Goal: Information Seeking & Learning: Find specific fact

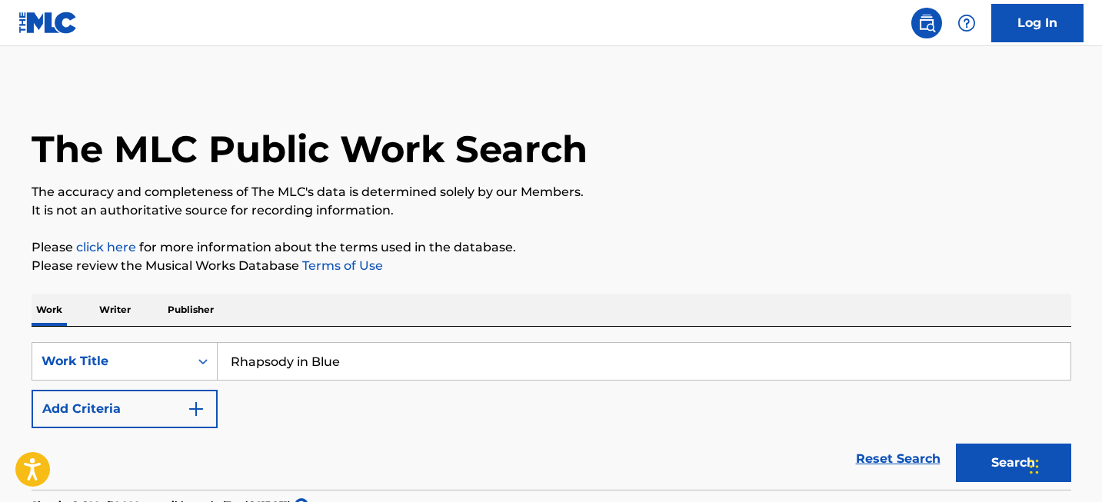
click at [289, 347] on input "Rhapsody in Blue" at bounding box center [644, 361] width 853 height 37
paste input "[PERSON_NAME]"
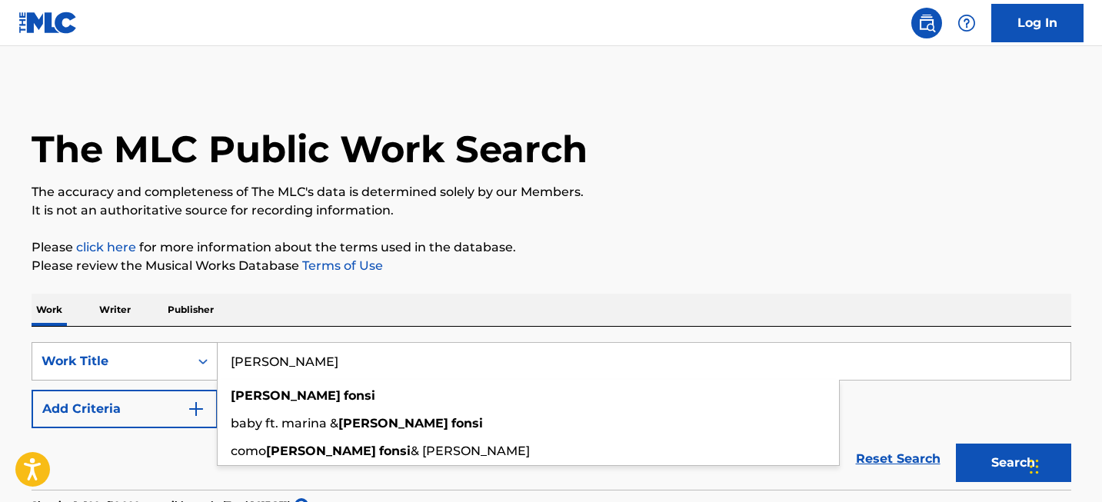
type input "[PERSON_NAME]"
click at [180, 357] on div "Work Title" at bounding box center [125, 361] width 186 height 38
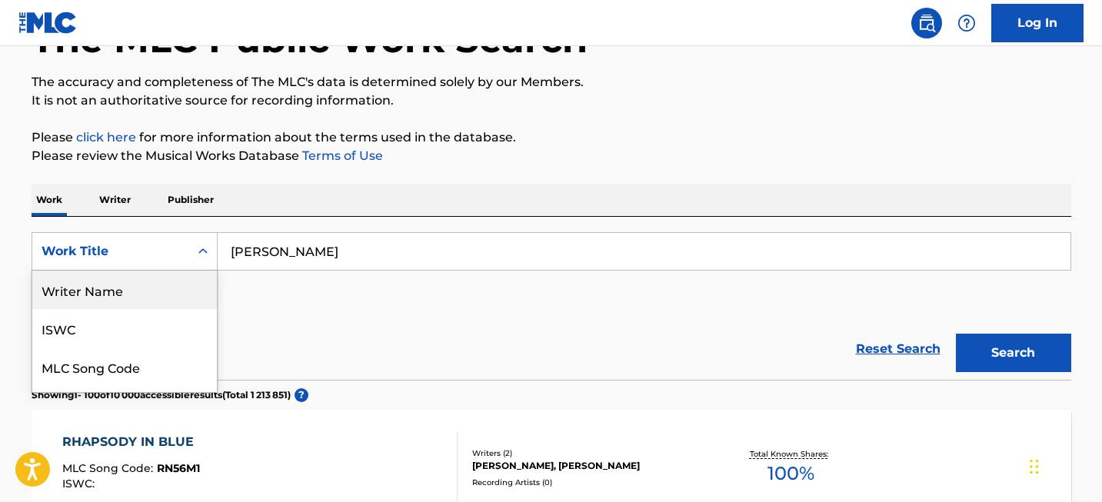
click at [169, 301] on div "Writer Name" at bounding box center [124, 290] width 185 height 38
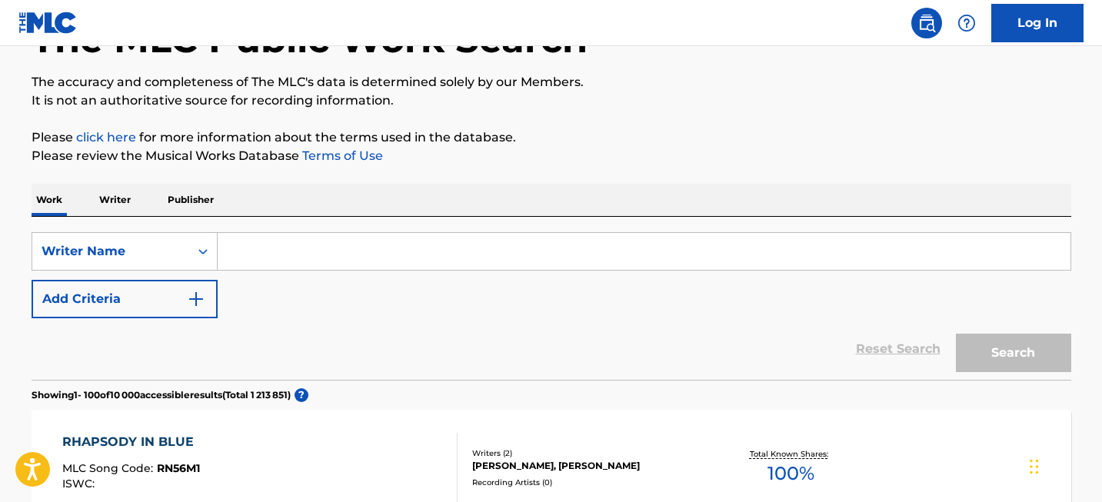
click at [293, 254] on input "Search Form" at bounding box center [644, 251] width 853 height 37
paste input "[PERSON_NAME]"
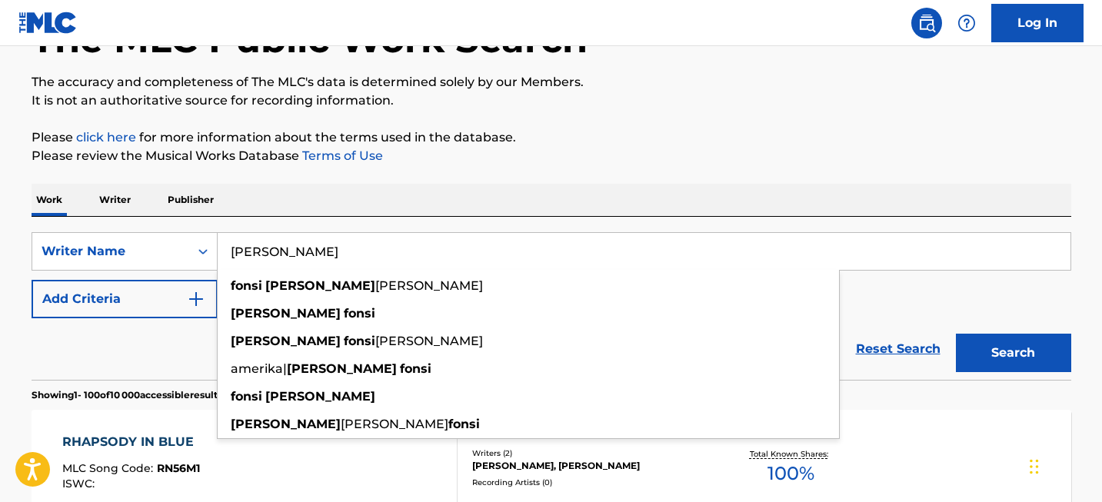
type input "[PERSON_NAME]"
click at [1042, 348] on button "Search" at bounding box center [1013, 353] width 115 height 38
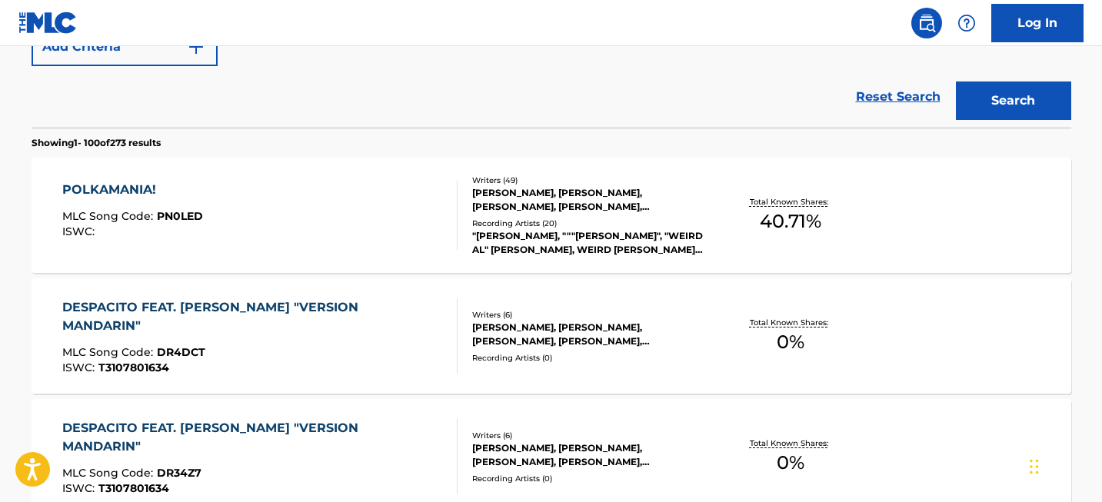
scroll to position [4646, 0]
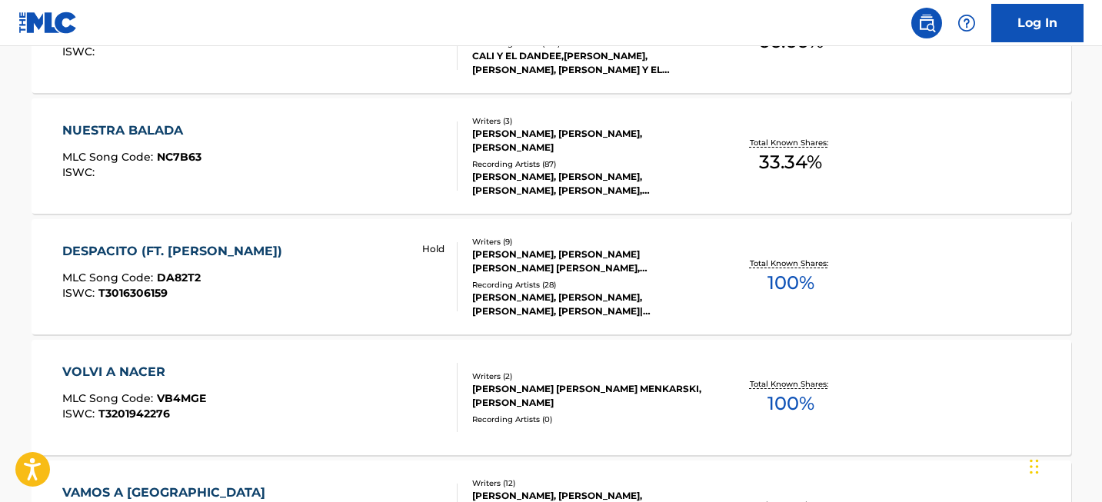
click at [176, 244] on div "DESPACITO (FT. [PERSON_NAME])" at bounding box center [176, 251] width 228 height 18
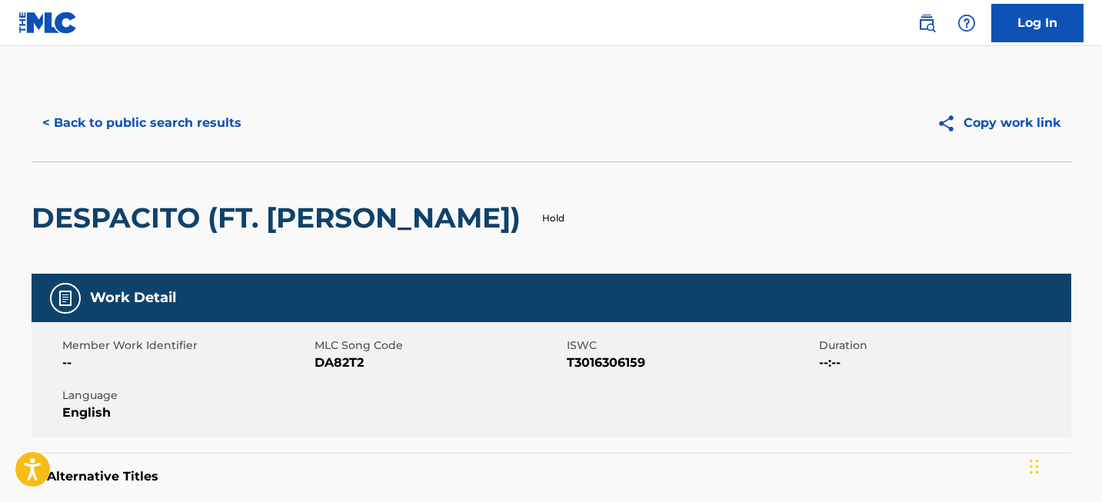
click at [107, 233] on h2 "DESPACITO (FT. [PERSON_NAME])" at bounding box center [280, 218] width 497 height 35
copy h2 "DESPACITO"
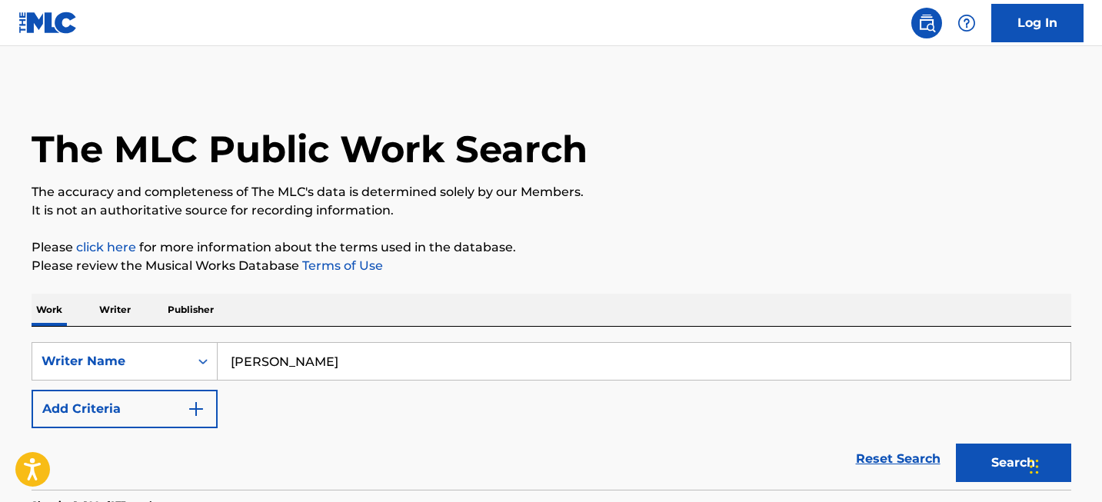
click at [140, 339] on div "SearchWithCriteriaead33e48-ece3-437d-b8b5-b1b0f7c66126 Writer Name [PERSON_NAME…" at bounding box center [551, 408] width 1039 height 163
click at [264, 354] on input "[PERSON_NAME]" at bounding box center [644, 361] width 853 height 37
paste input "[PERSON_NAME] [PERSON_NAME]"
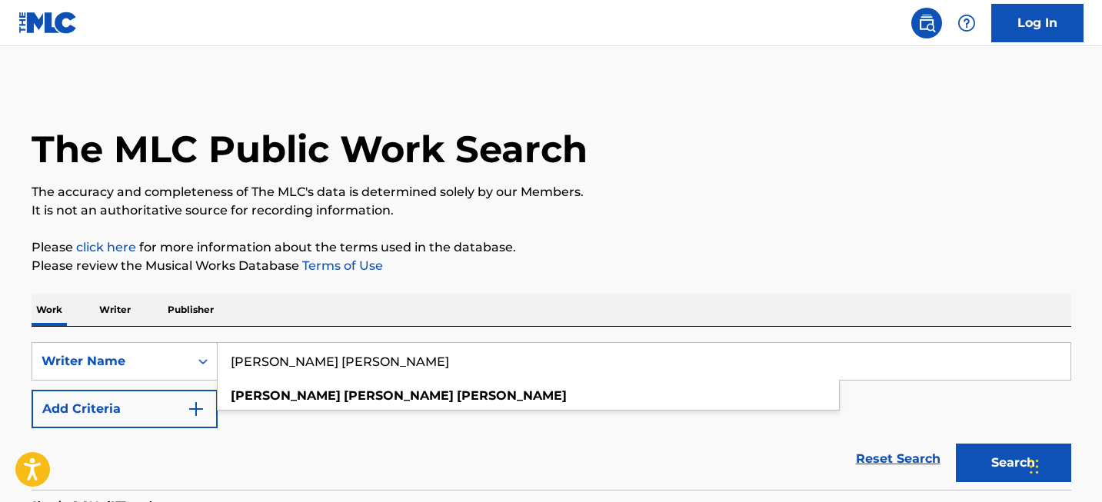
click at [996, 478] on button "Search" at bounding box center [1013, 463] width 115 height 38
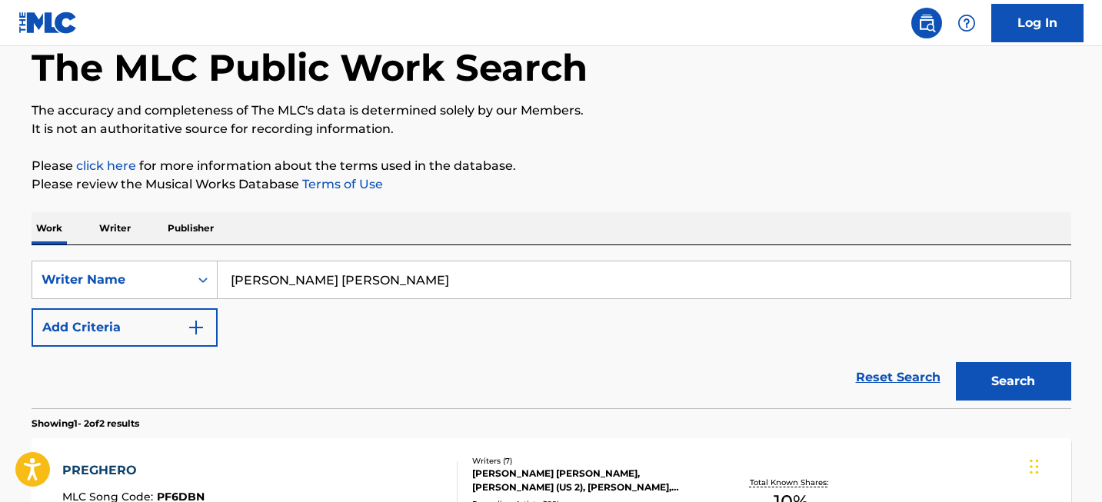
scroll to position [51, 0]
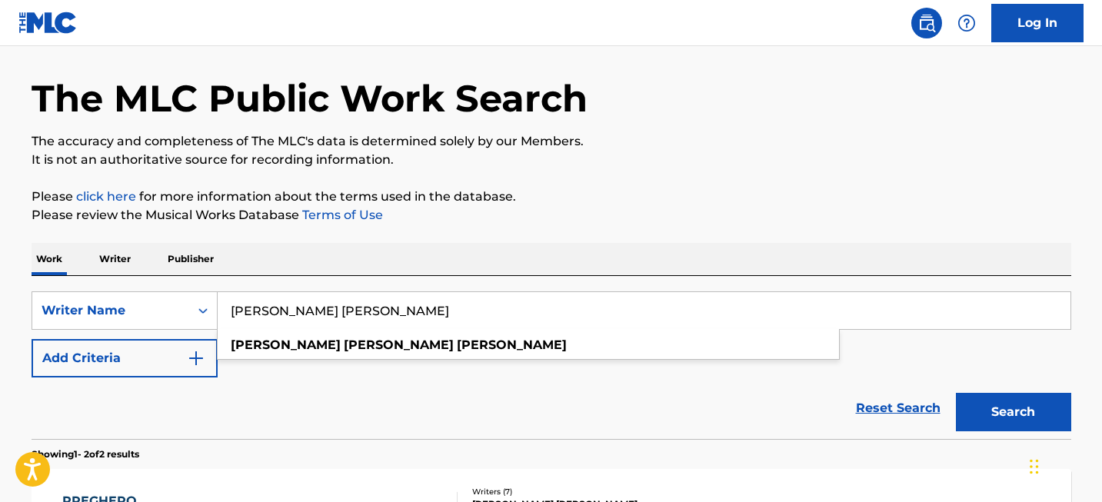
drag, startPoint x: 253, startPoint y: 309, endPoint x: 377, endPoint y: 314, distance: 123.9
click at [377, 314] on input "[PERSON_NAME] [PERSON_NAME]" at bounding box center [644, 310] width 853 height 37
click at [344, 304] on input "[PERSON_NAME] [PERSON_NAME]" at bounding box center [644, 310] width 853 height 37
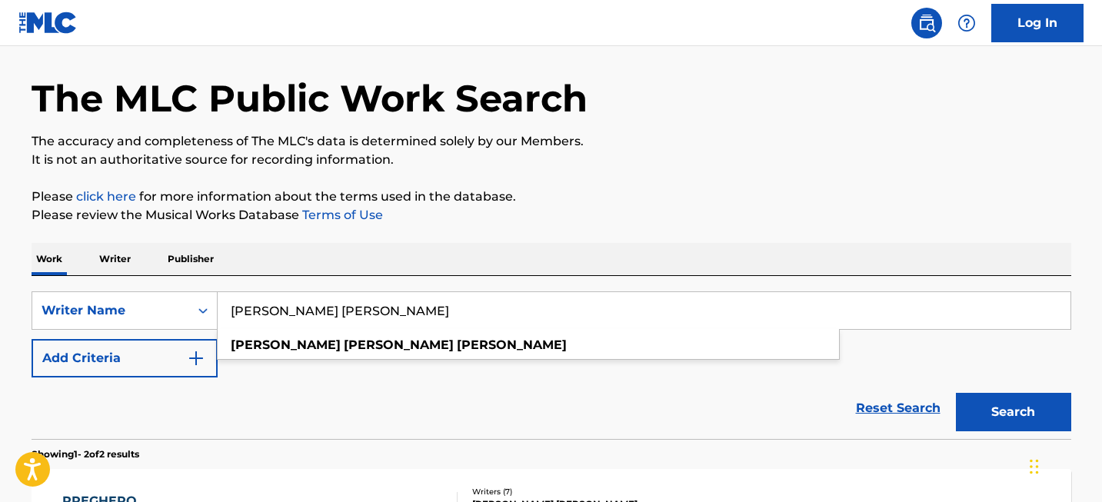
paste input "[PERSON_NAME]"
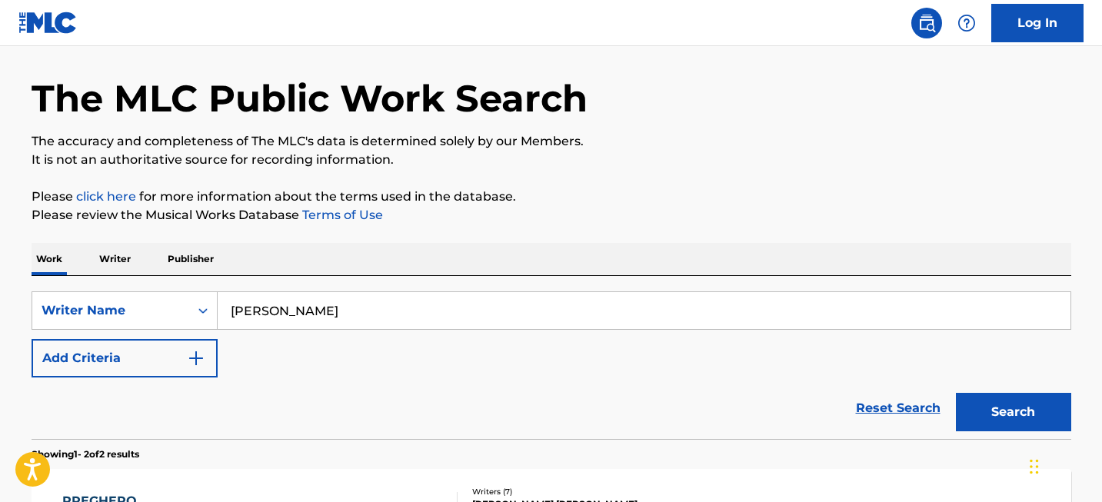
type input "[PERSON_NAME]"
click at [976, 411] on button "Search" at bounding box center [1013, 412] width 115 height 38
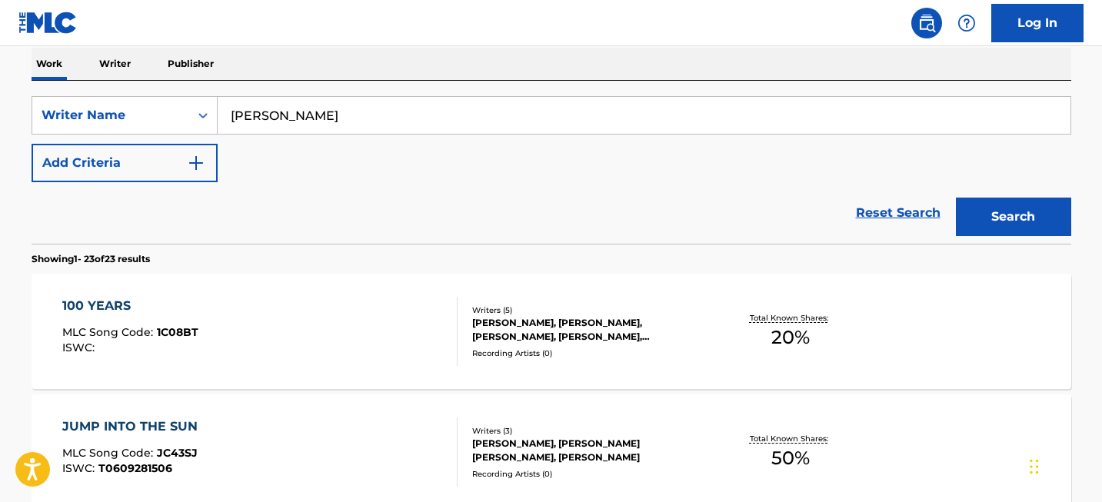
scroll to position [0, 0]
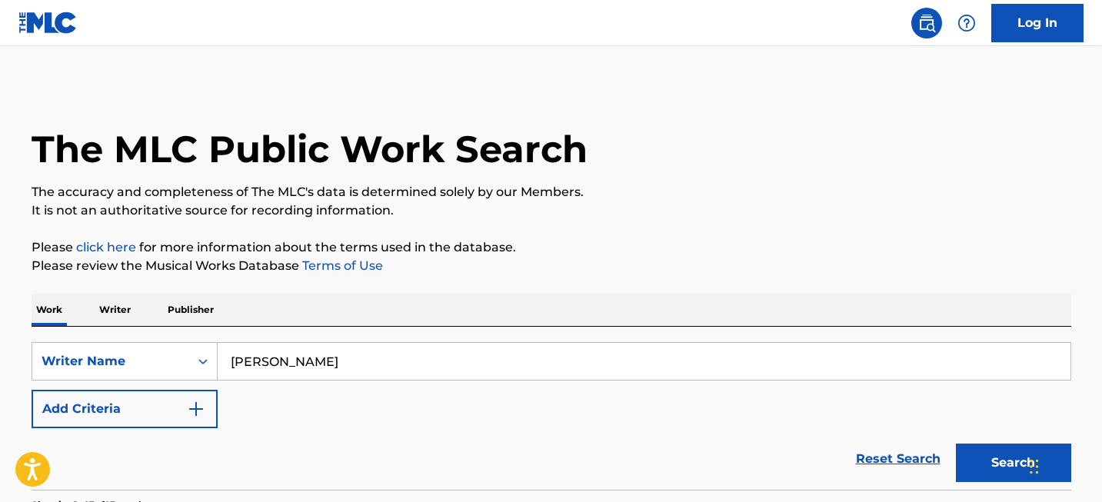
click at [291, 364] on input "[PERSON_NAME]" at bounding box center [644, 361] width 853 height 37
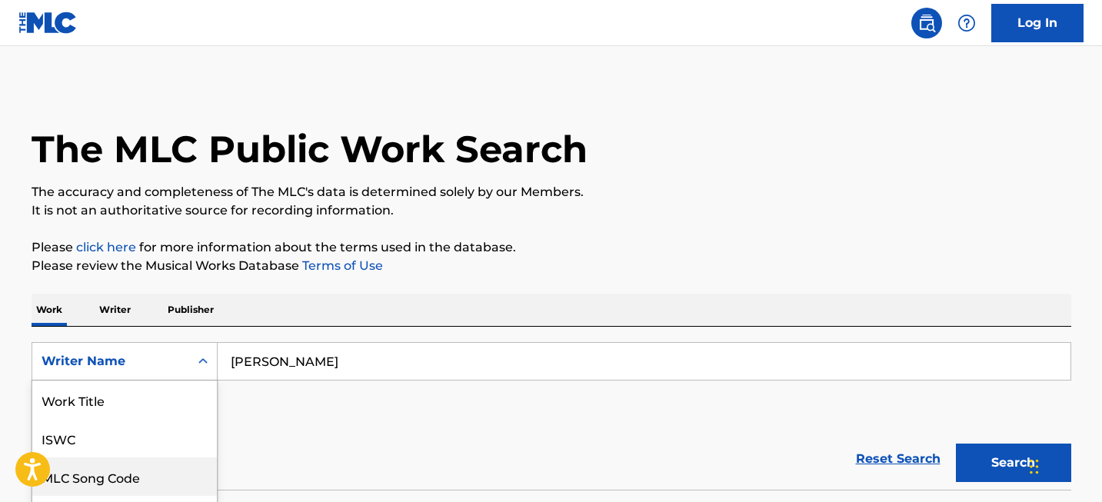
click at [78, 360] on div "MLC Song Code, 3 of 8. 8 results available. Use Up and Down to choose options, …" at bounding box center [125, 361] width 186 height 38
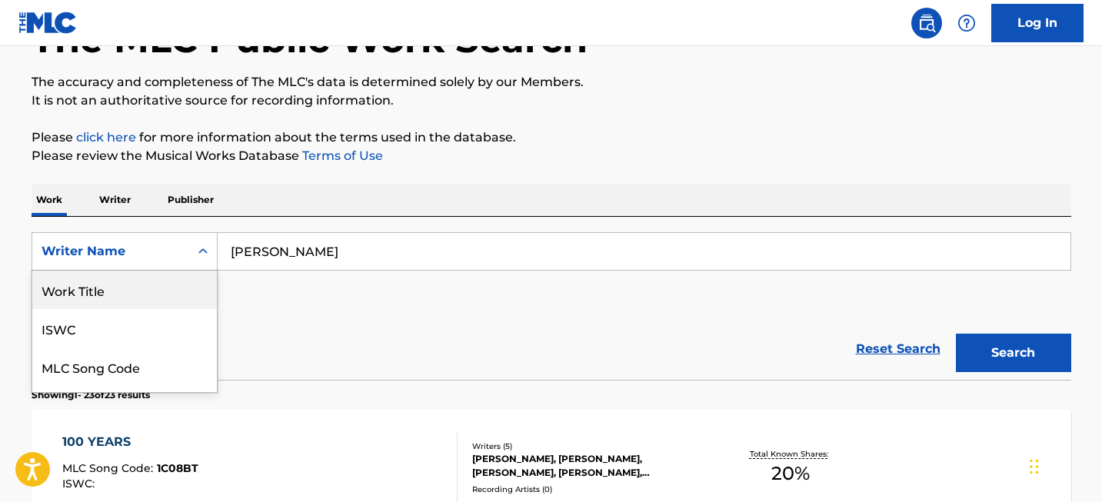
click at [101, 306] on div "Work Title" at bounding box center [124, 290] width 185 height 38
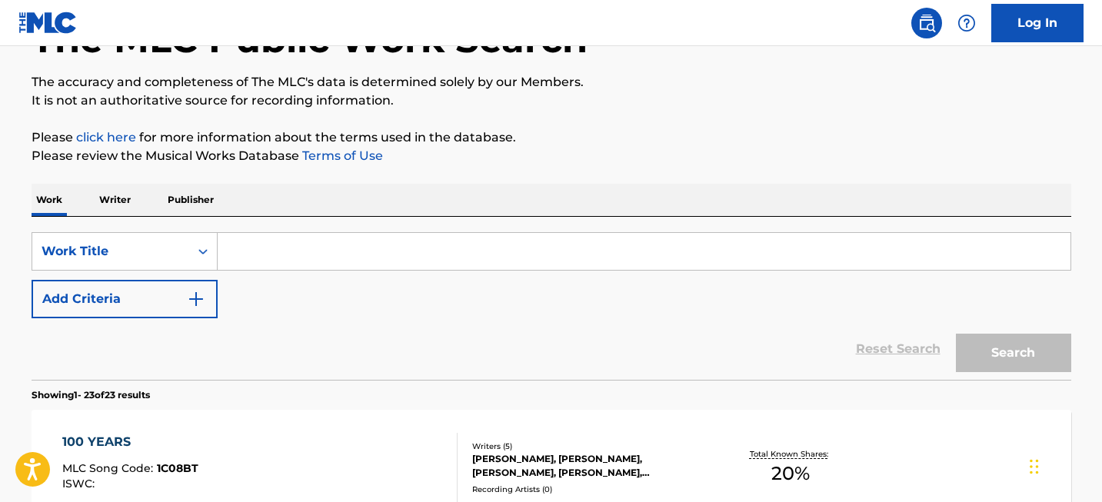
click at [292, 249] on input "Search Form" at bounding box center [644, 251] width 853 height 37
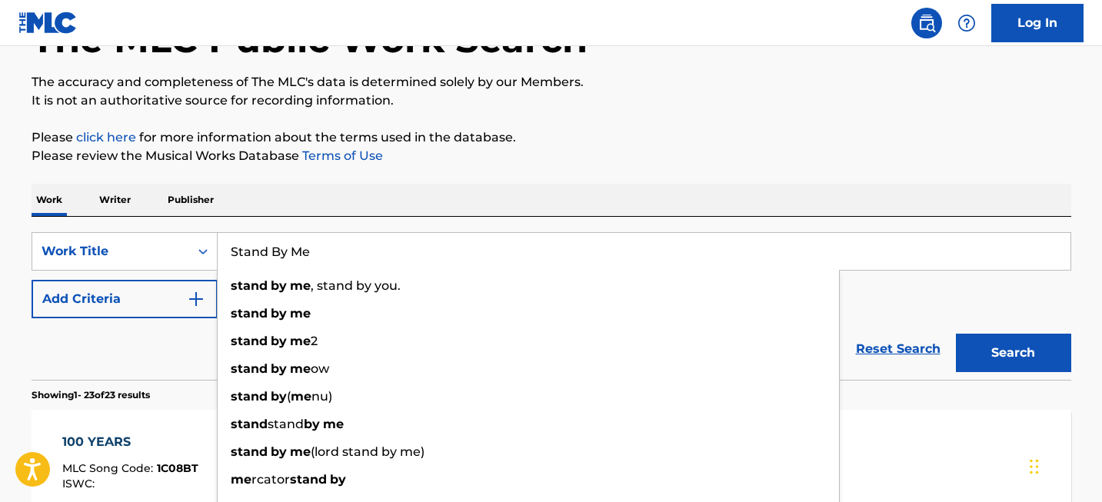
type input "Stand By Me"
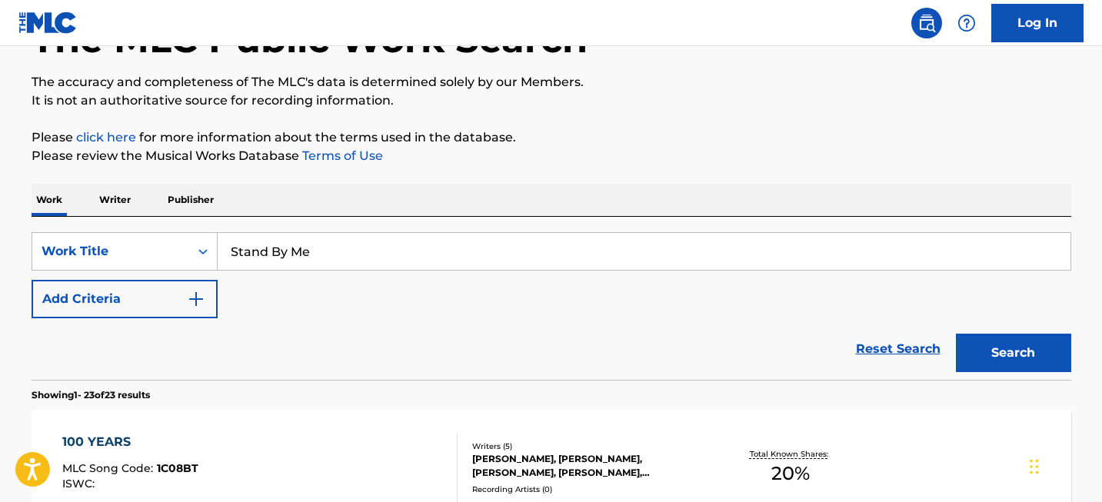
click at [1046, 357] on button "Search" at bounding box center [1013, 353] width 115 height 38
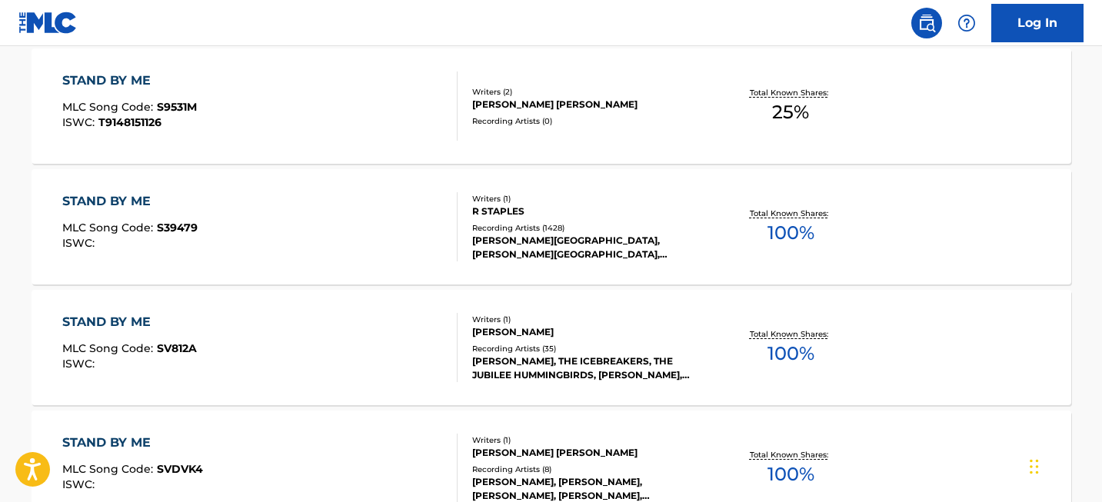
scroll to position [12243, 0]
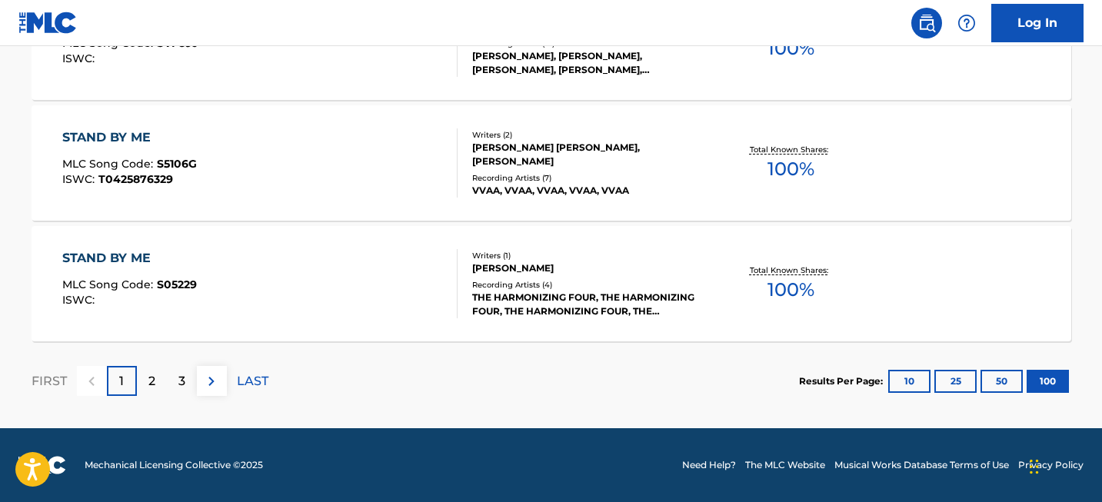
click at [154, 374] on p "2" at bounding box center [151, 381] width 7 height 18
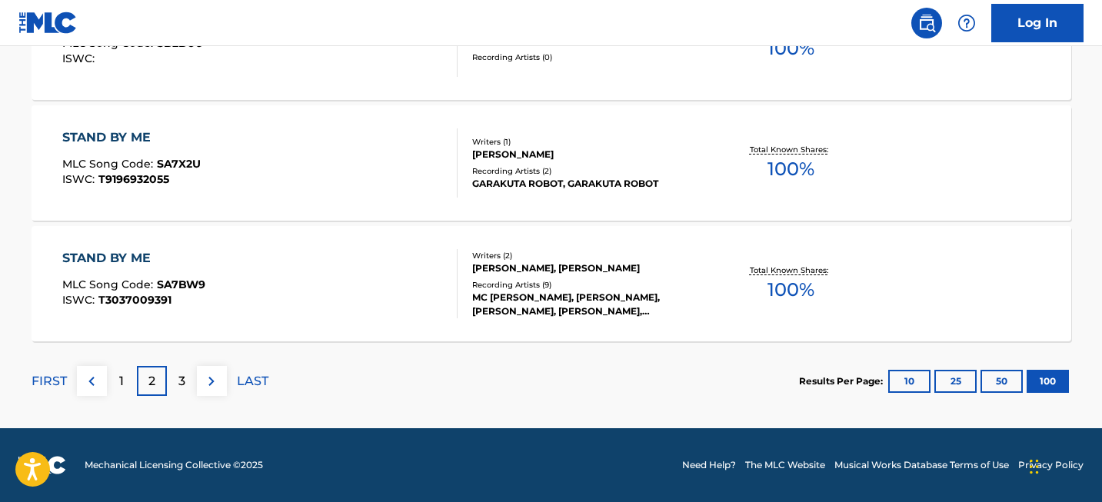
click at [182, 381] on p "3" at bounding box center [181, 381] width 7 height 18
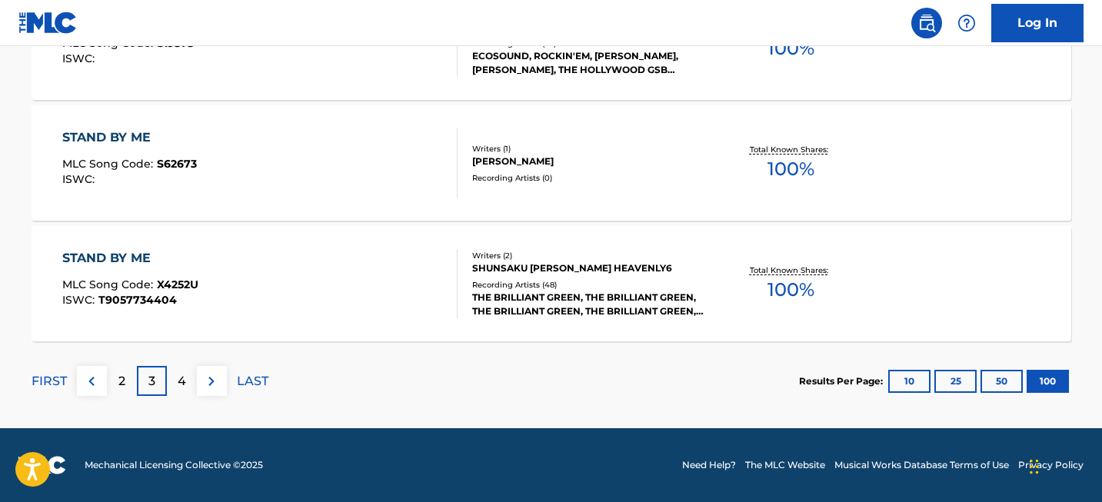
scroll to position [6858, 0]
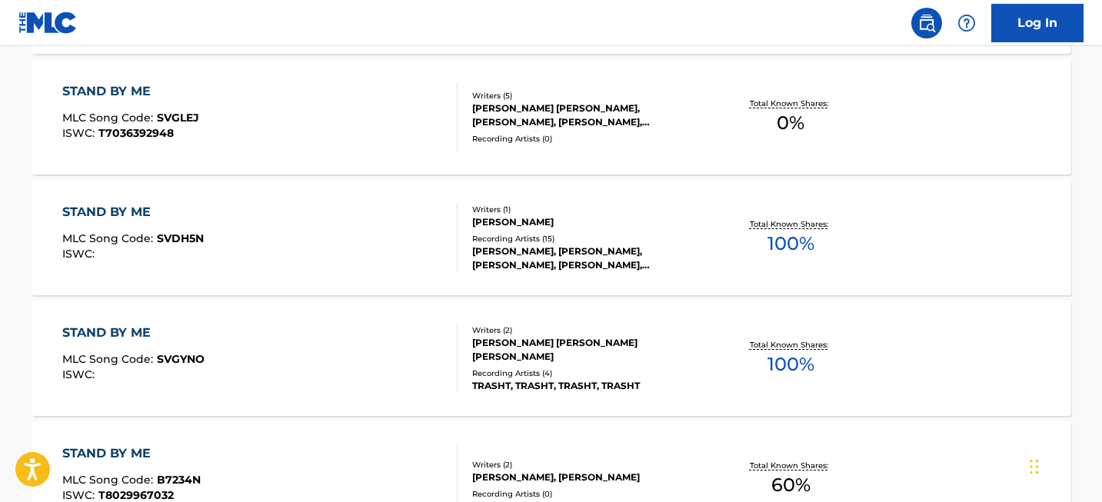
click at [128, 208] on div "STAND BY ME" at bounding box center [132, 212] width 141 height 18
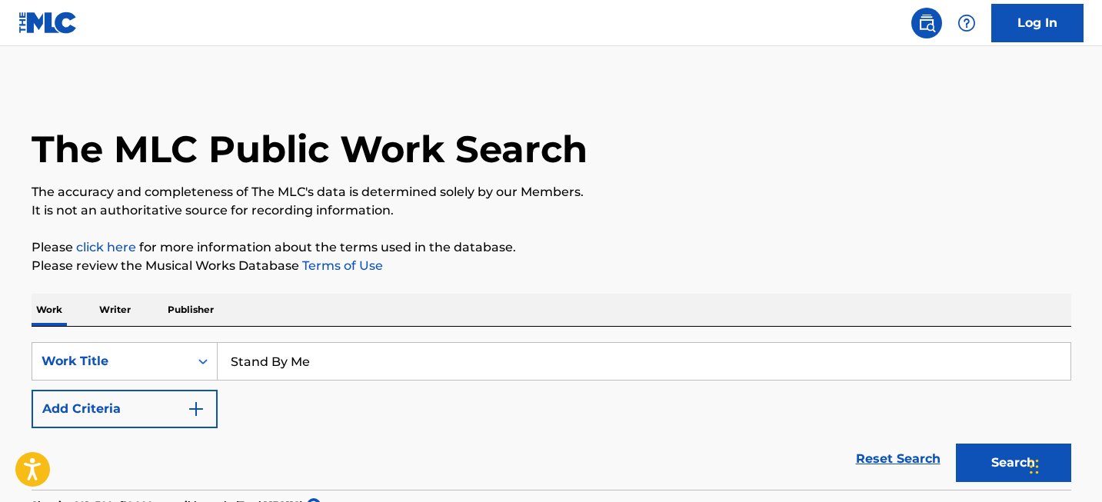
click at [344, 367] on input "Stand By Me" at bounding box center [644, 361] width 853 height 37
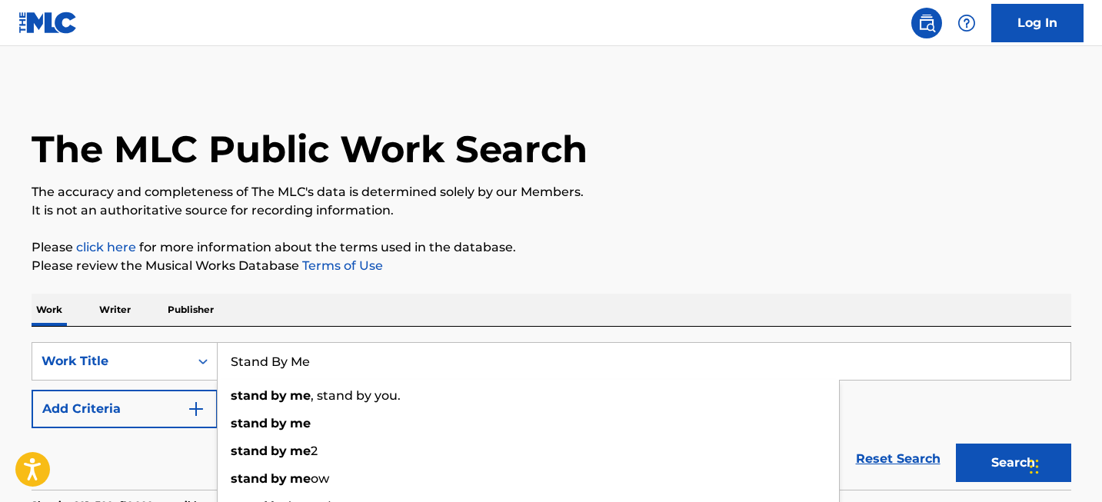
paste input "ranger on the Shor"
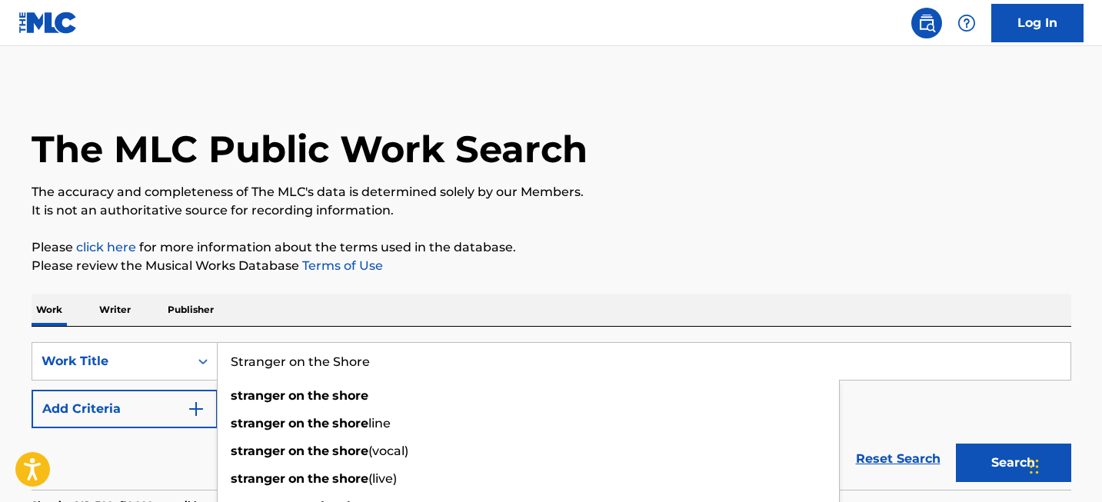
type input "Stranger on the Shore"
click at [1019, 474] on button "Search" at bounding box center [1013, 463] width 115 height 38
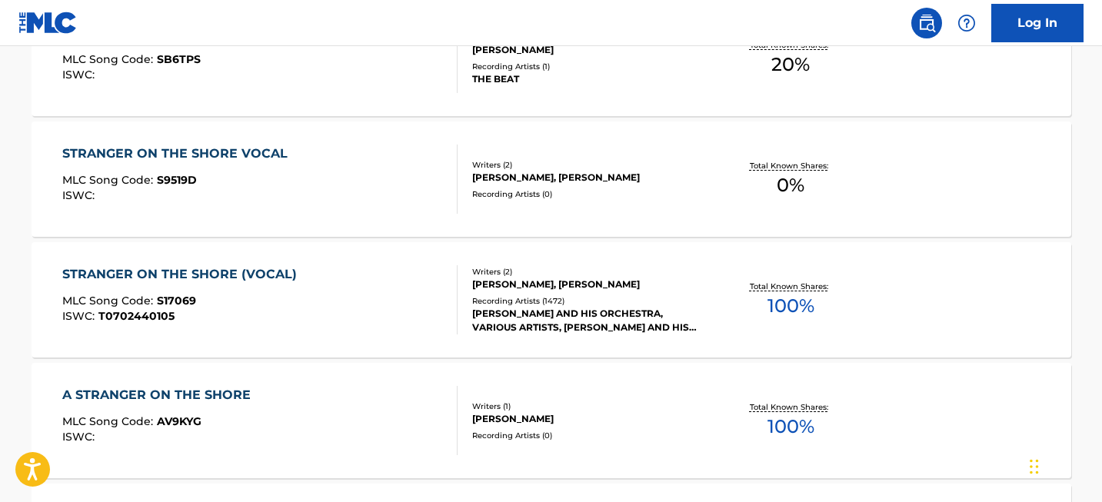
scroll to position [2362, 0]
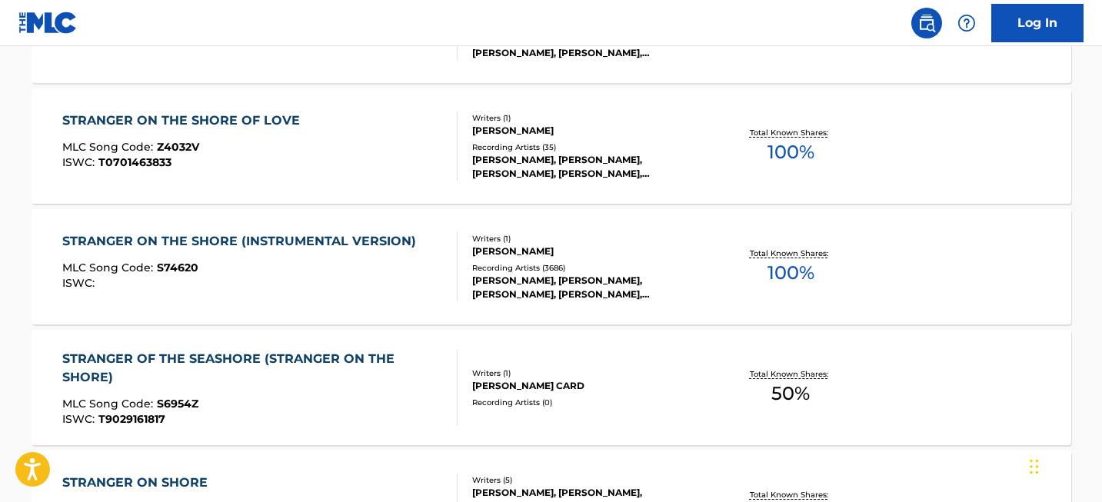
click at [241, 242] on div "STRANGER ON THE SHORE (INSTRUMENTAL VERSION)" at bounding box center [242, 241] width 361 height 18
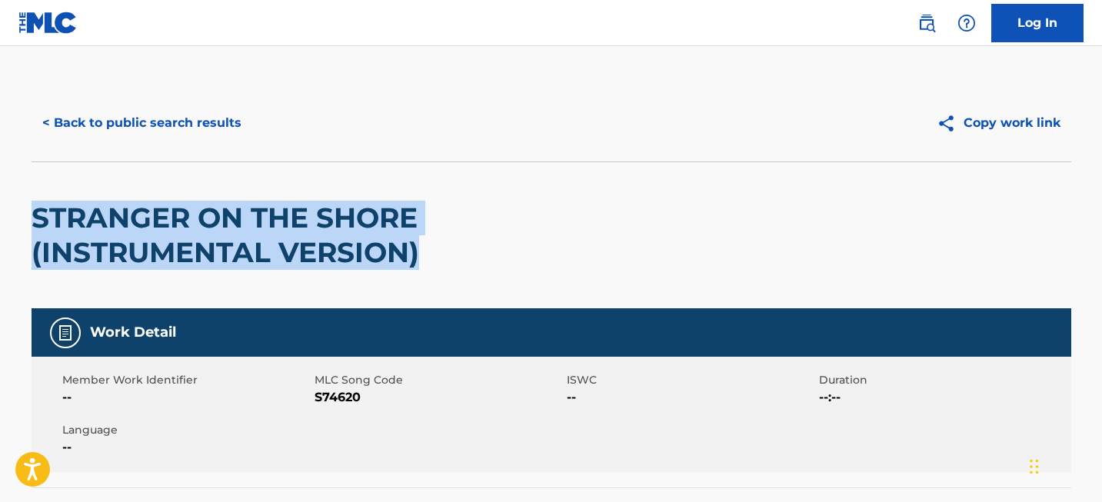
drag, startPoint x: 32, startPoint y: 219, endPoint x: 421, endPoint y: 254, distance: 389.8
click at [421, 254] on h2 "STRANGER ON THE SHORE (INSTRUMENTAL VERSION)" at bounding box center [343, 235] width 623 height 69
copy h2 "STRANGER ON THE SHORE (INSTRUMENTAL VERSION)"
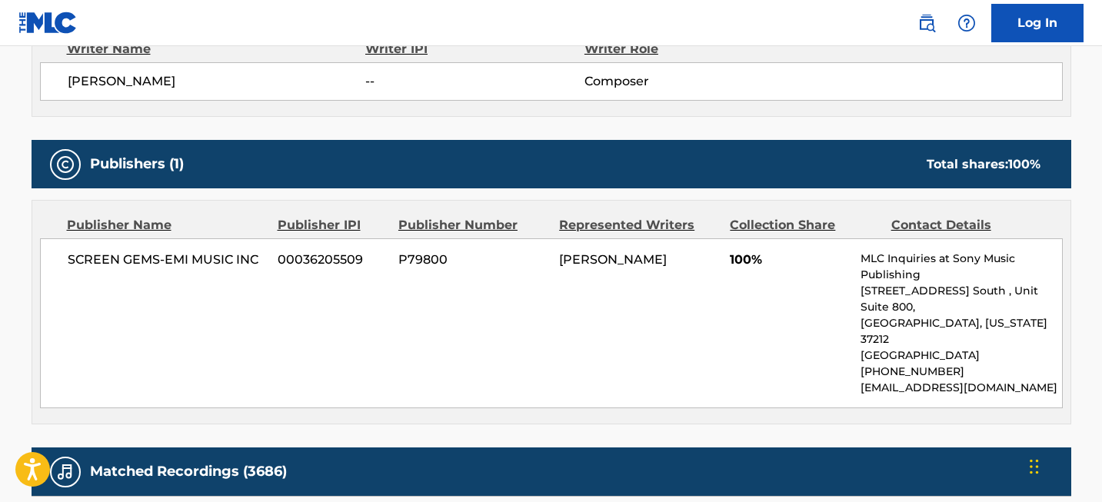
scroll to position [600, 0]
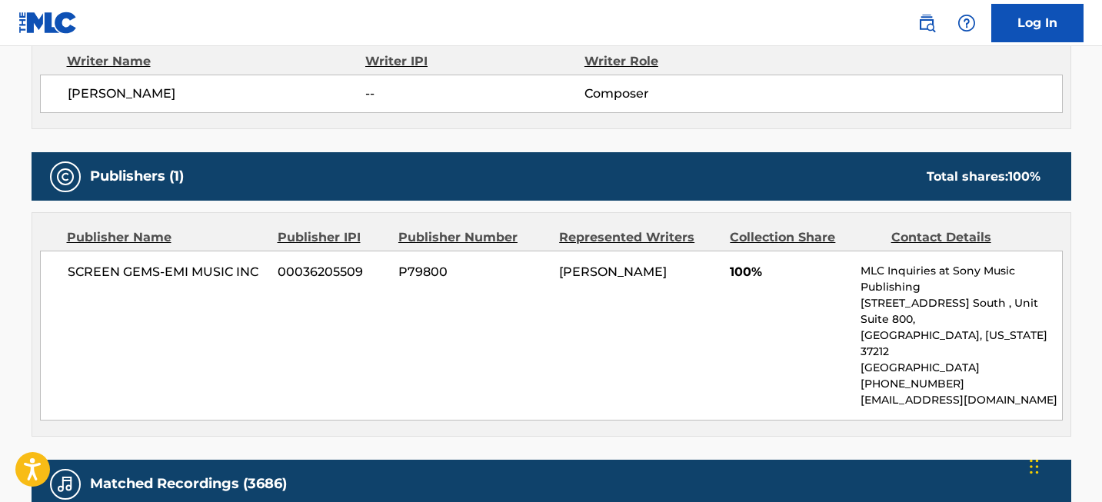
click at [104, 98] on span "[PERSON_NAME]" at bounding box center [217, 94] width 298 height 18
copy div "[PERSON_NAME]"
drag, startPoint x: 68, startPoint y: 269, endPoint x: 259, endPoint y: 272, distance: 190.7
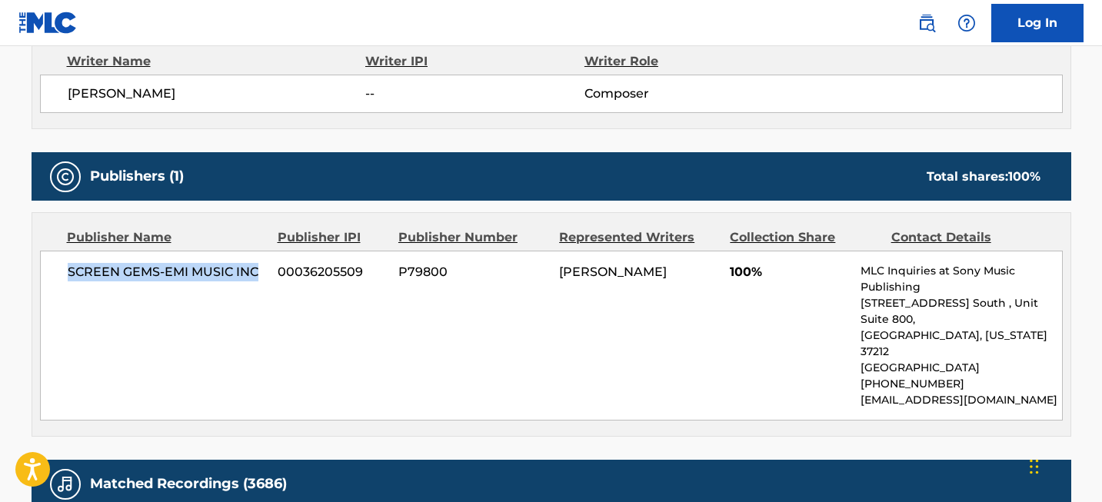
click at [259, 272] on span "SCREEN GEMS-EMI MUSIC INC" at bounding box center [167, 272] width 199 height 18
copy span "SCREEN GEMS-EMI MUSIC INC"
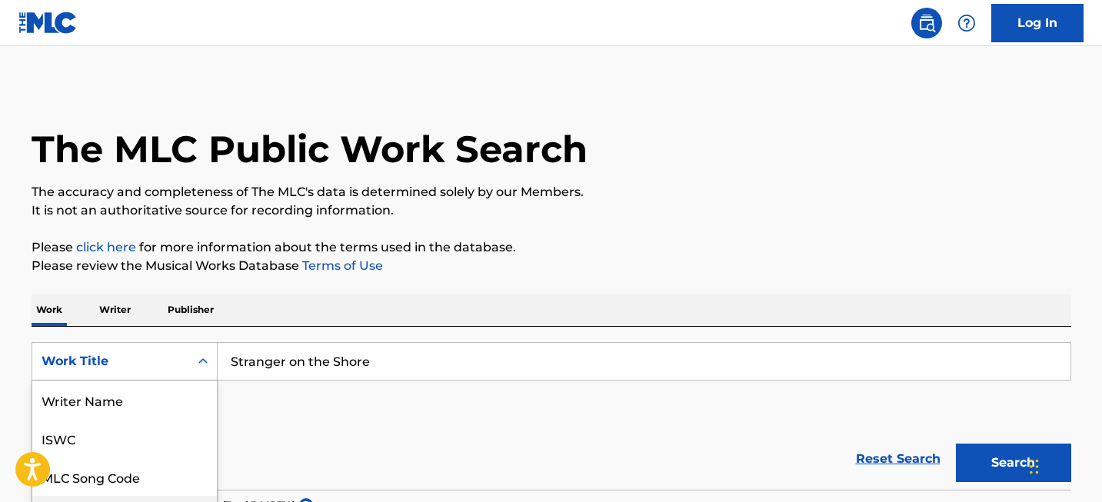
click at [119, 351] on div "Writer IPI, 4 of 8. 8 results available. Use Up and Down to choose options, pre…" at bounding box center [125, 361] width 186 height 38
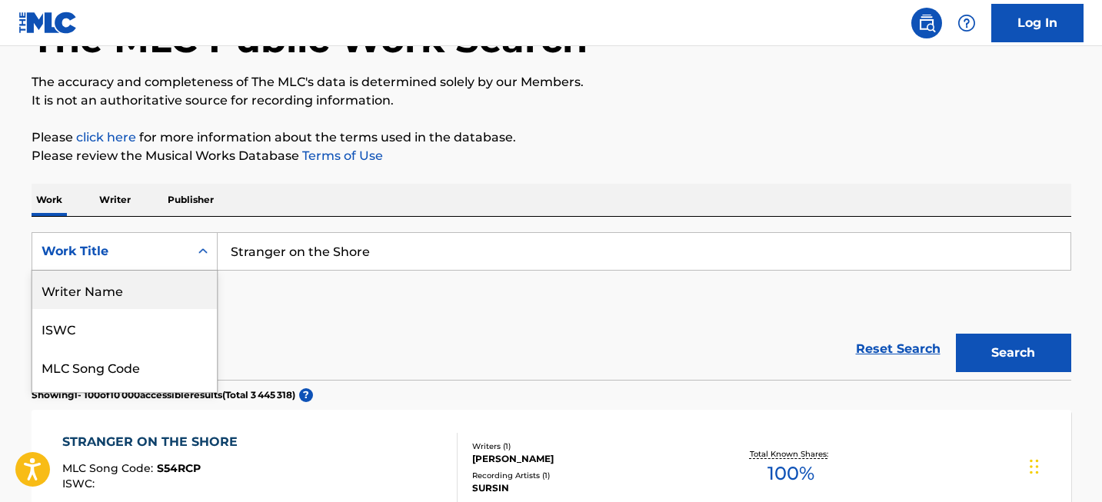
click at [125, 299] on div "Writer Name" at bounding box center [124, 290] width 185 height 38
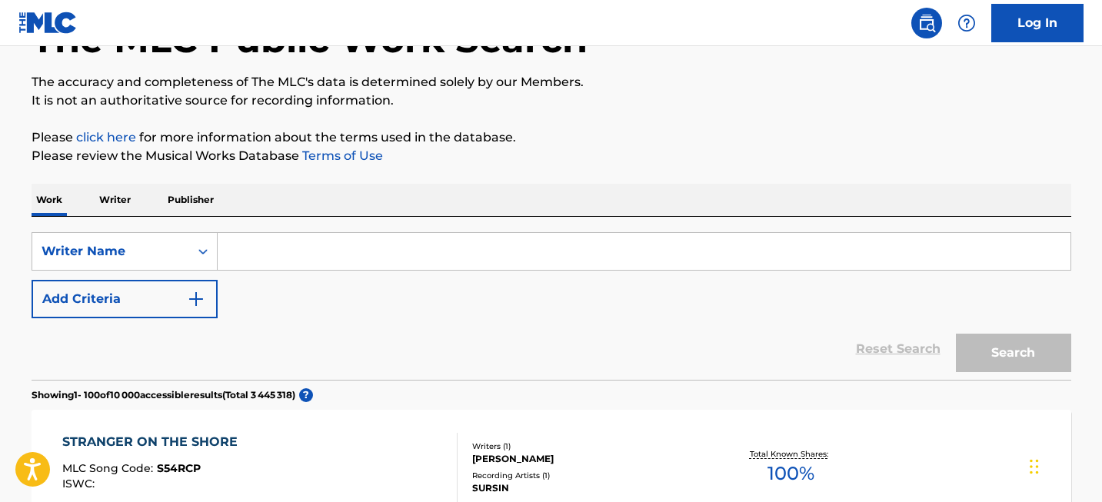
click at [276, 267] on input "Search Form" at bounding box center [644, 251] width 853 height 37
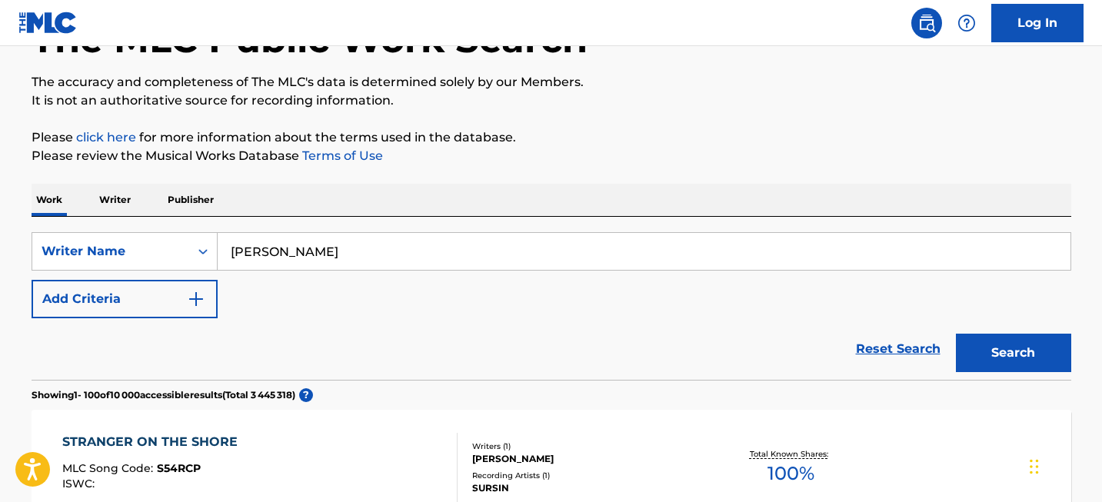
click at [279, 251] on input "[PERSON_NAME]" at bounding box center [644, 251] width 853 height 37
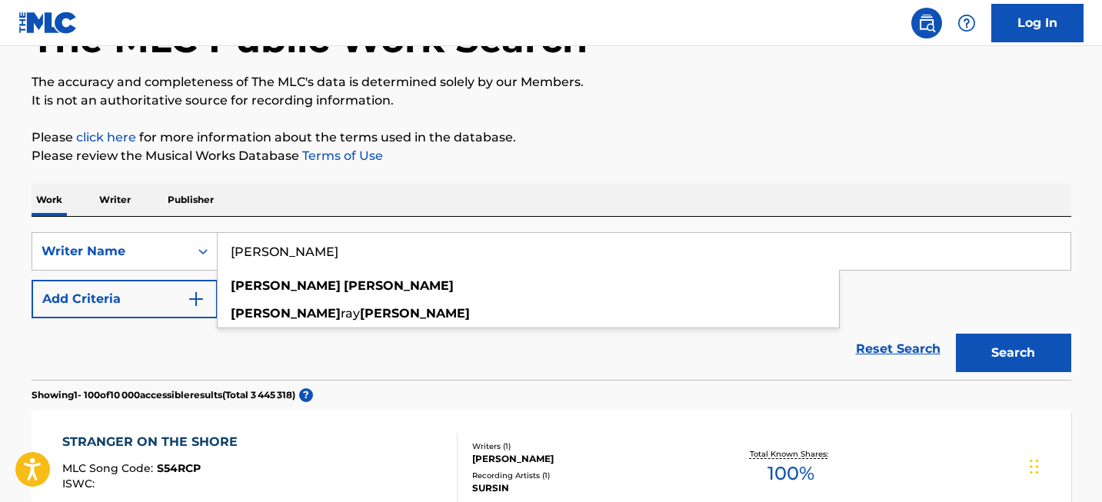
click at [996, 371] on button "Search" at bounding box center [1013, 353] width 115 height 38
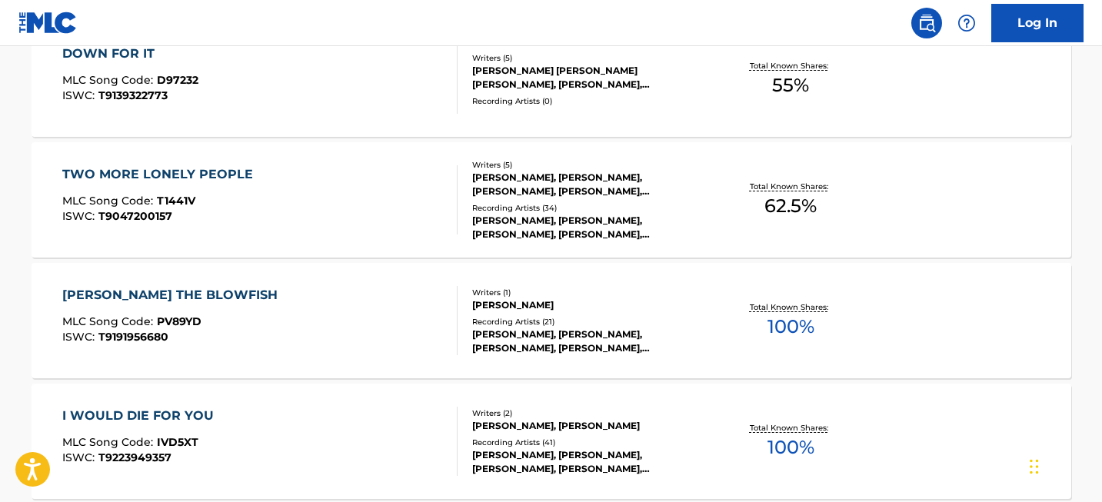
scroll to position [12243, 0]
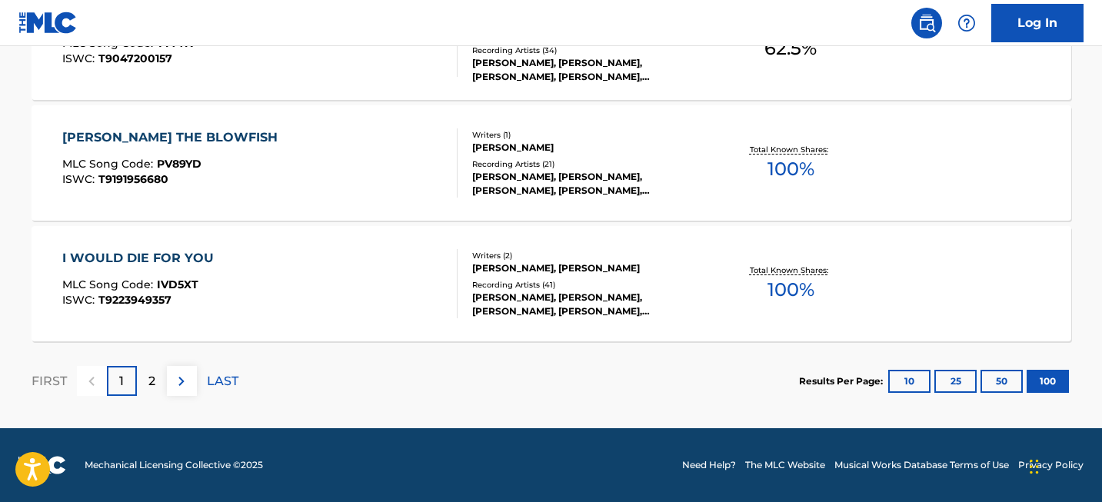
click at [145, 391] on div "2" at bounding box center [152, 381] width 30 height 30
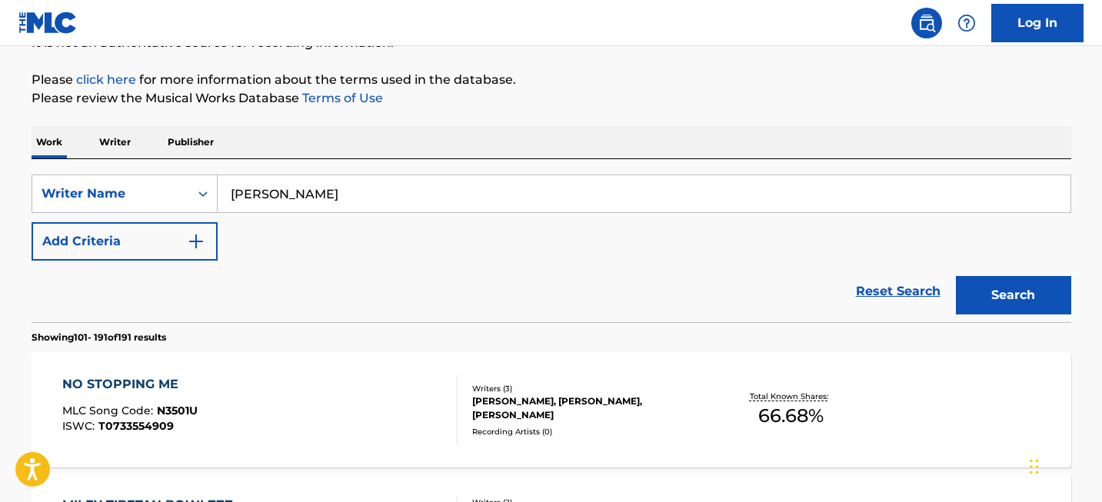
scroll to position [11157, 0]
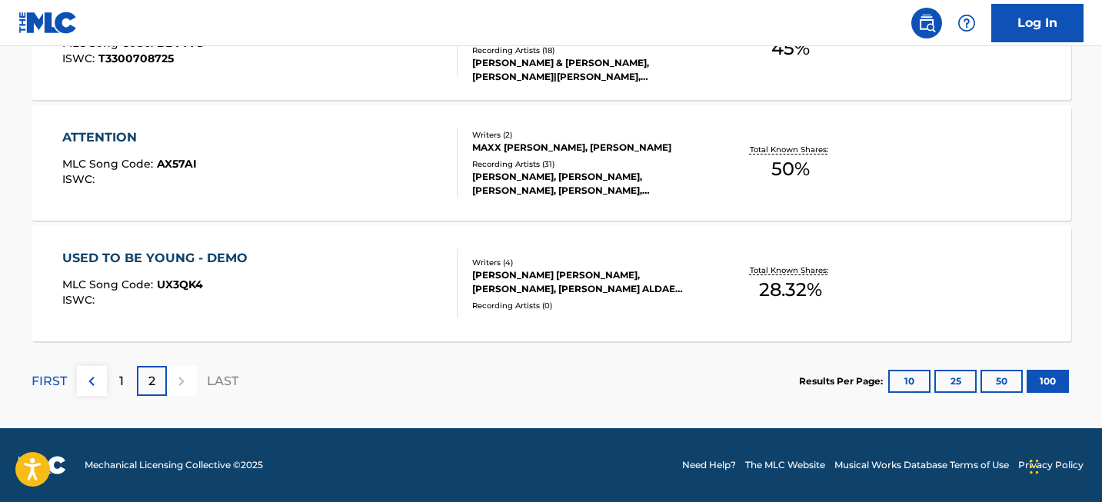
click at [122, 374] on p "1" at bounding box center [121, 381] width 5 height 18
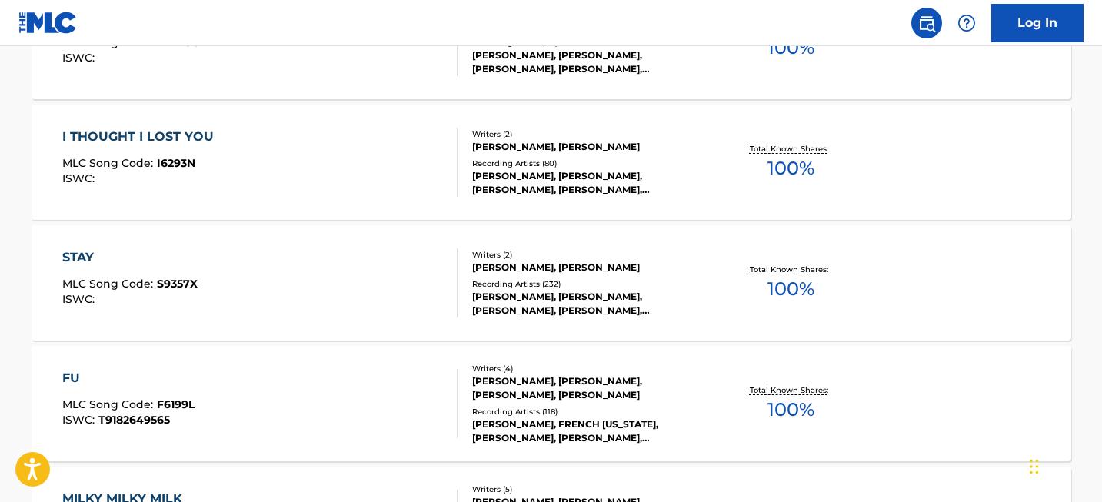
scroll to position [12243, 0]
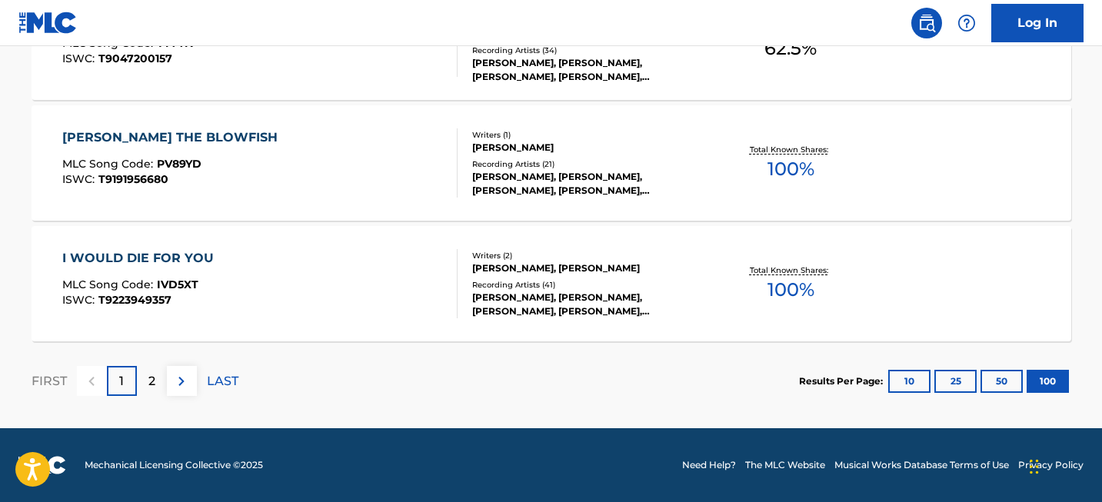
click at [148, 390] on div "2" at bounding box center [152, 381] width 30 height 30
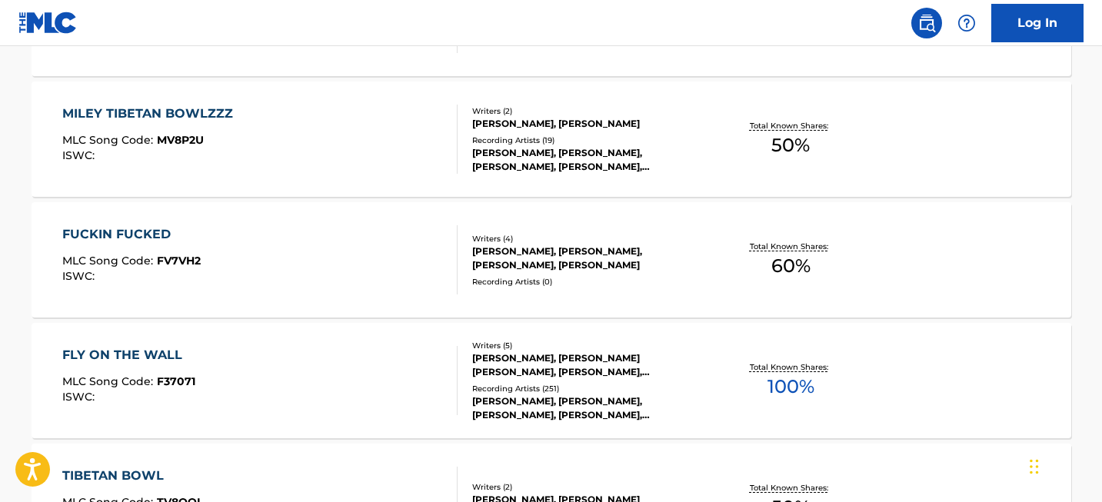
scroll to position [207, 0]
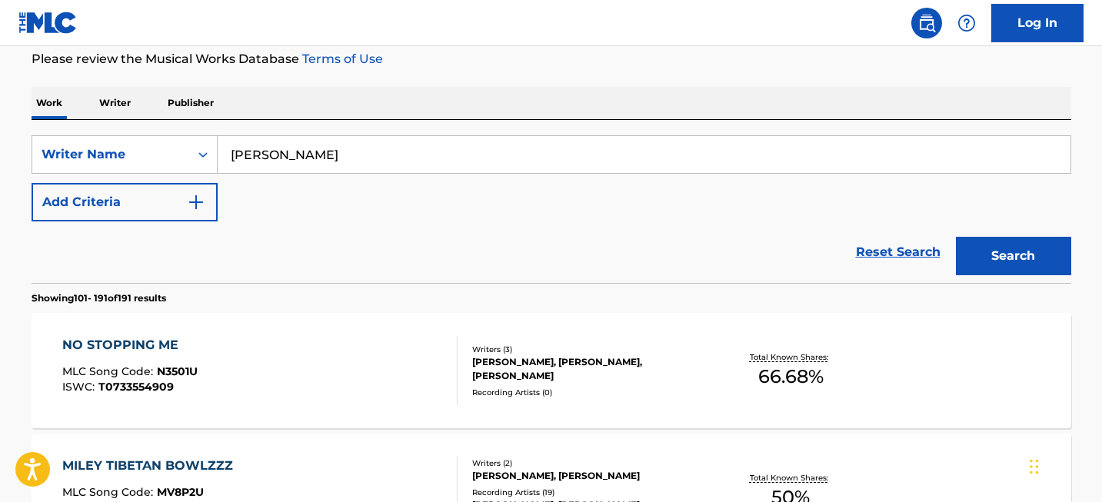
click at [283, 152] on input "[PERSON_NAME]" at bounding box center [644, 154] width 853 height 37
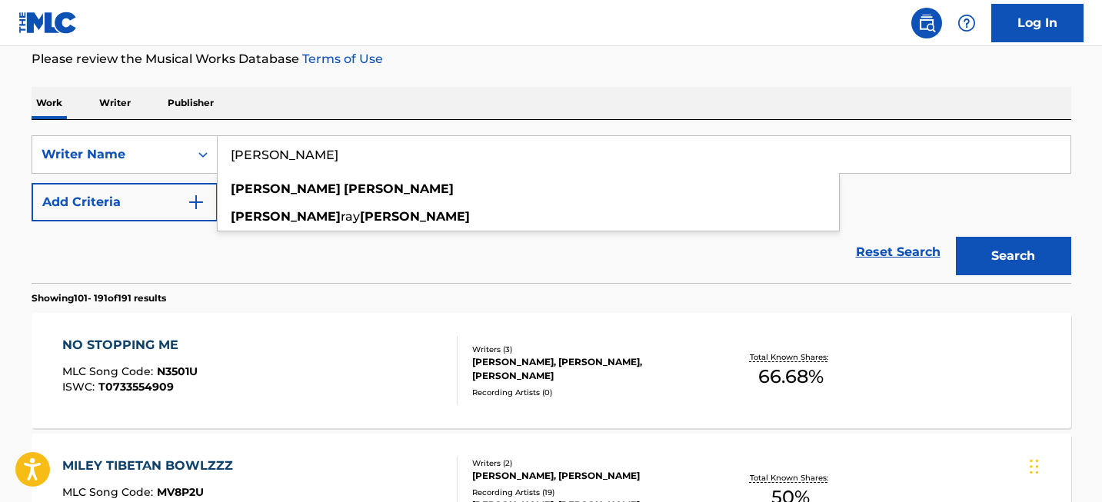
click at [667, 260] on div "Reset Search Search" at bounding box center [551, 252] width 1039 height 62
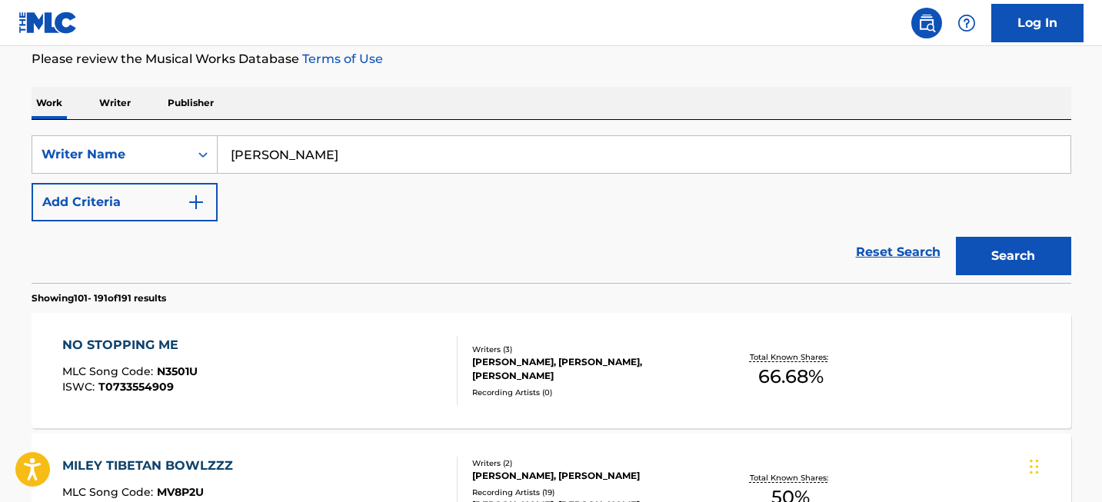
click at [304, 147] on input "[PERSON_NAME]" at bounding box center [644, 154] width 853 height 37
paste input "[PERSON_NAME]"
click at [993, 240] on button "Search" at bounding box center [1013, 256] width 115 height 38
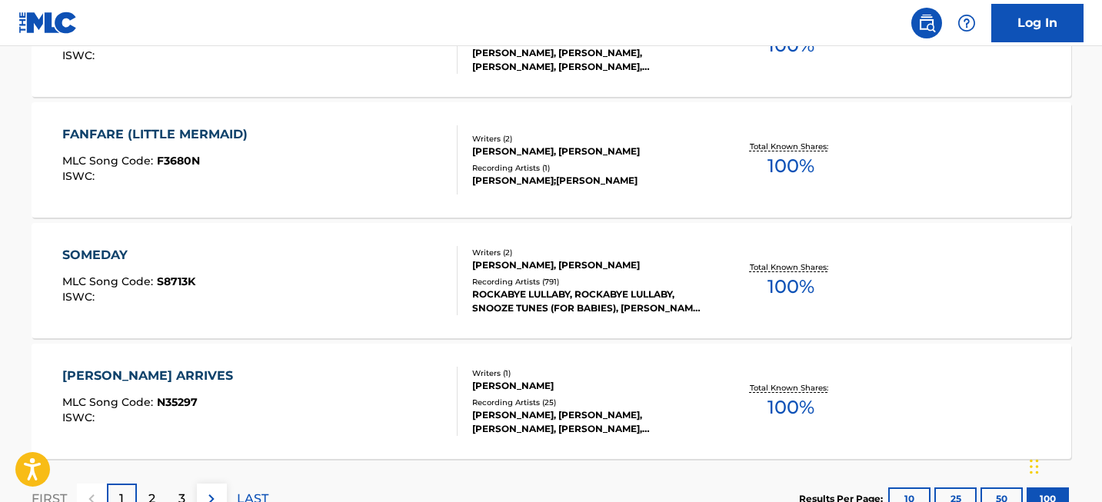
scroll to position [12243, 0]
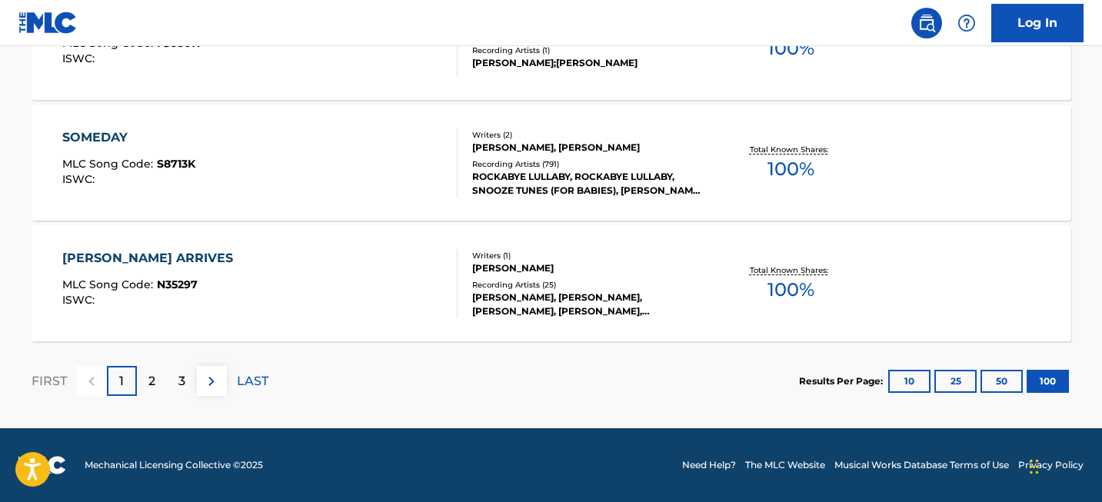
click at [151, 377] on p "2" at bounding box center [151, 381] width 7 height 18
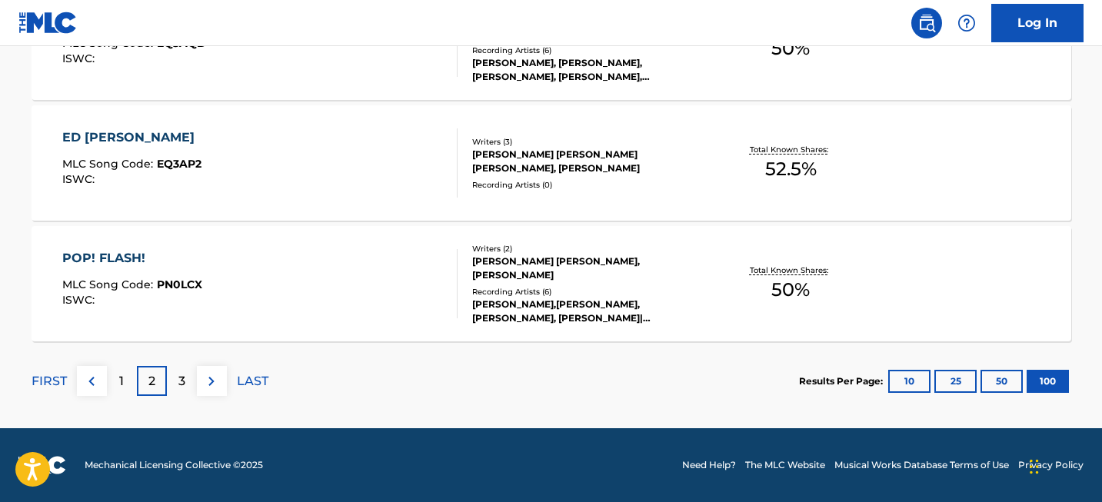
click at [185, 384] on div "3" at bounding box center [182, 381] width 30 height 30
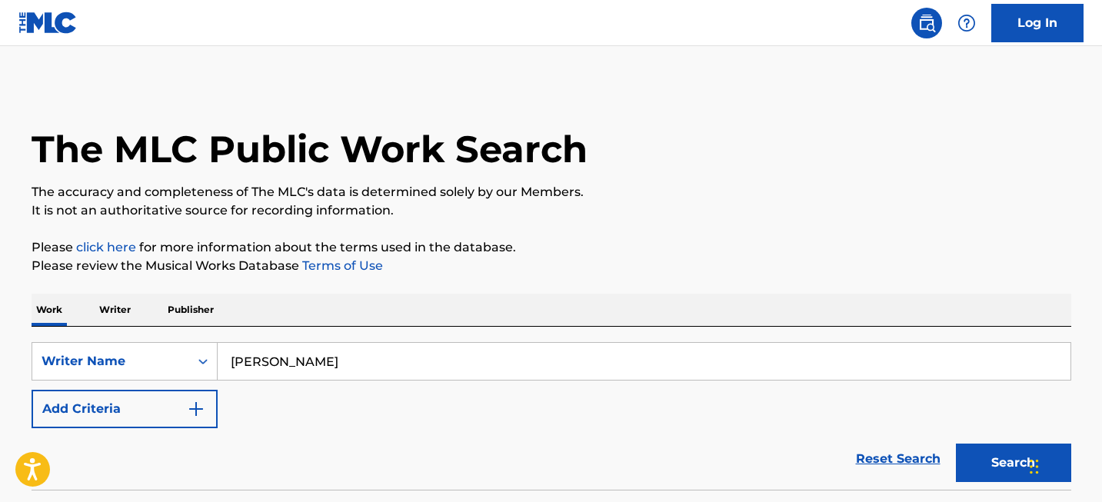
scroll to position [118, 0]
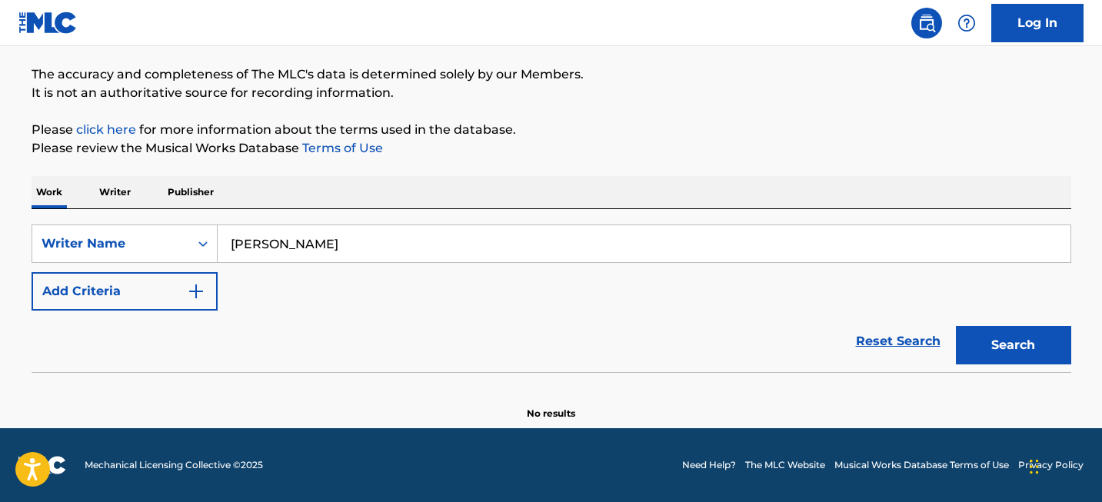
click at [293, 248] on input "[PERSON_NAME]" at bounding box center [644, 243] width 853 height 37
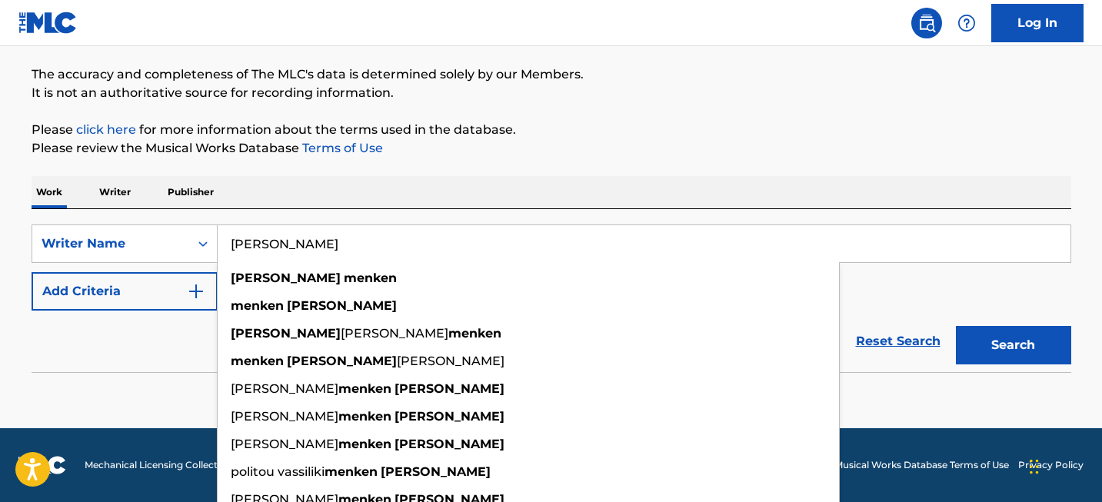
click at [293, 248] on input "[PERSON_NAME]" at bounding box center [644, 243] width 853 height 37
paste input "What a Wonderful World"
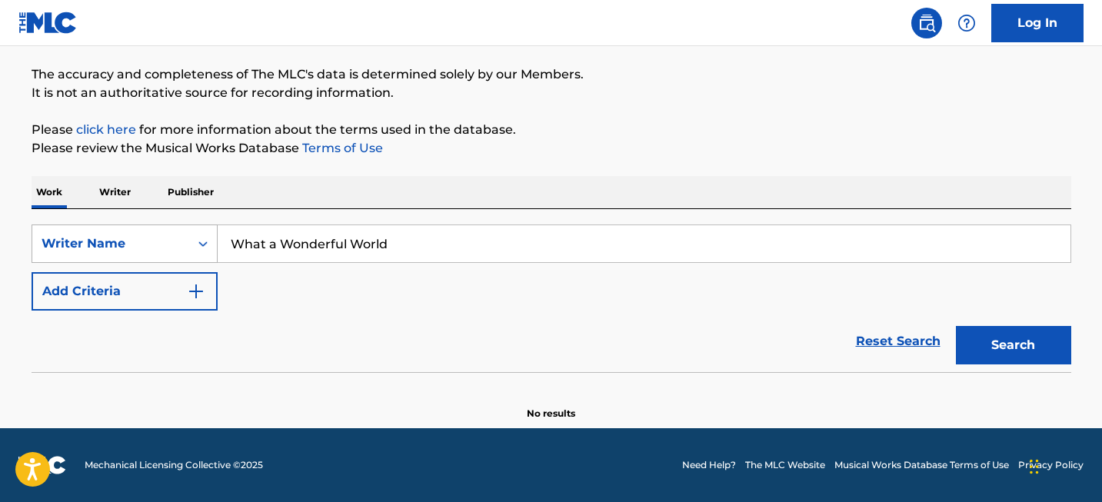
type input "What a Wonderful World"
click at [150, 240] on div "Writer Name" at bounding box center [111, 243] width 138 height 18
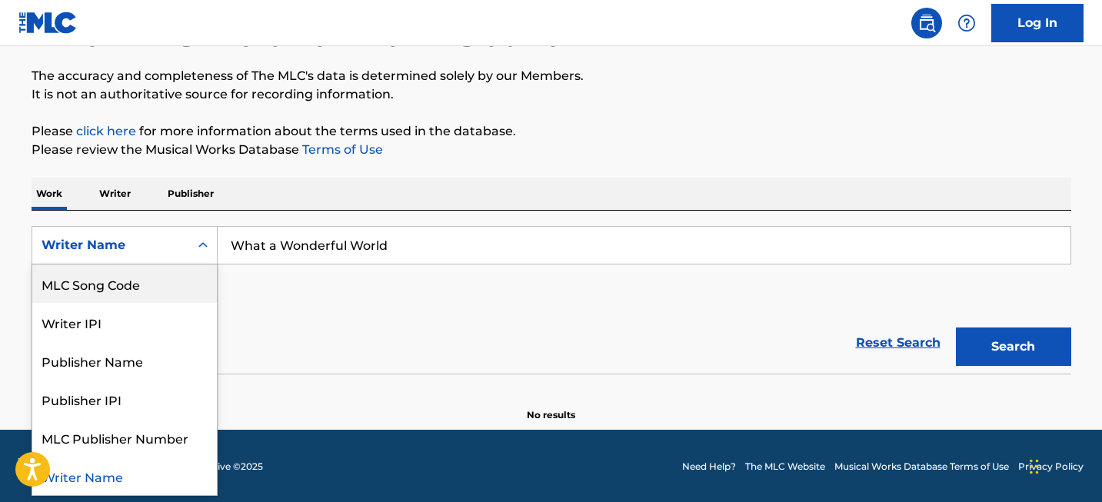
scroll to position [0, 0]
click at [141, 274] on div "Work Title" at bounding box center [124, 283] width 185 height 38
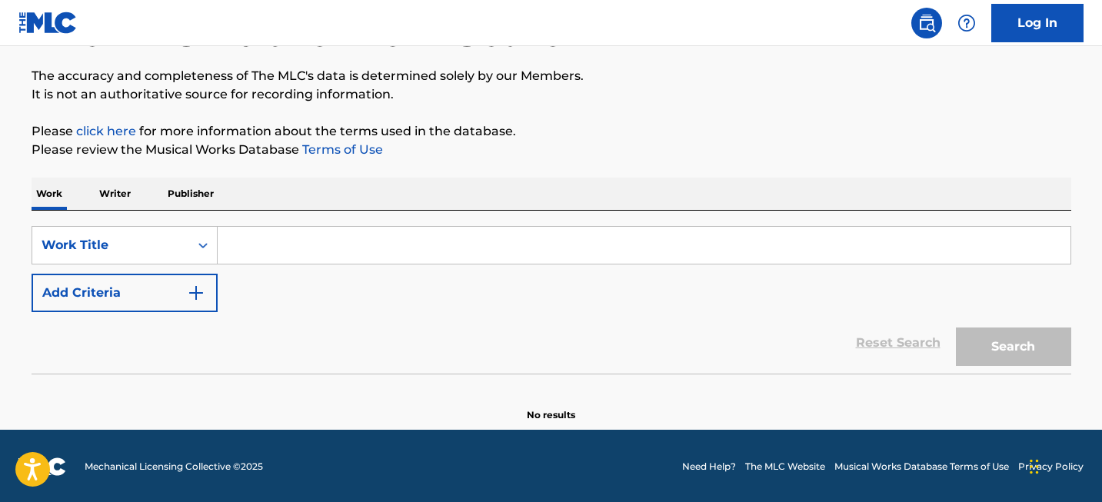
click at [428, 245] on input "Search Form" at bounding box center [644, 245] width 853 height 37
paste input "What a Wonderful World"
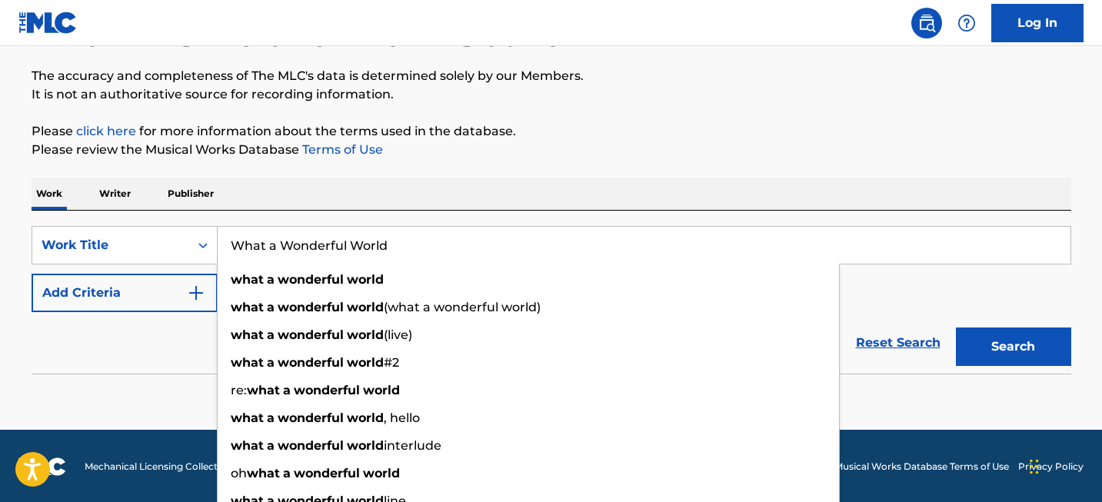
type input "What a Wonderful World"
click at [984, 339] on button "Search" at bounding box center [1013, 347] width 115 height 38
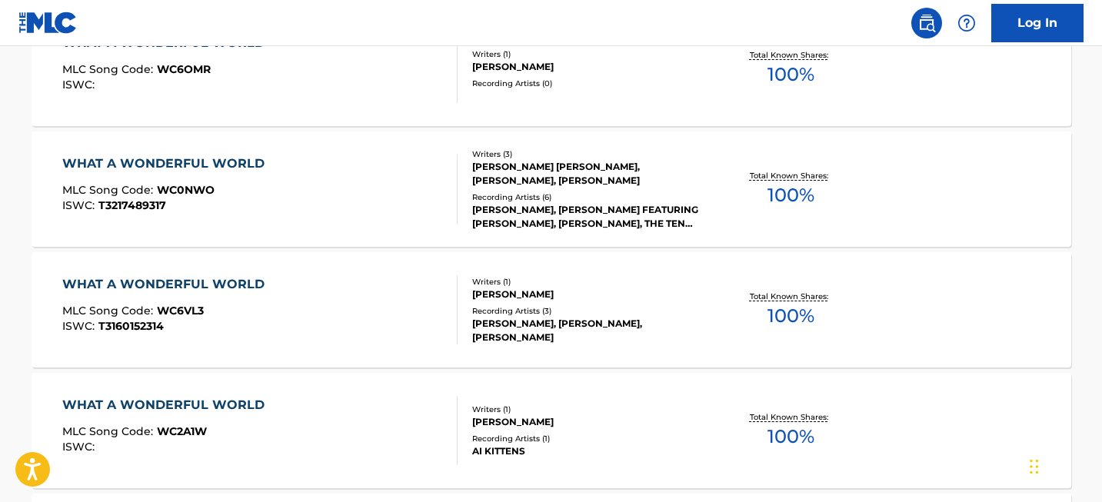
scroll to position [3599, 0]
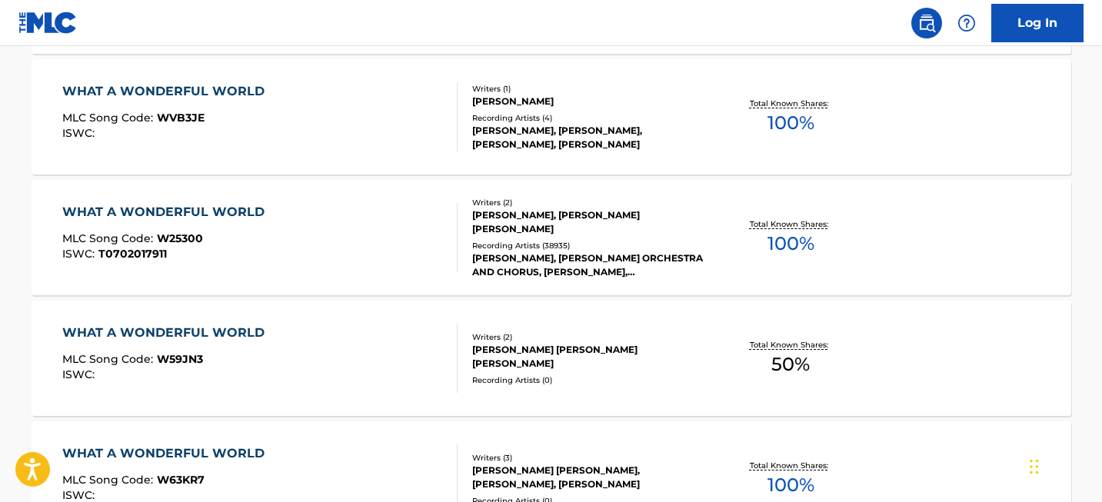
click at [188, 209] on div "WHAT A WONDERFUL WORLD" at bounding box center [167, 212] width 210 height 18
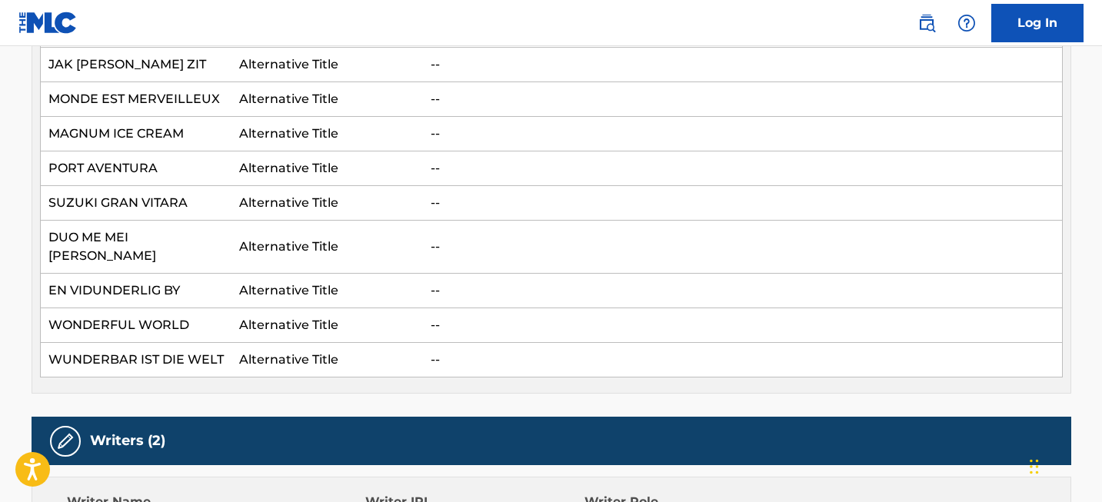
scroll to position [1694, 0]
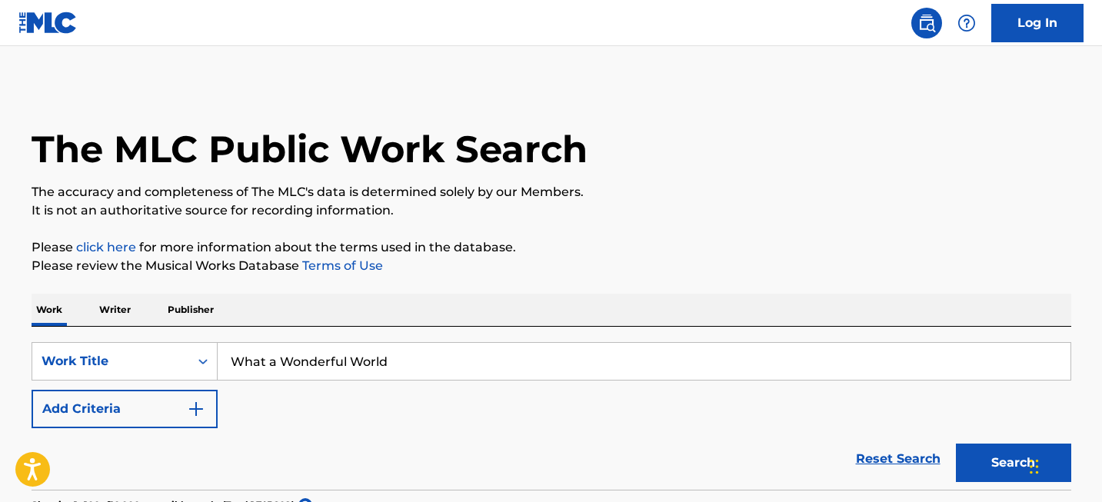
click at [387, 352] on input "What a Wonderful World" at bounding box center [644, 361] width 853 height 37
paste input "I Just Called To Say I Love You"
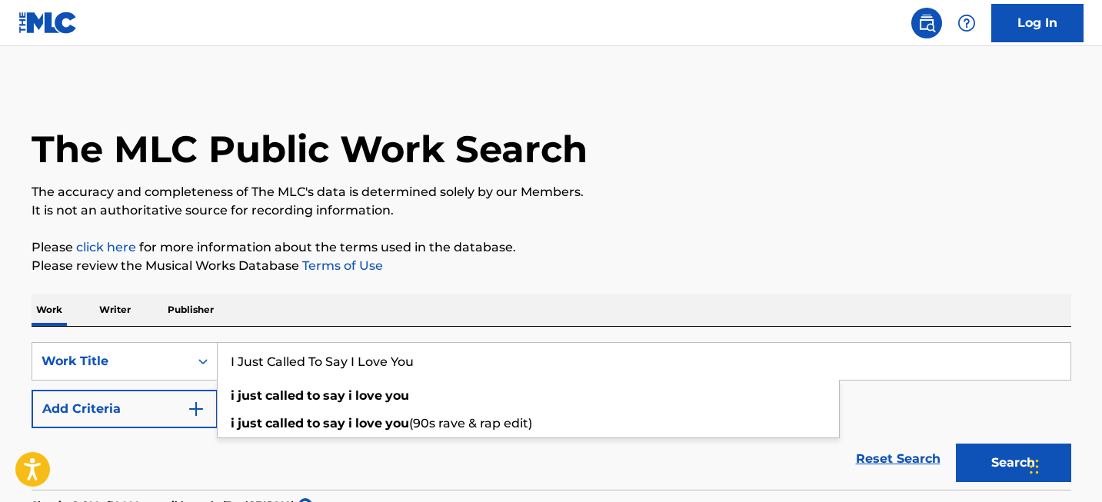
type input "I Just Called To Say I Love You"
click at [1009, 454] on button "Search" at bounding box center [1013, 463] width 115 height 38
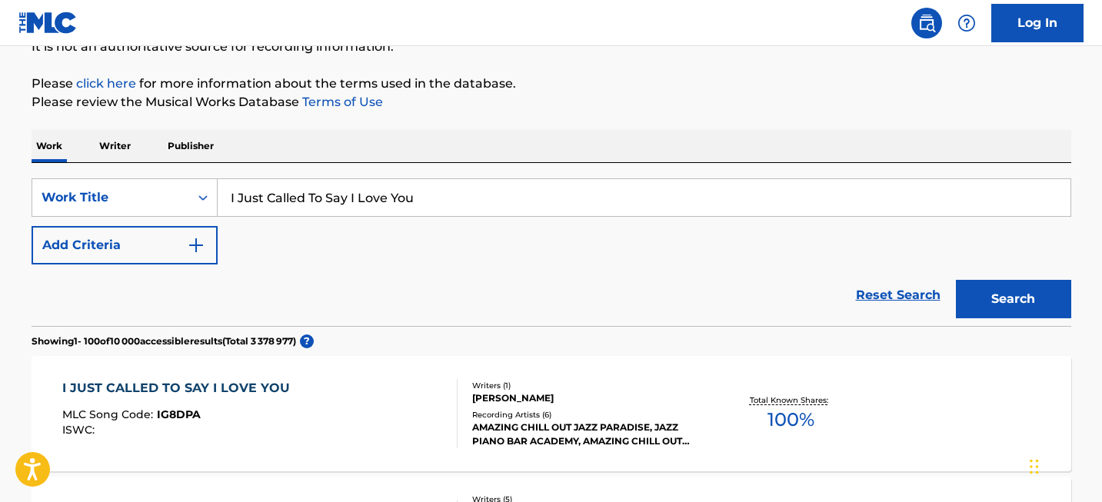
scroll to position [1759, 0]
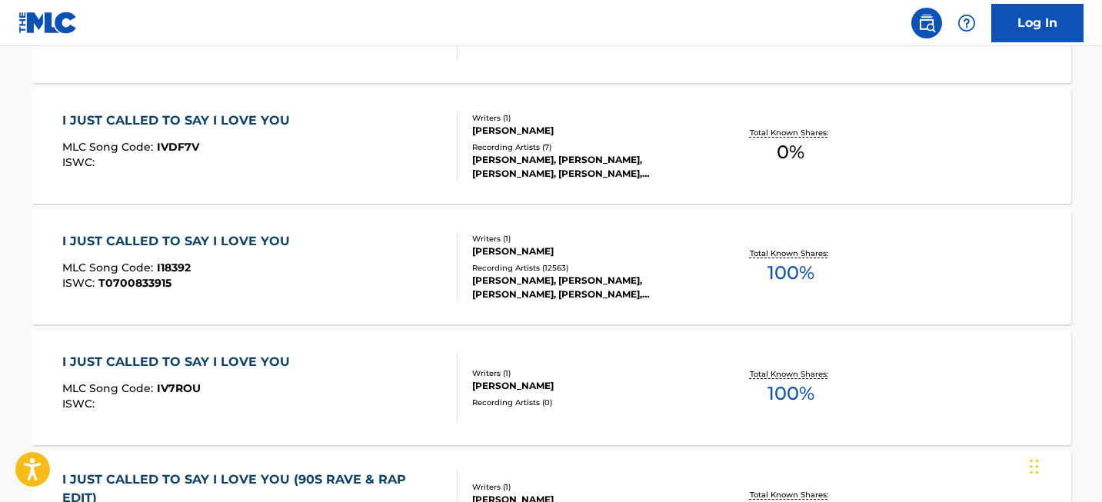
click at [135, 237] on div "I JUST CALLED TO SAY I LOVE YOU" at bounding box center [179, 241] width 235 height 18
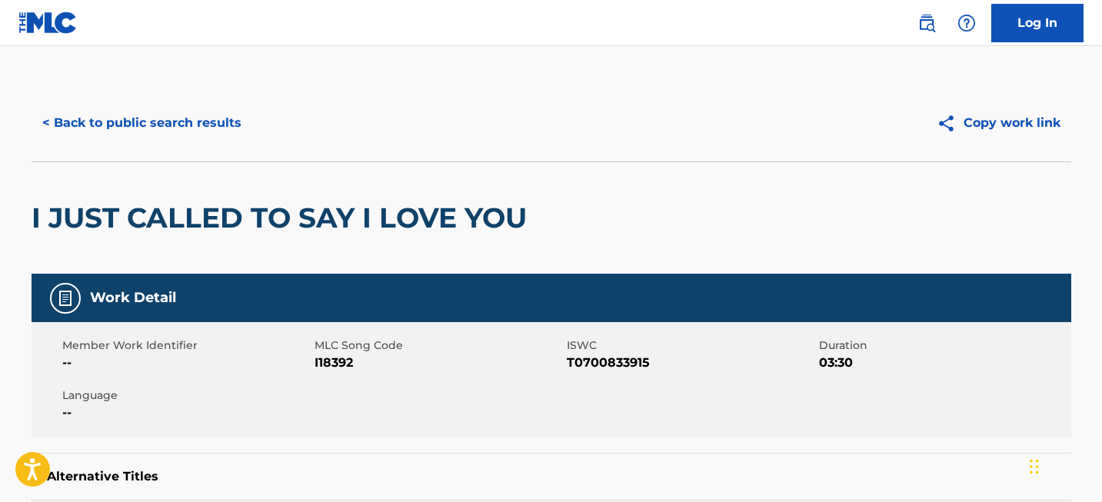
click at [179, 208] on h2 "I JUST CALLED TO SAY I LOVE YOU" at bounding box center [283, 218] width 503 height 35
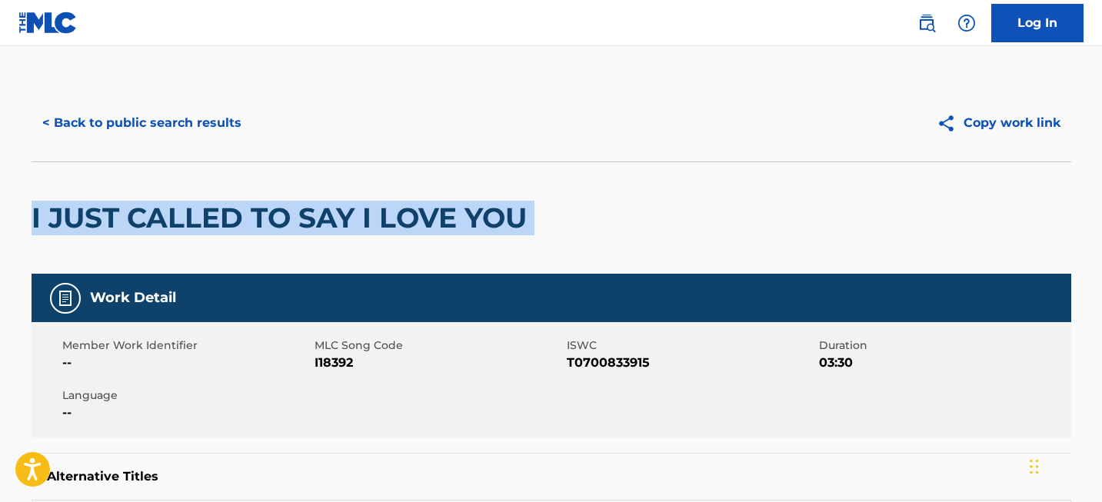
click at [179, 208] on h2 "I JUST CALLED TO SAY I LOVE YOU" at bounding box center [283, 218] width 503 height 35
copy div "I JUST CALLED TO SAY I LOVE YOU"
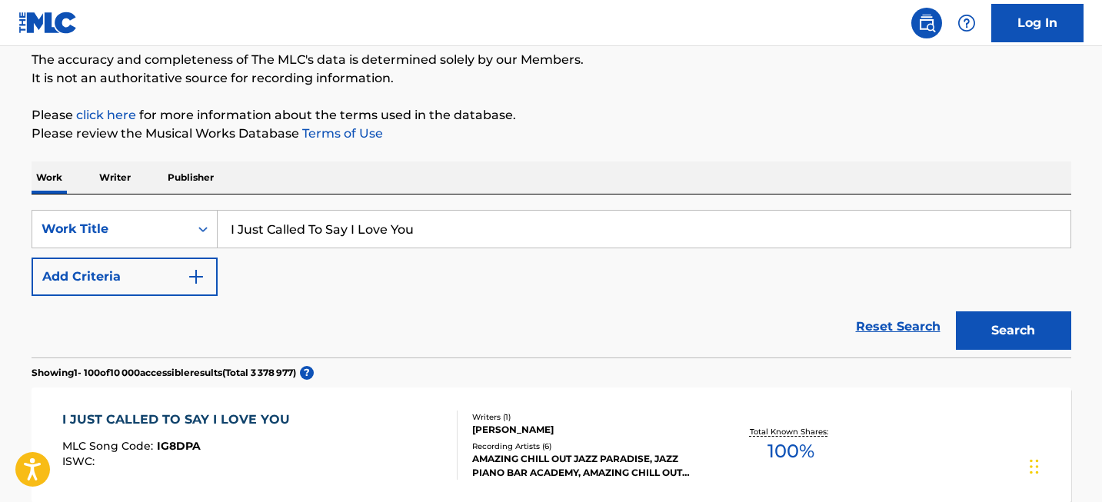
scroll to position [133, 0]
click at [315, 220] on input "I Just Called To Say I Love You" at bounding box center [644, 228] width 853 height 37
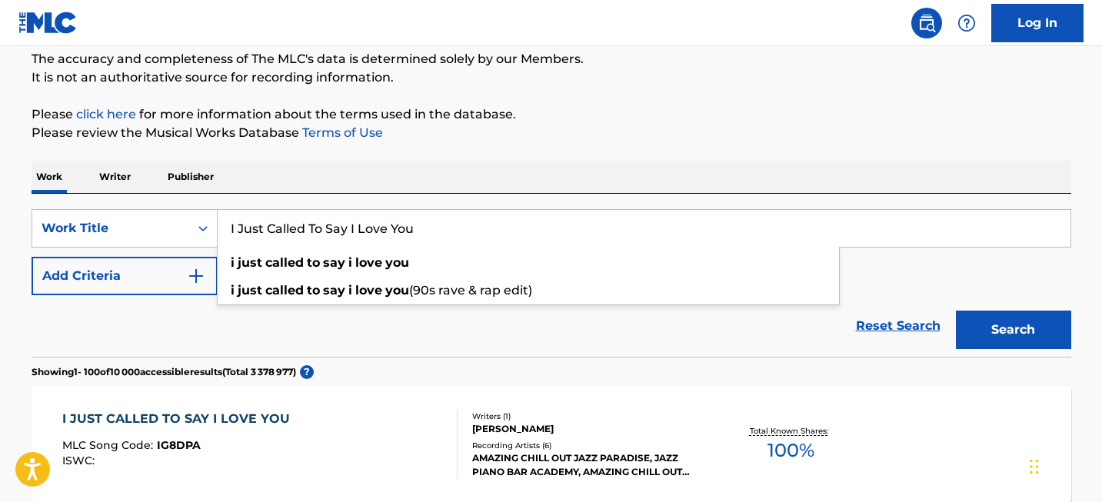
paste input "Si tu vois ma mère"
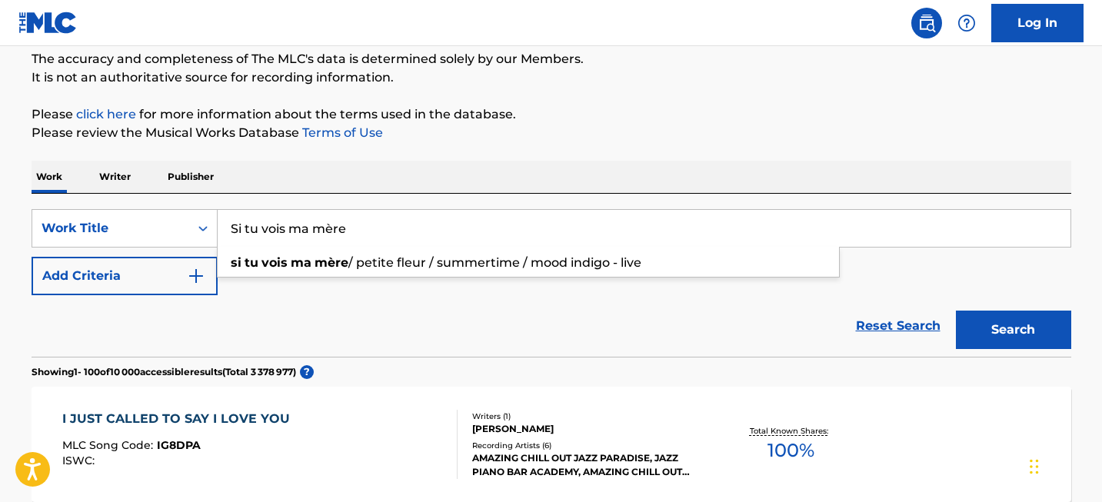
type input "Si tu vois ma mère"
click at [996, 333] on button "Search" at bounding box center [1013, 330] width 115 height 38
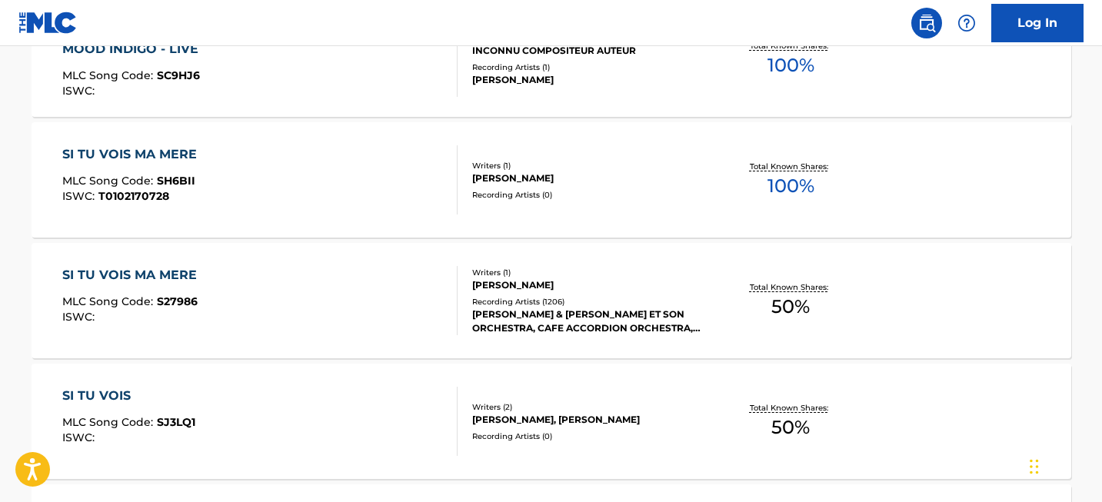
scroll to position [526, 0]
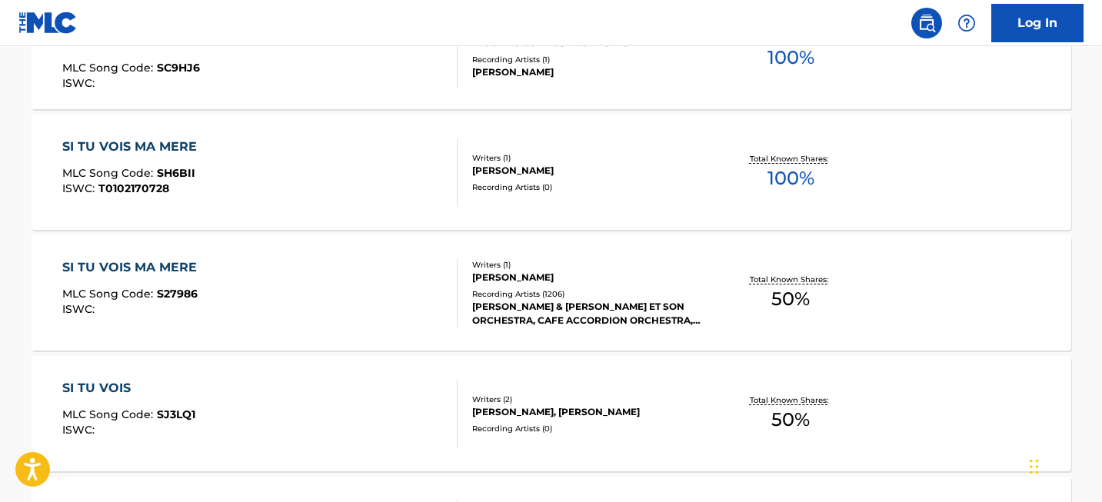
click at [164, 265] on div "SI TU VOIS MA MERE" at bounding box center [133, 267] width 142 height 18
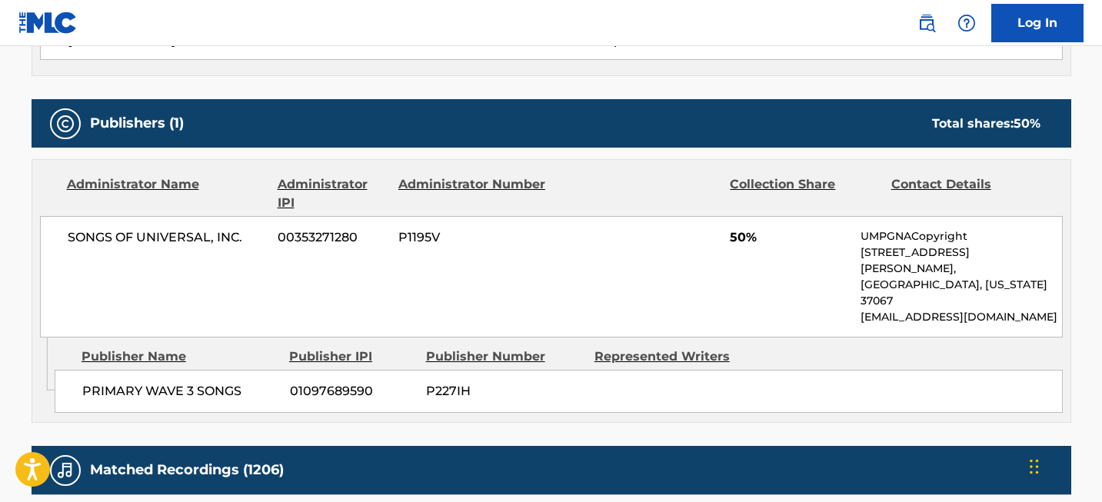
scroll to position [620, 0]
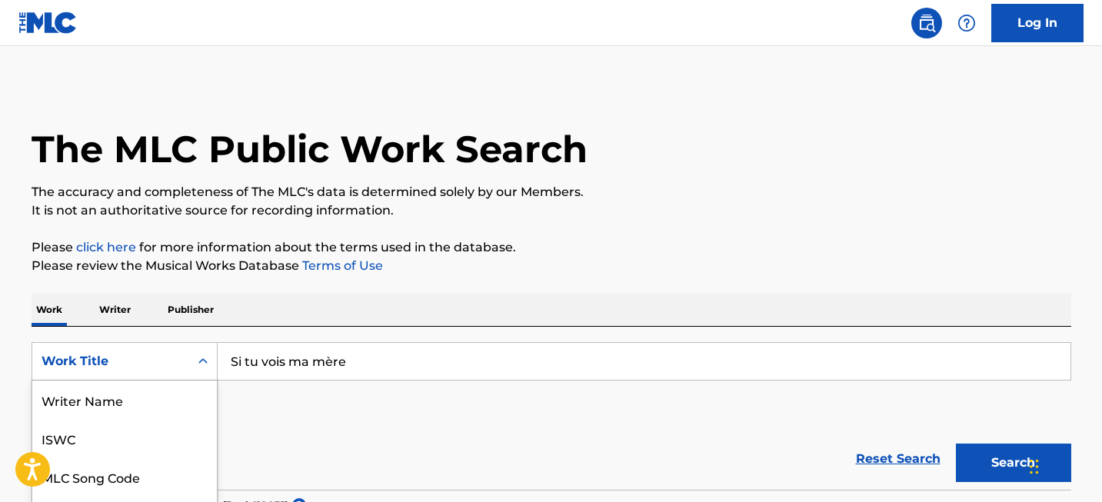
click at [140, 347] on div "Work Title selected, 8 of 8. 8 results available. Use Up and Down to choose opt…" at bounding box center [125, 361] width 186 height 38
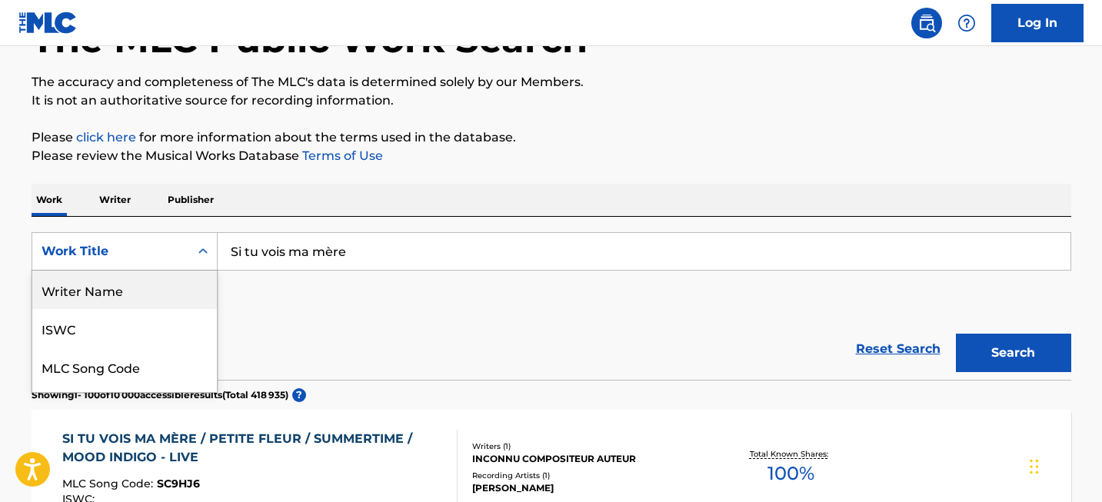
click at [136, 302] on div "Writer Name" at bounding box center [124, 290] width 185 height 38
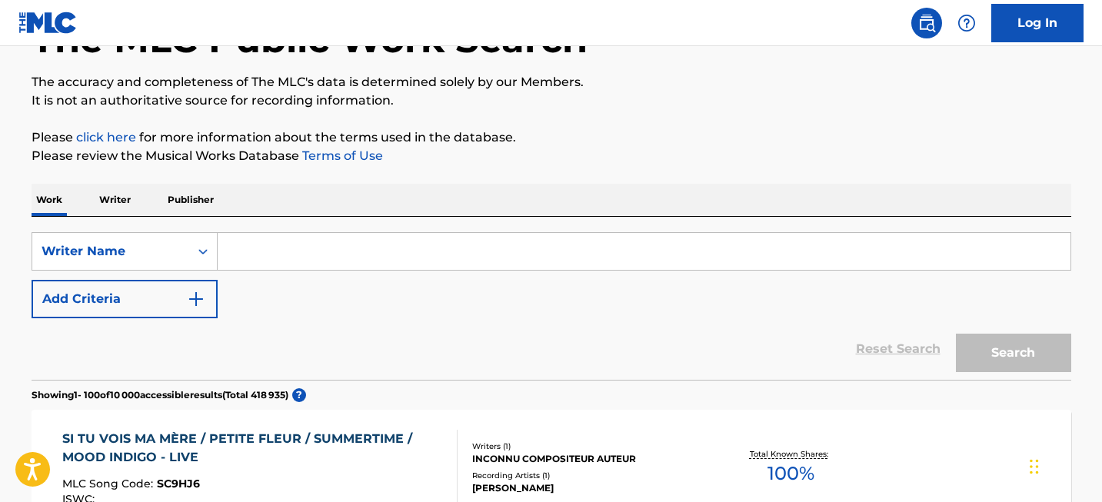
click at [317, 275] on div "SearchWithCriteria9090e6d9-cb94-401e-a1ef-bfdc2146e45d Writer Name Add Criteria" at bounding box center [551, 275] width 1039 height 86
click at [318, 264] on input "Search Form" at bounding box center [644, 251] width 853 height 37
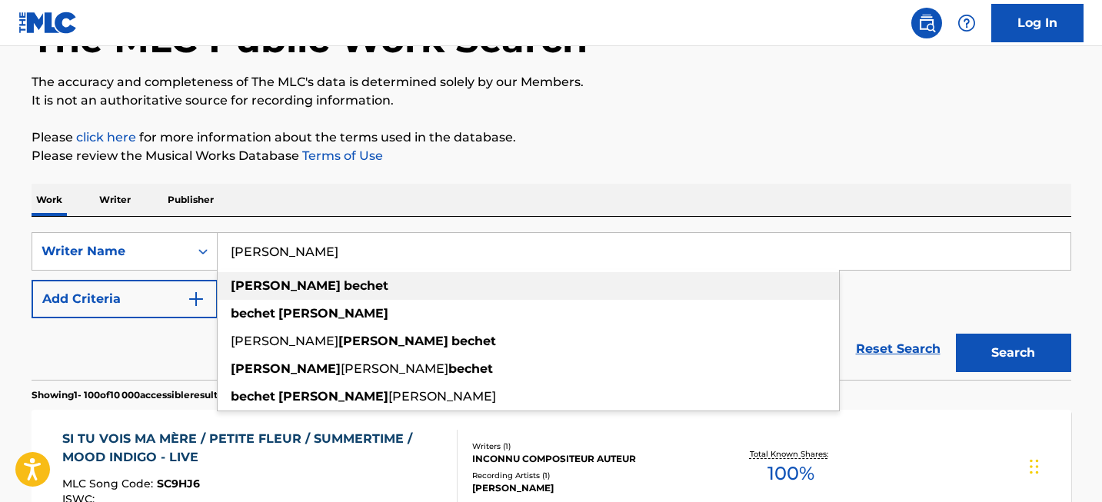
click at [344, 284] on strong "bechet" at bounding box center [366, 285] width 45 height 15
type input "[PERSON_NAME]"
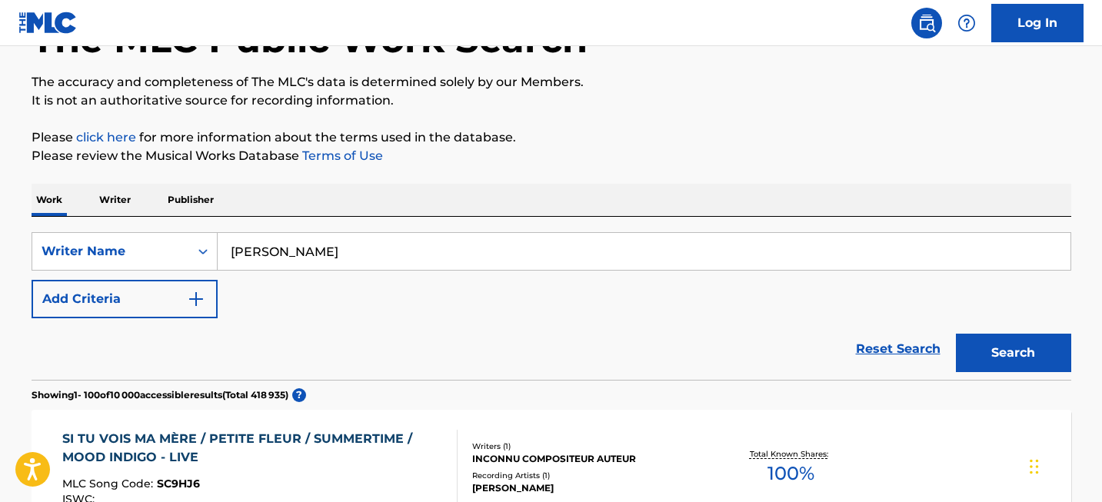
click at [975, 362] on button "Search" at bounding box center [1013, 353] width 115 height 38
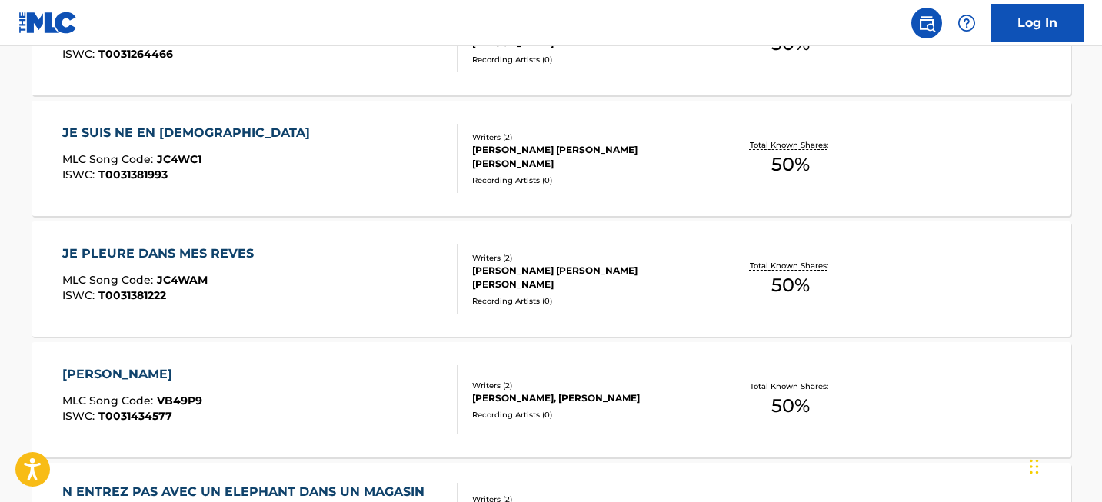
scroll to position [12243, 0]
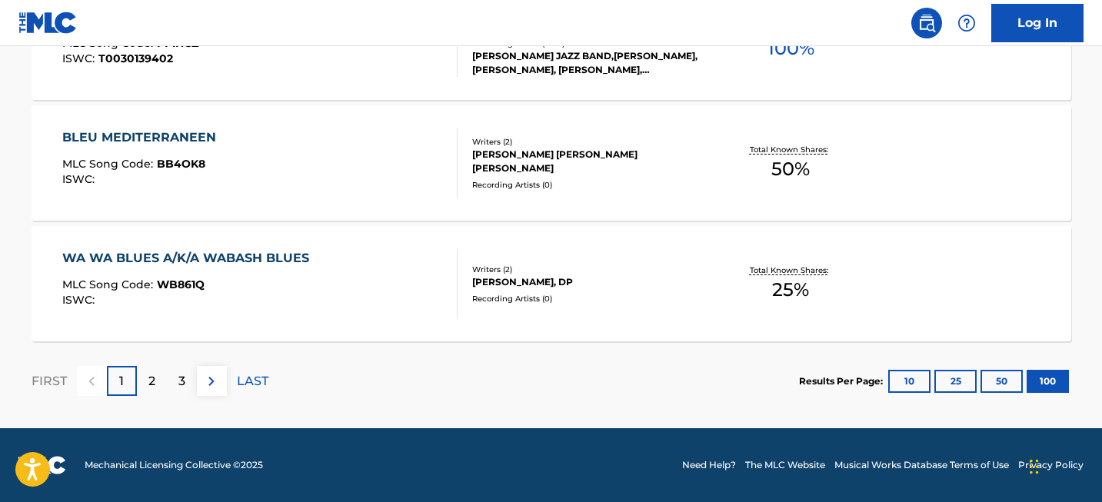
click at [155, 370] on div "2" at bounding box center [152, 381] width 30 height 30
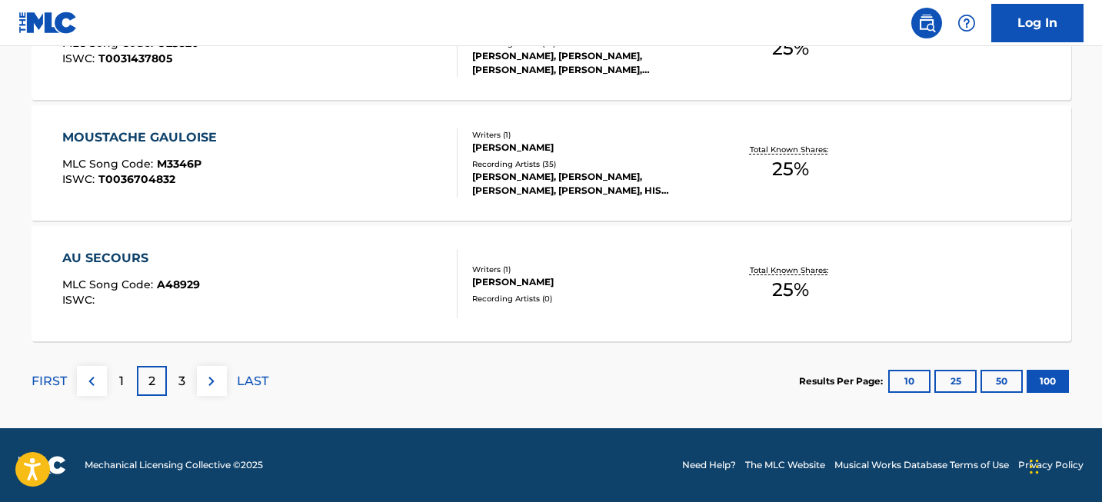
click at [178, 367] on div "3" at bounding box center [182, 381] width 30 height 30
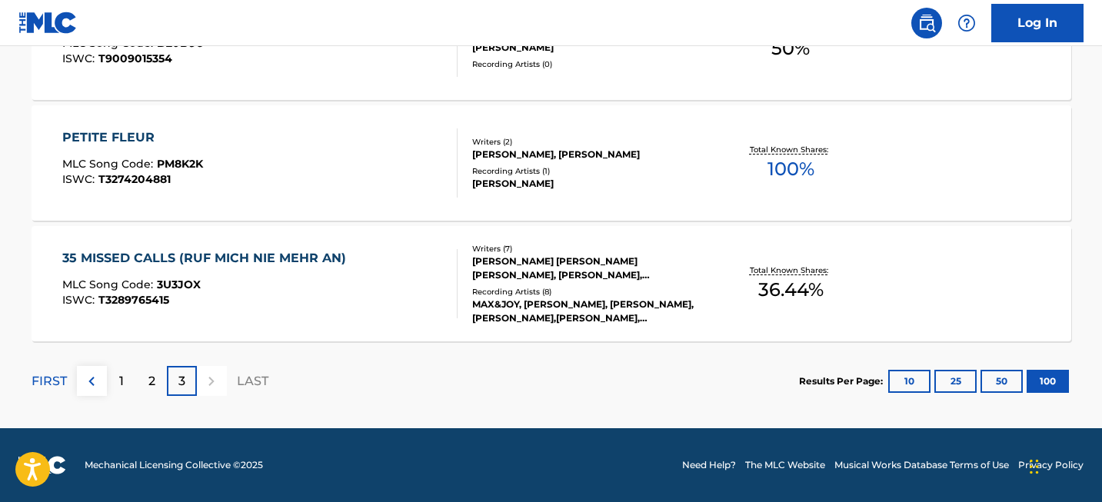
scroll to position [783, 0]
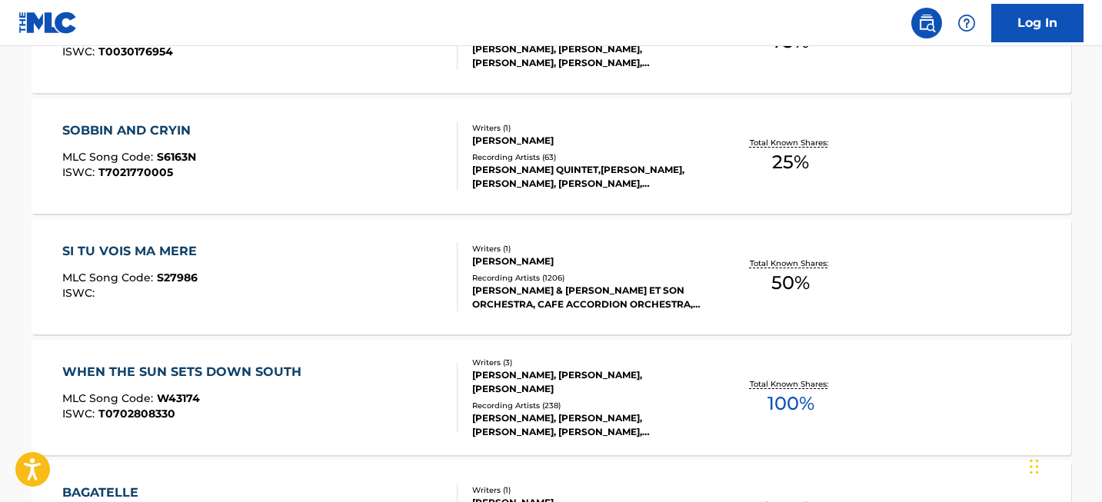
click at [194, 256] on div "SI TU VOIS MA MERE" at bounding box center [133, 251] width 142 height 18
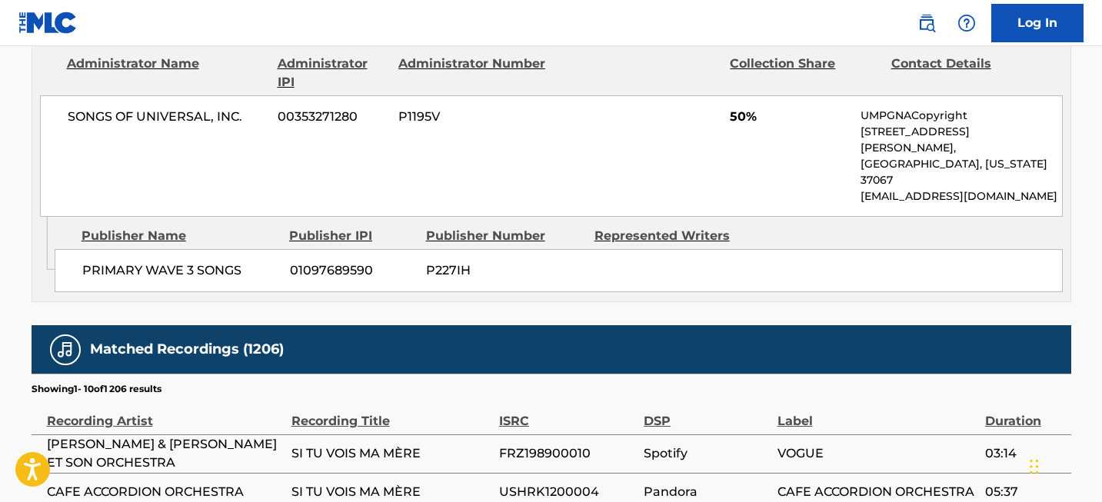
scroll to position [69, 0]
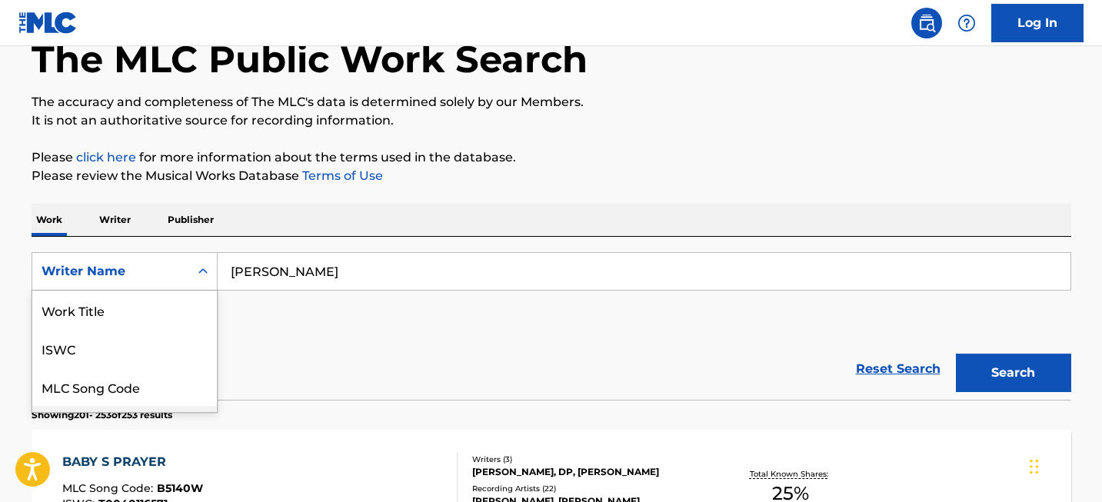
click at [117, 291] on div "Writer IPI, 4 of 8. 8 results available. Use Up and Down to choose options, pre…" at bounding box center [125, 271] width 186 height 38
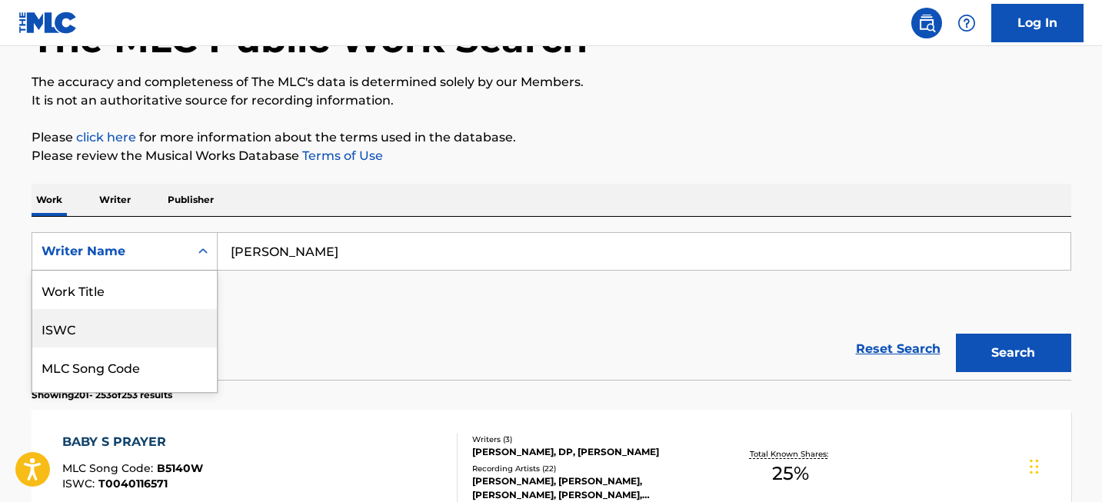
click at [129, 304] on div "Work Title" at bounding box center [124, 290] width 185 height 38
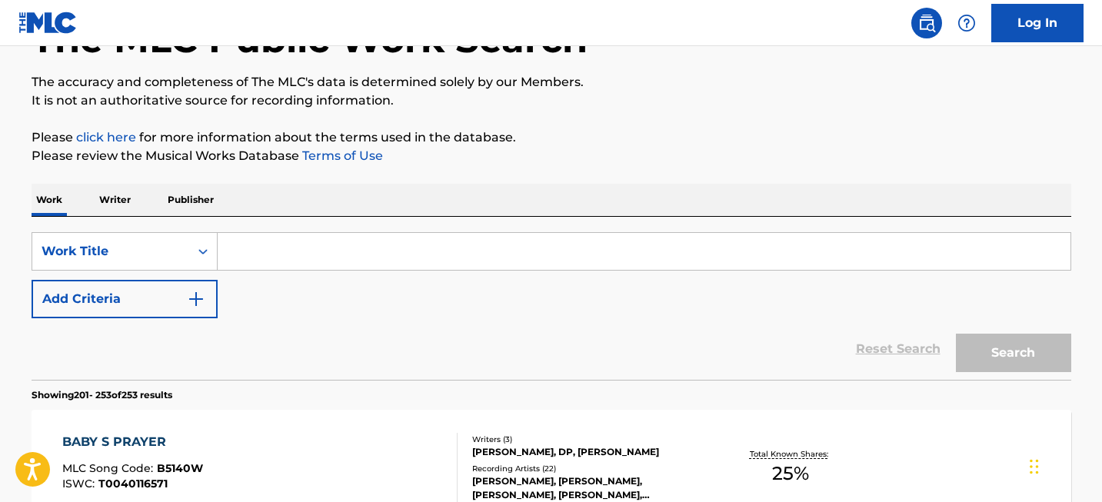
click at [261, 235] on input "Search Form" at bounding box center [644, 251] width 853 height 37
paste input "[PERSON_NAME]"
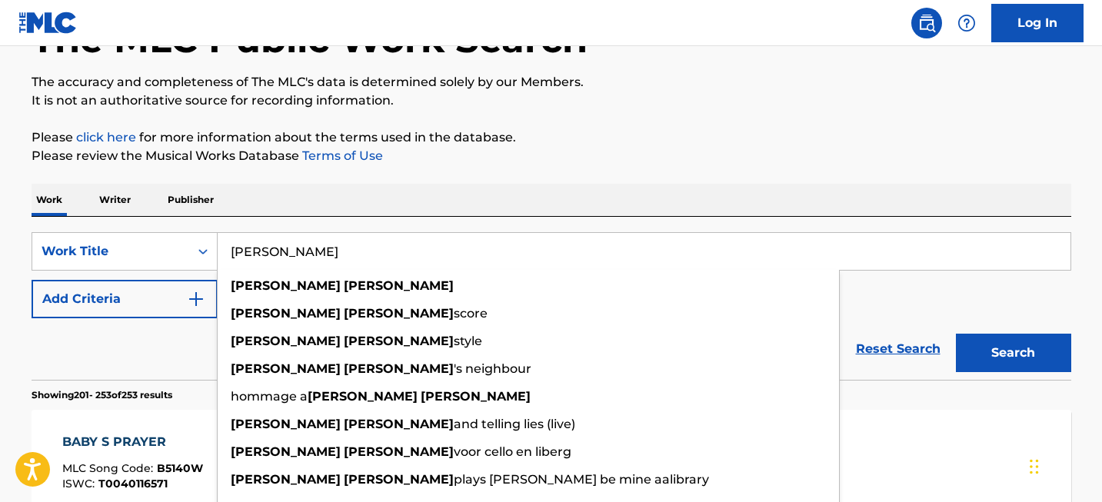
type input "[PERSON_NAME]"
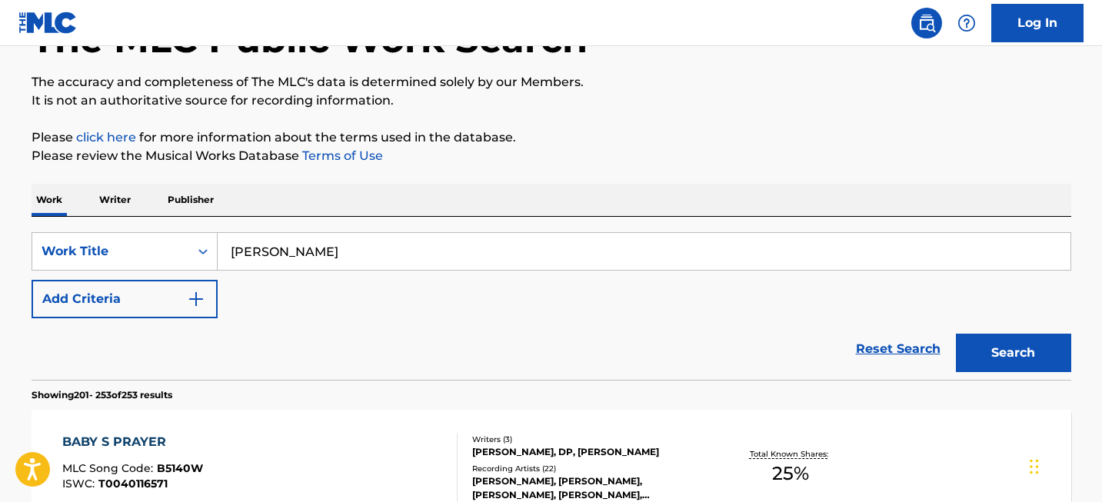
click at [1015, 356] on button "Search" at bounding box center [1013, 353] width 115 height 38
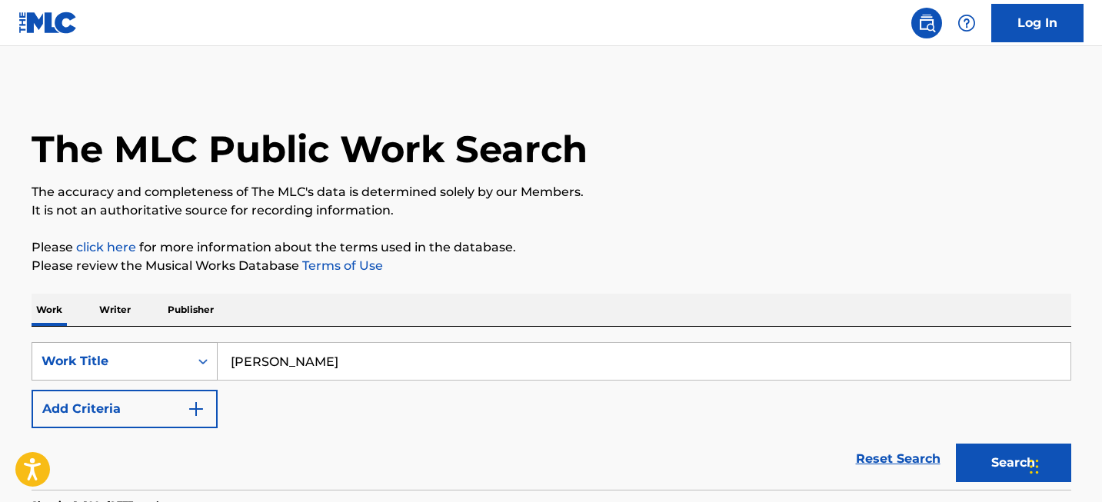
click at [145, 353] on div "Work Title" at bounding box center [125, 361] width 186 height 38
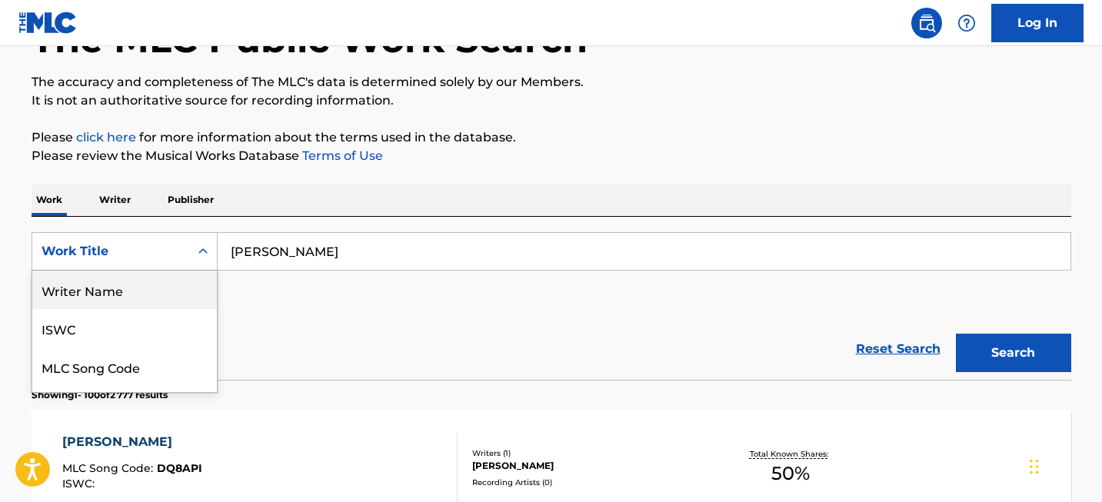
click at [121, 291] on div "Writer Name" at bounding box center [124, 290] width 185 height 38
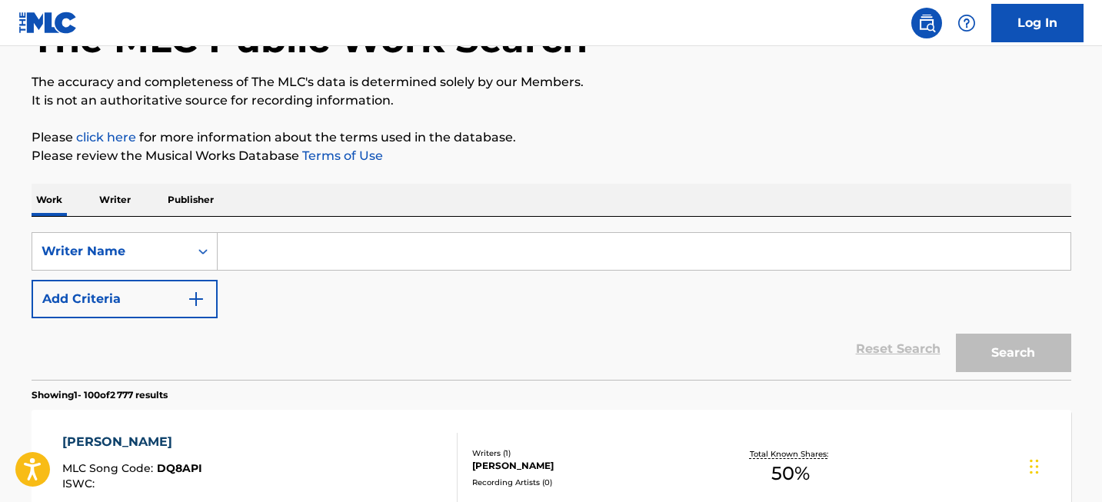
click at [301, 253] on input "Search Form" at bounding box center [644, 251] width 853 height 37
paste input "[PERSON_NAME]"
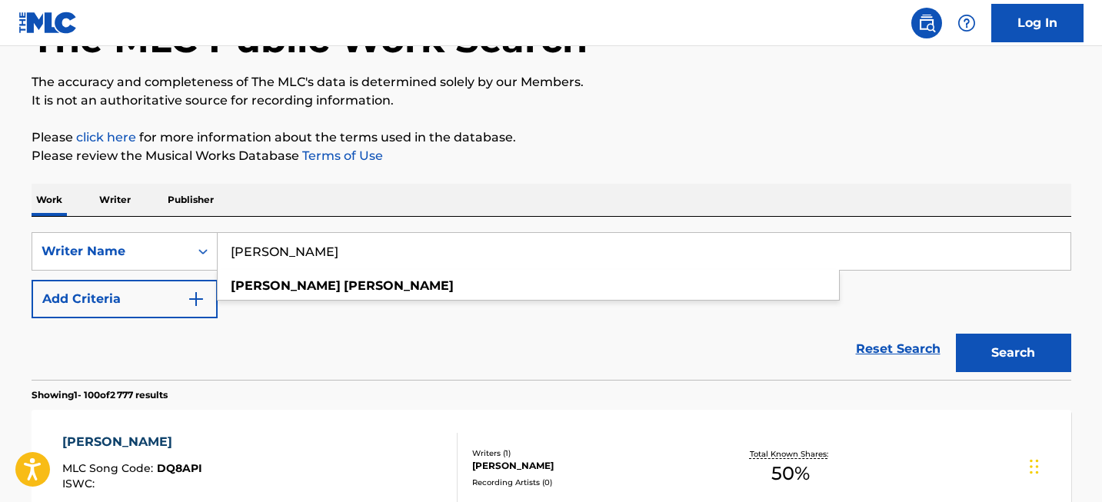
click at [979, 344] on button "Search" at bounding box center [1013, 353] width 115 height 38
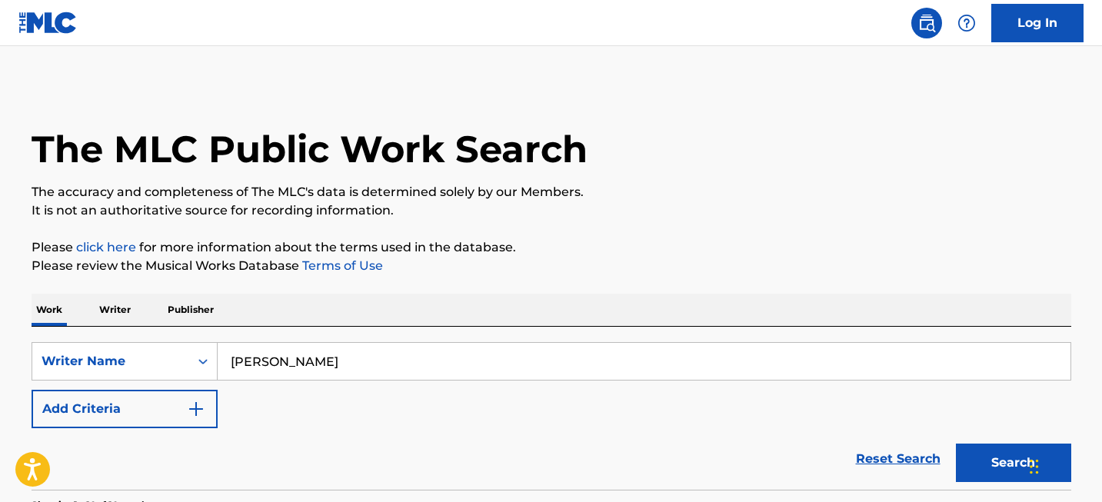
click at [487, 366] on input "[PERSON_NAME]" at bounding box center [644, 361] width 853 height 37
paste input "[PERSON_NAME]"
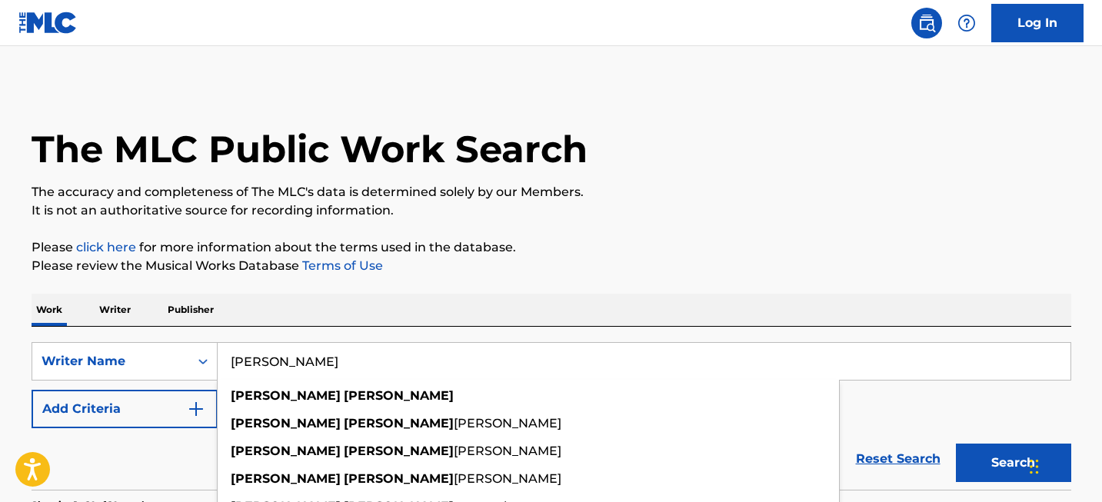
type input "[PERSON_NAME]"
click at [1009, 459] on button "Search" at bounding box center [1013, 463] width 115 height 38
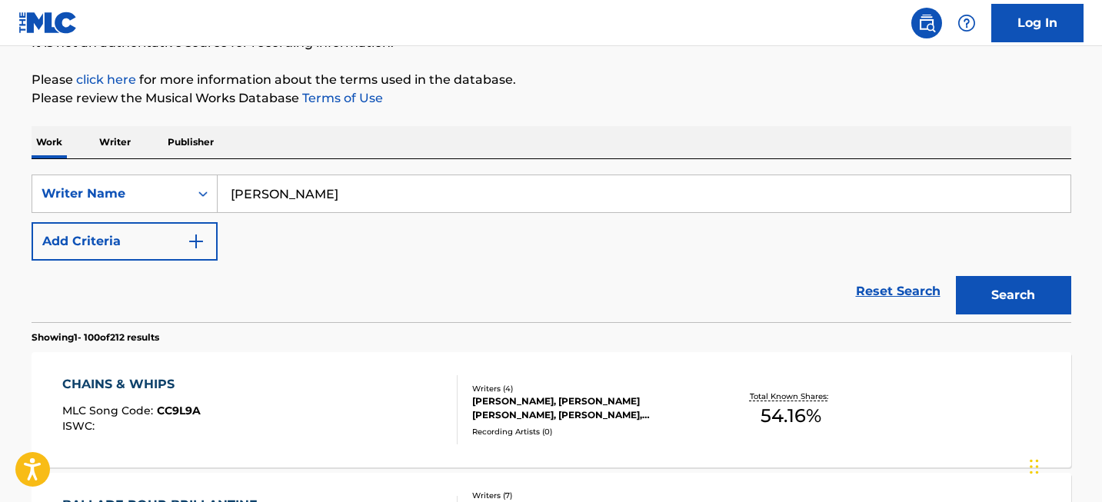
scroll to position [1749, 0]
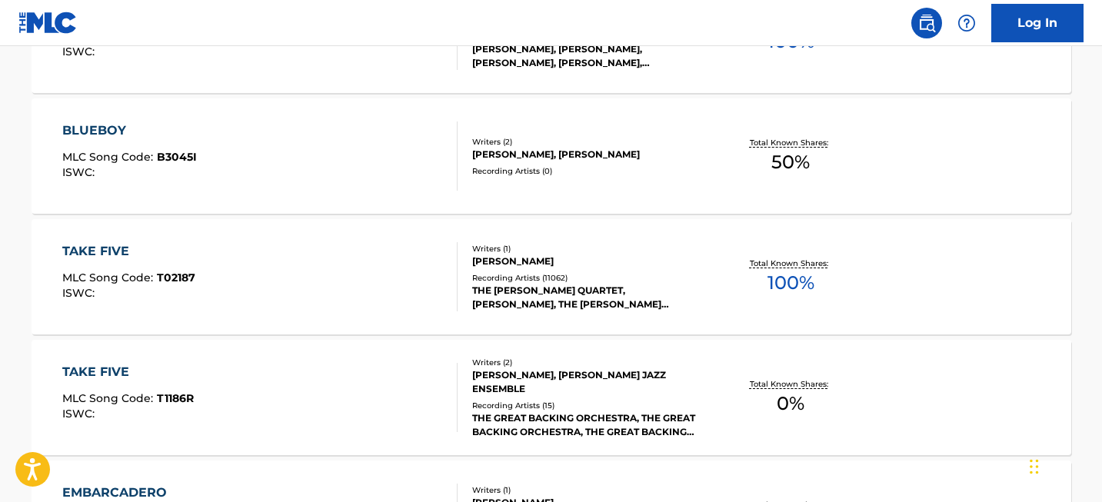
click at [127, 253] on div "TAKE FIVE" at bounding box center [128, 251] width 133 height 18
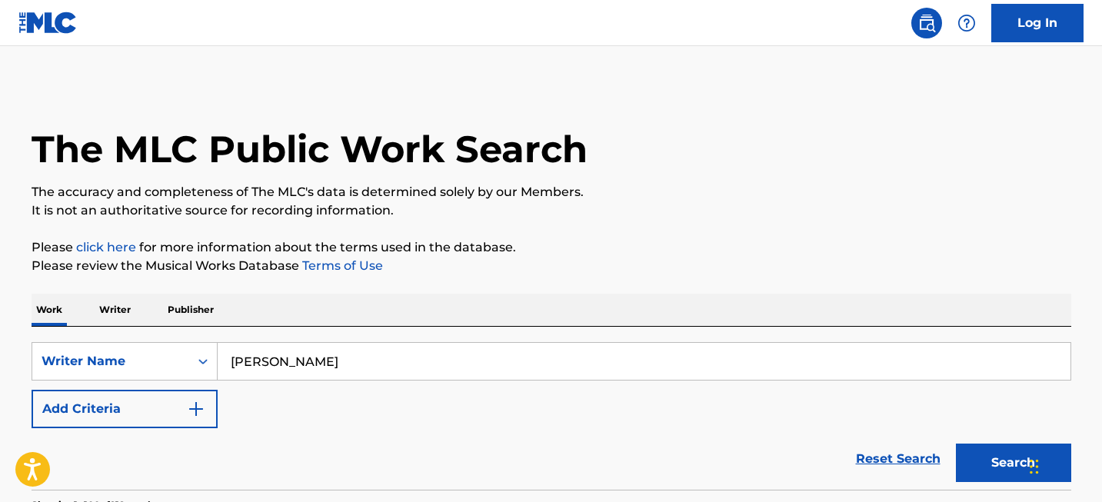
click at [311, 363] on input "[PERSON_NAME]" at bounding box center [644, 361] width 853 height 37
paste input "Smoke on the Water"
type input "Smoke on the Water"
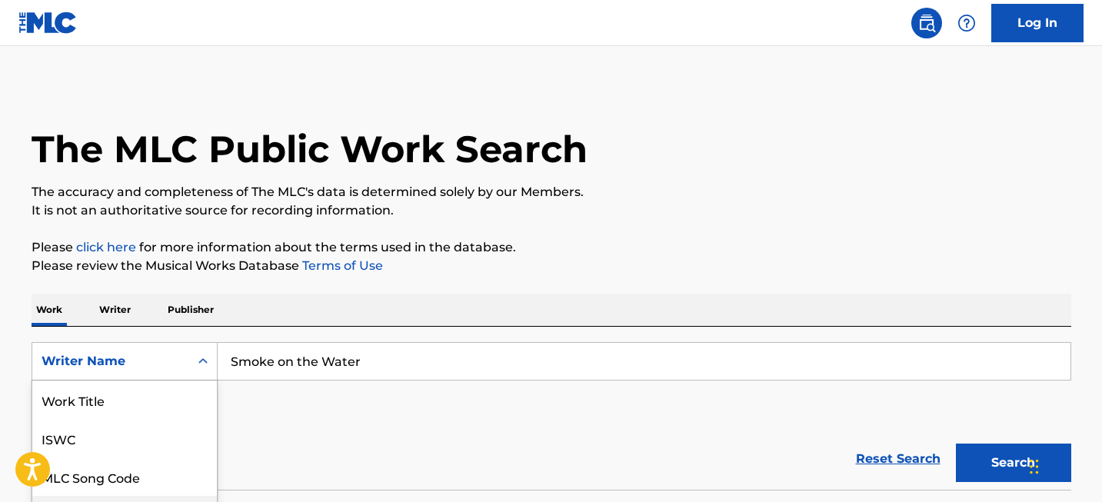
click at [165, 364] on div "Writer IPI, 4 of 8. 8 results available. Use Up and Down to choose options, pre…" at bounding box center [125, 361] width 186 height 38
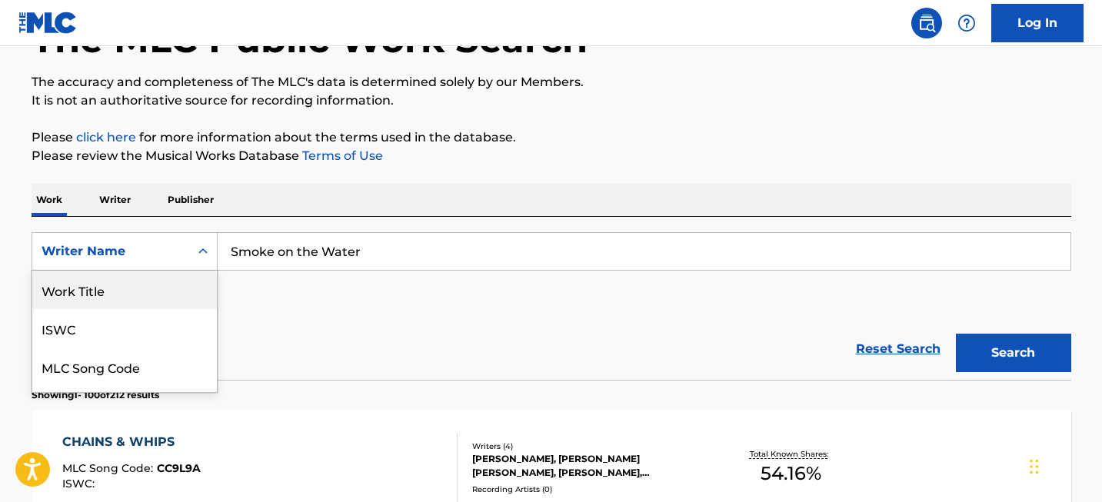
click at [179, 291] on div "Work Title" at bounding box center [124, 290] width 185 height 38
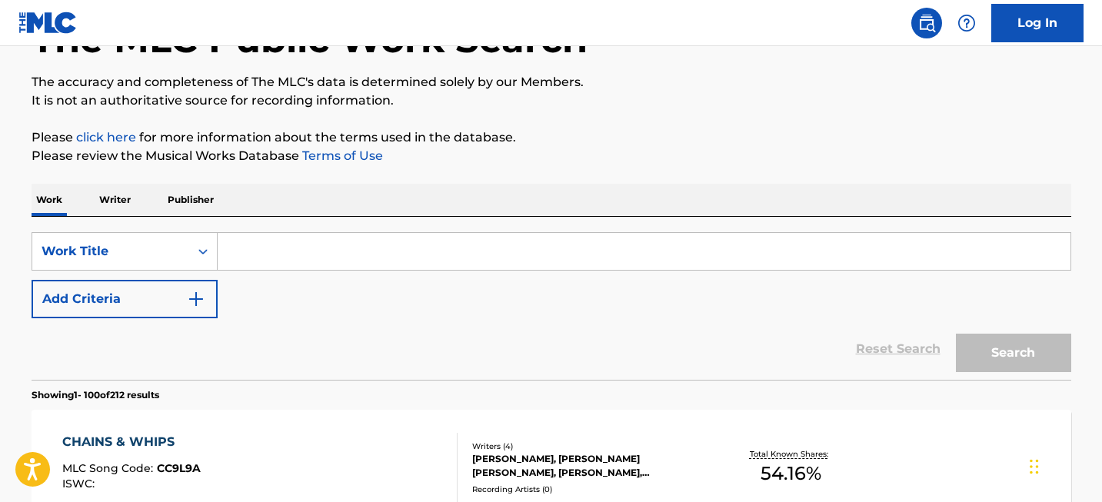
click at [320, 260] on input "Search Form" at bounding box center [644, 251] width 853 height 37
paste input "Smoke on the Water"
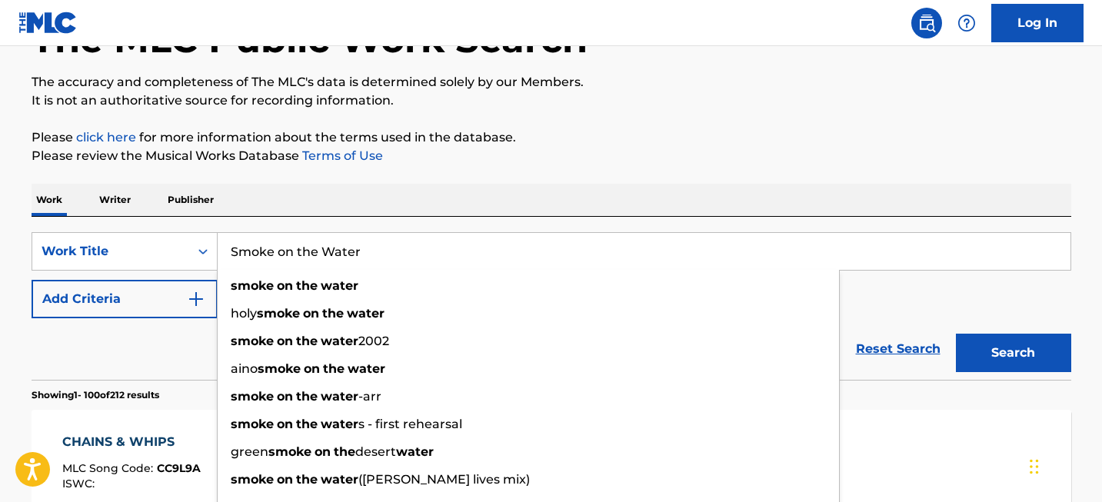
type input "Smoke on the Water"
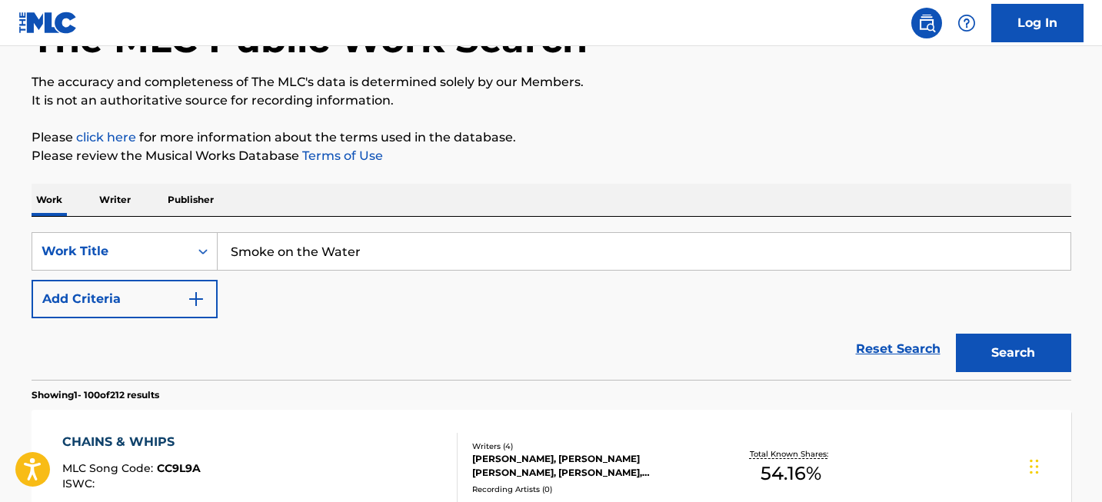
click at [1003, 367] on button "Search" at bounding box center [1013, 353] width 115 height 38
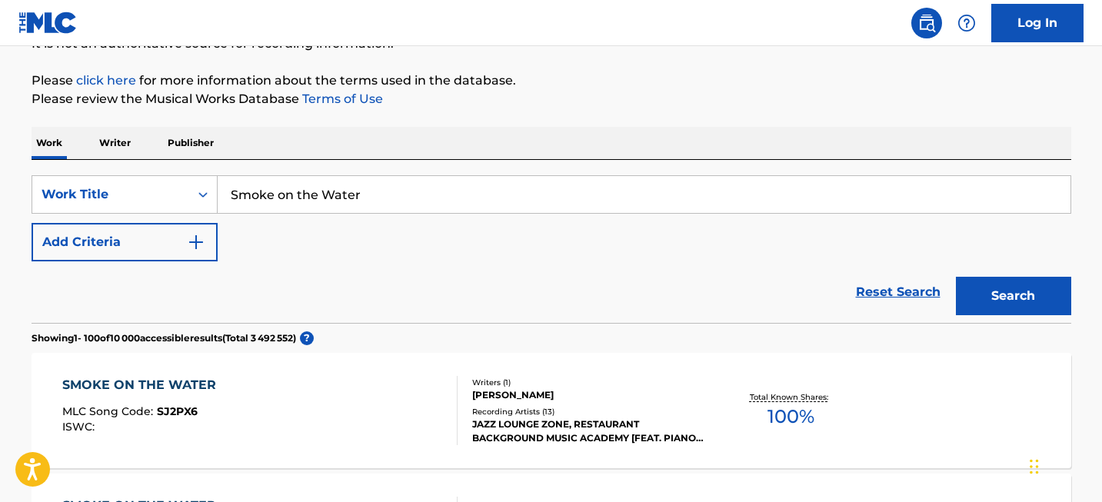
scroll to position [170, 0]
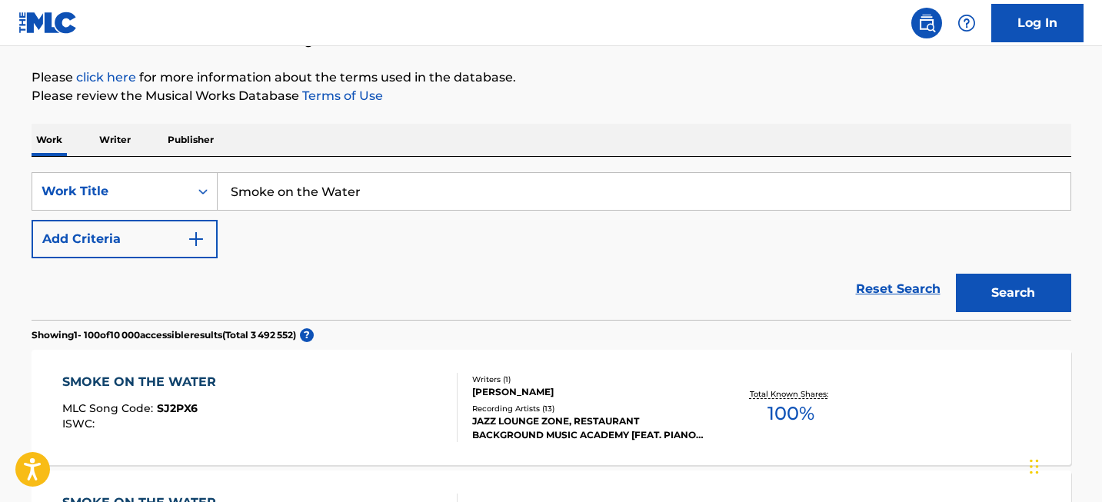
click at [381, 186] on input "Smoke on the Water" at bounding box center [644, 191] width 853 height 37
click at [395, 151] on div "Work Writer Publisher" at bounding box center [551, 140] width 1039 height 32
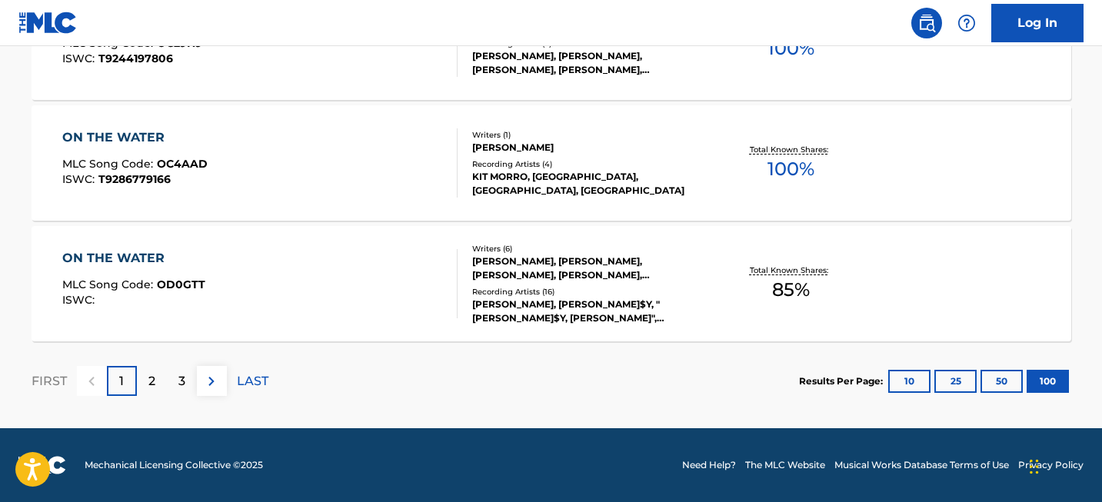
click at [157, 376] on div "2" at bounding box center [152, 381] width 30 height 30
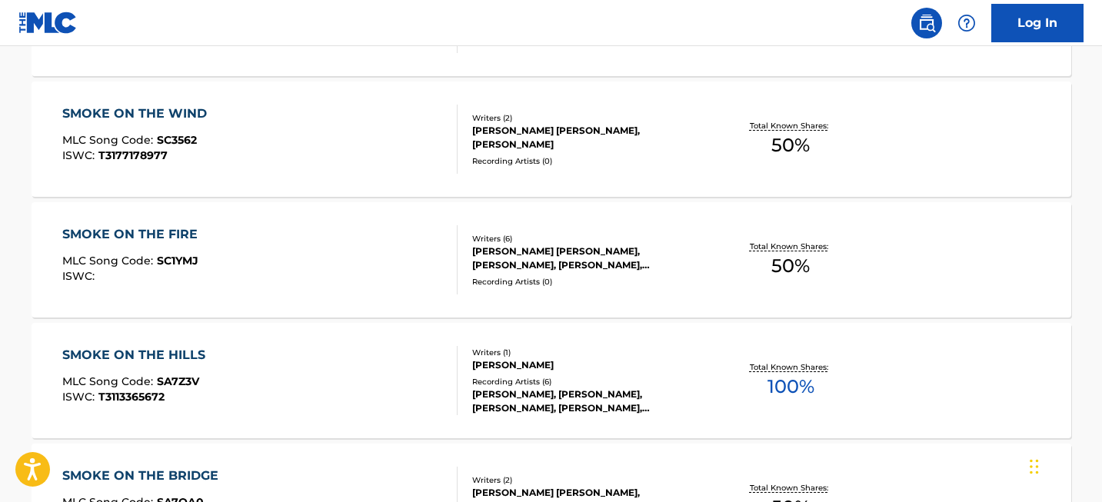
scroll to position [12243, 0]
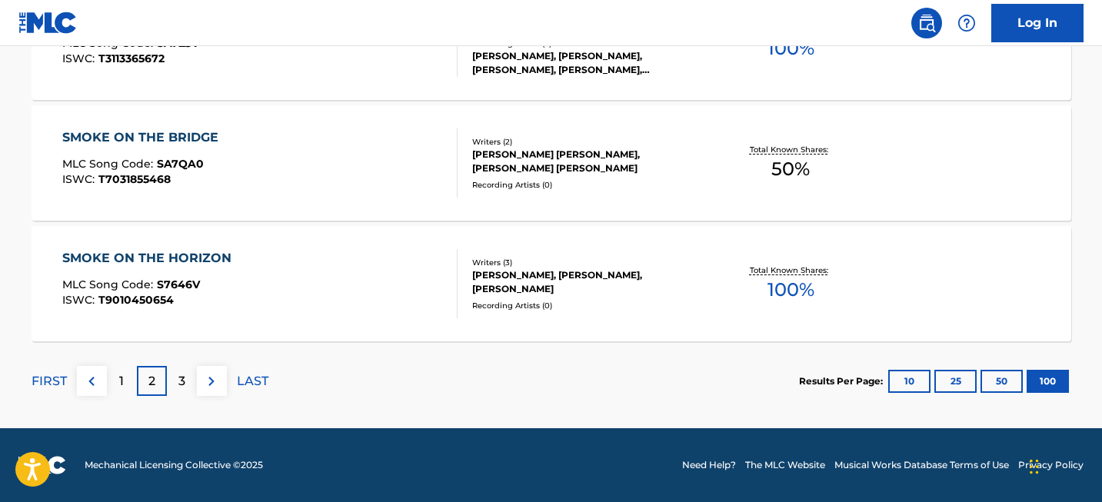
click at [178, 387] on p "3" at bounding box center [181, 381] width 7 height 18
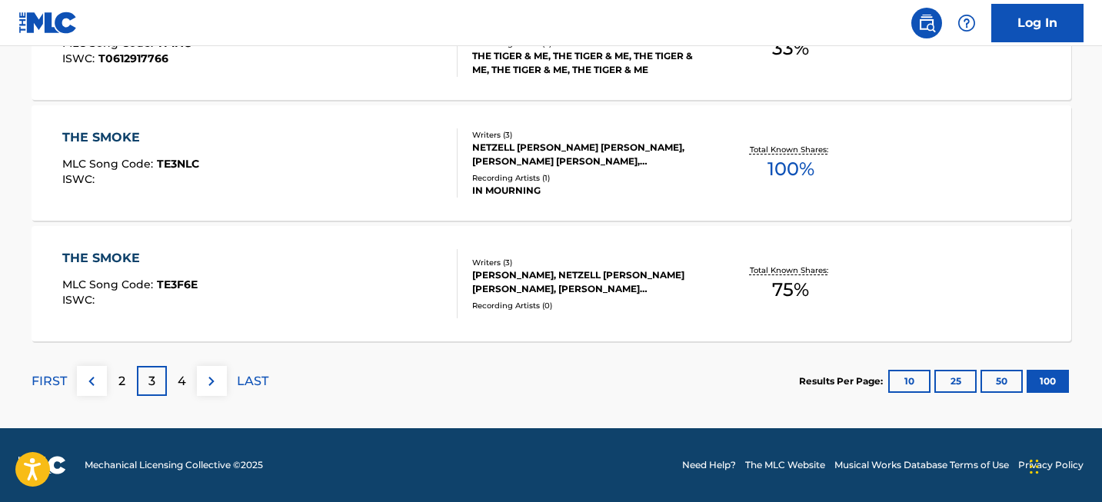
click at [181, 384] on p "4" at bounding box center [182, 381] width 8 height 18
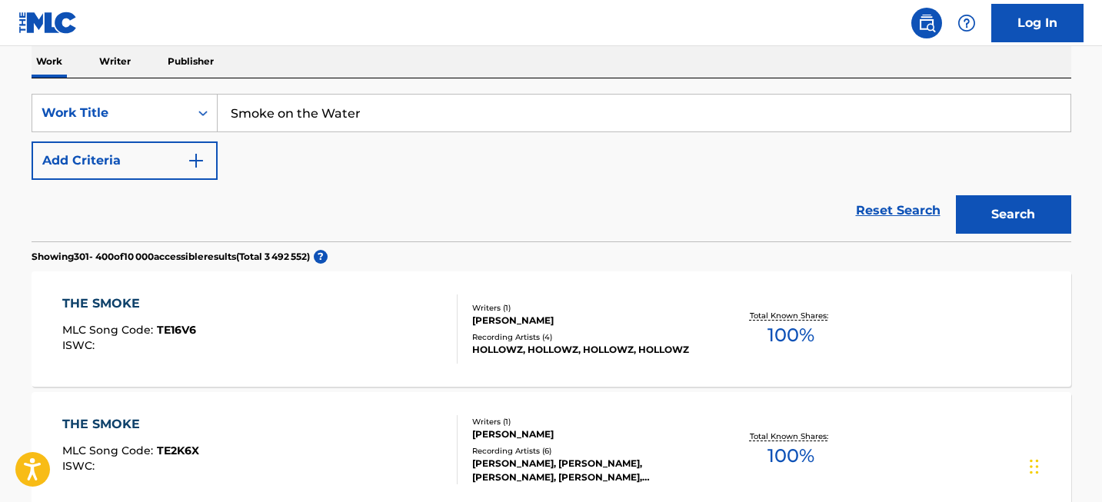
scroll to position [0, 0]
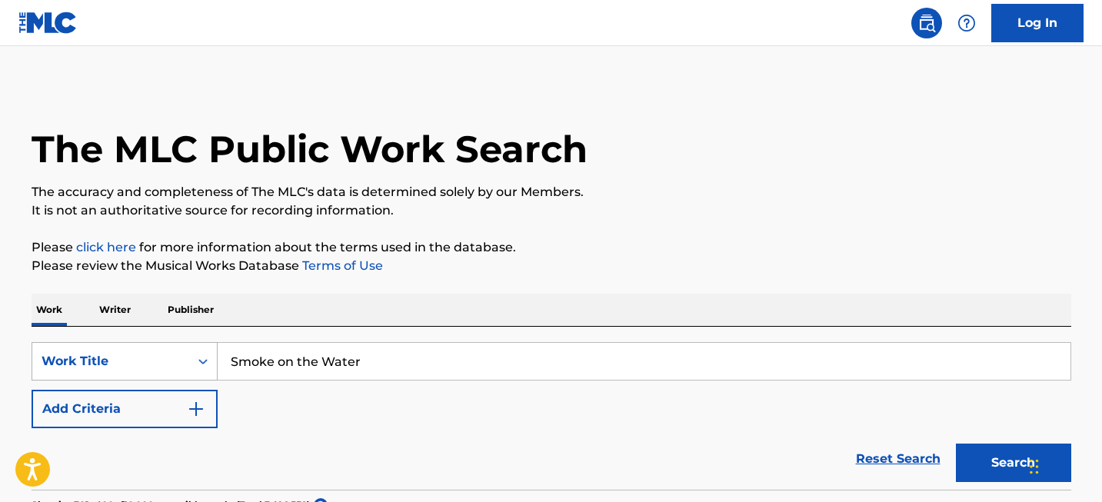
click at [120, 363] on div "Work Title" at bounding box center [125, 361] width 186 height 38
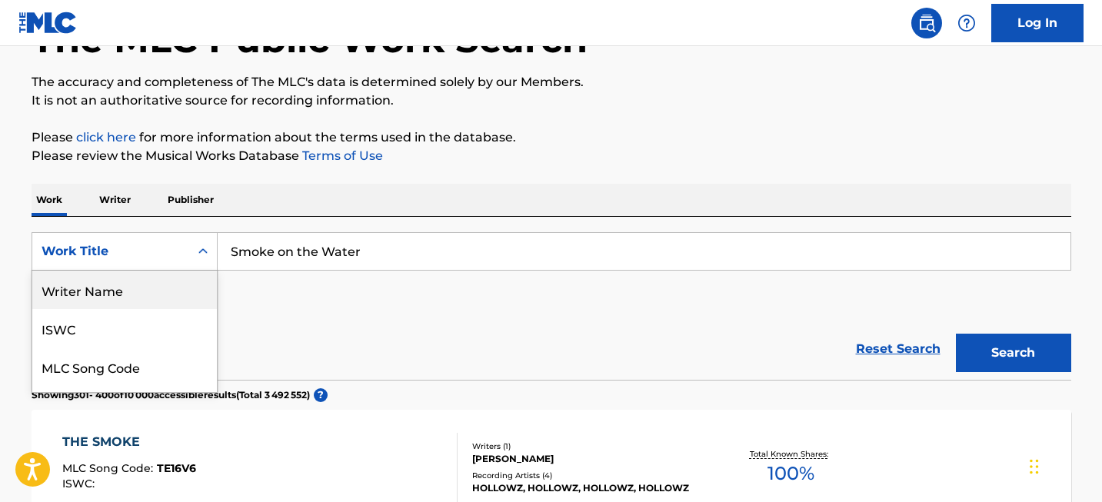
click at [121, 288] on div "Writer Name" at bounding box center [124, 290] width 185 height 38
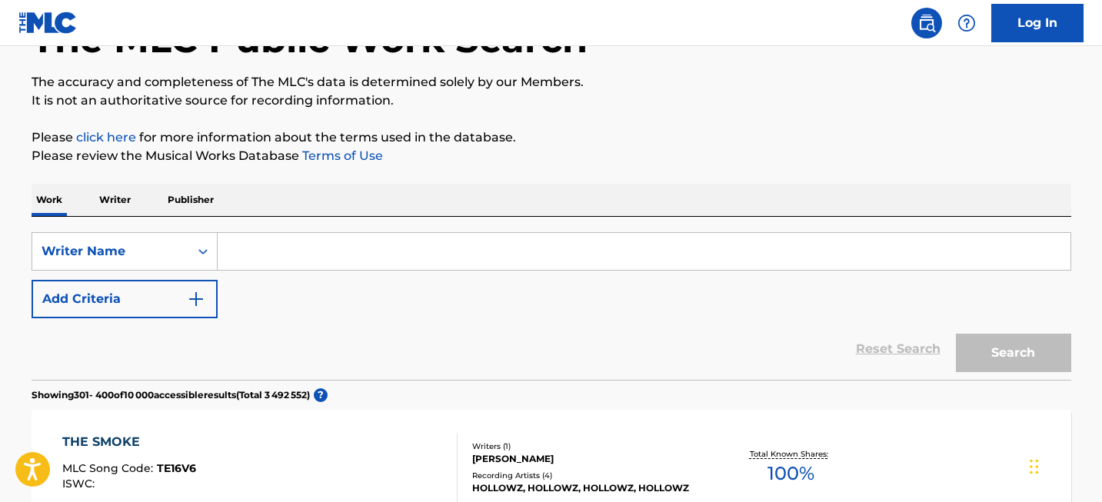
click at [239, 261] on input "Search Form" at bounding box center [644, 251] width 853 height 37
paste input "[PERSON_NAME]"
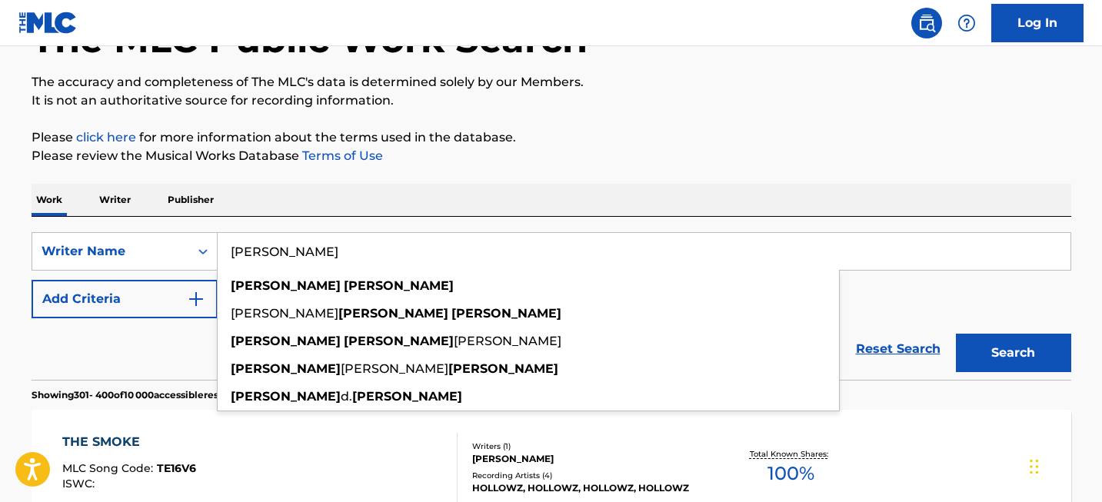
type input "[PERSON_NAME]"
click at [998, 353] on button "Search" at bounding box center [1013, 353] width 115 height 38
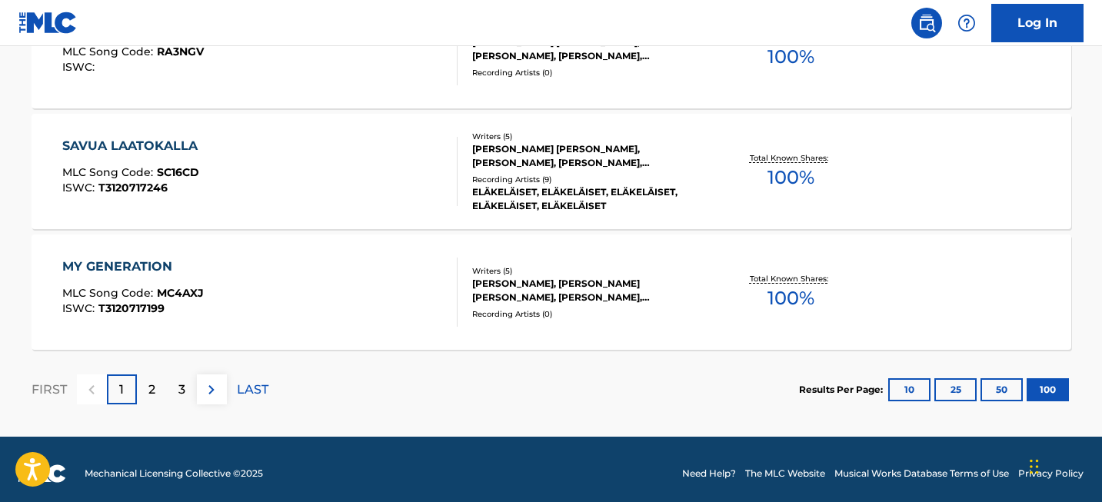
scroll to position [12243, 0]
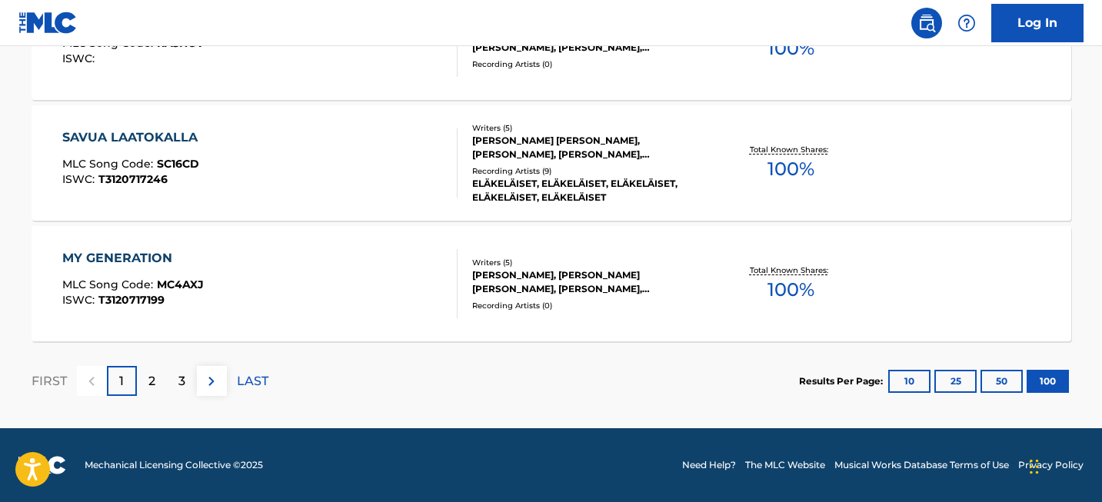
click at [158, 386] on div "2" at bounding box center [152, 381] width 30 height 30
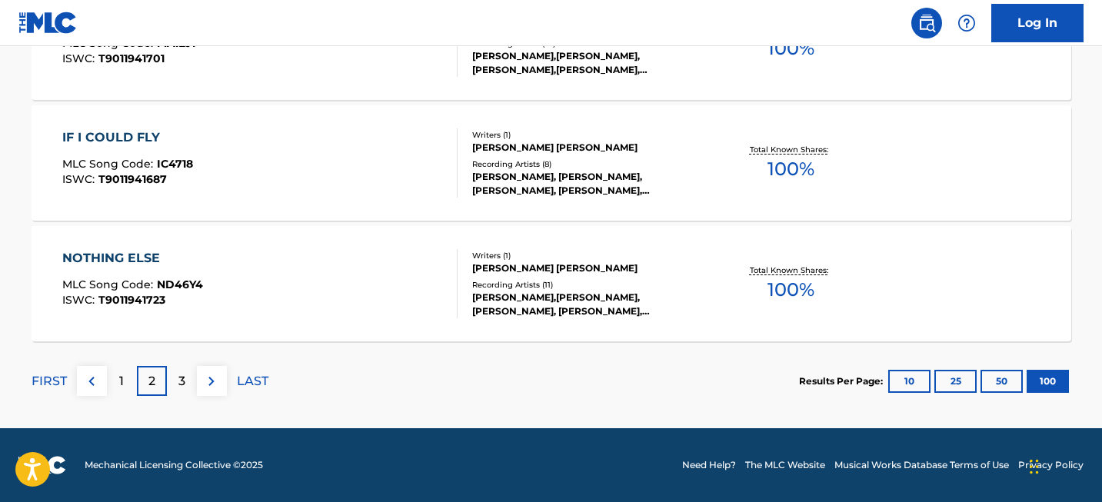
scroll to position [2473, 0]
click at [168, 384] on div "3" at bounding box center [182, 381] width 30 height 30
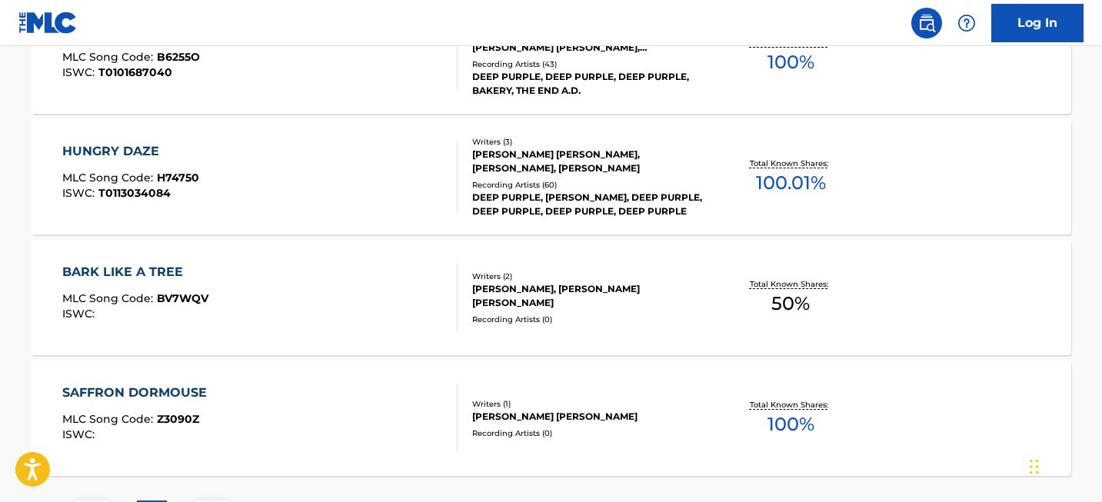
scroll to position [12243, 0]
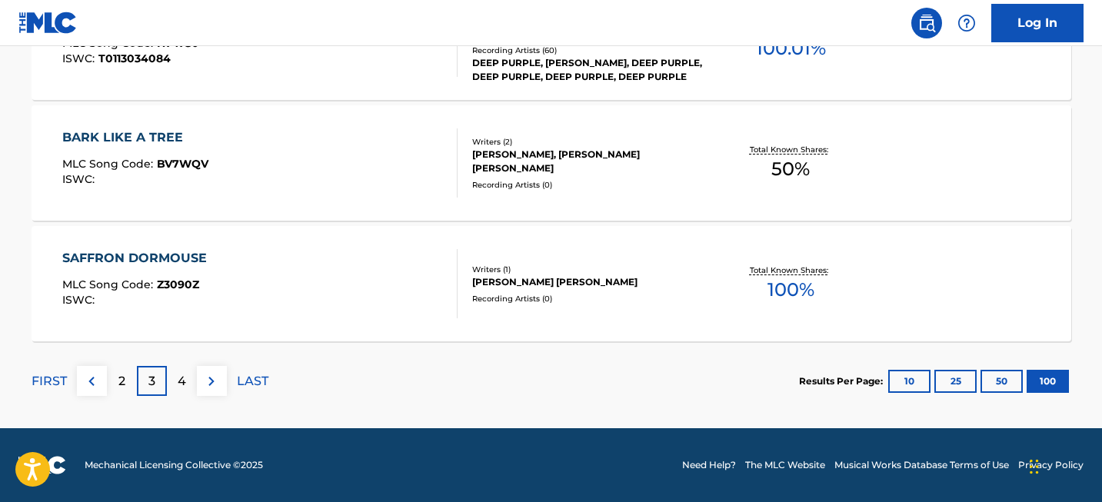
click at [191, 385] on div "4" at bounding box center [182, 381] width 30 height 30
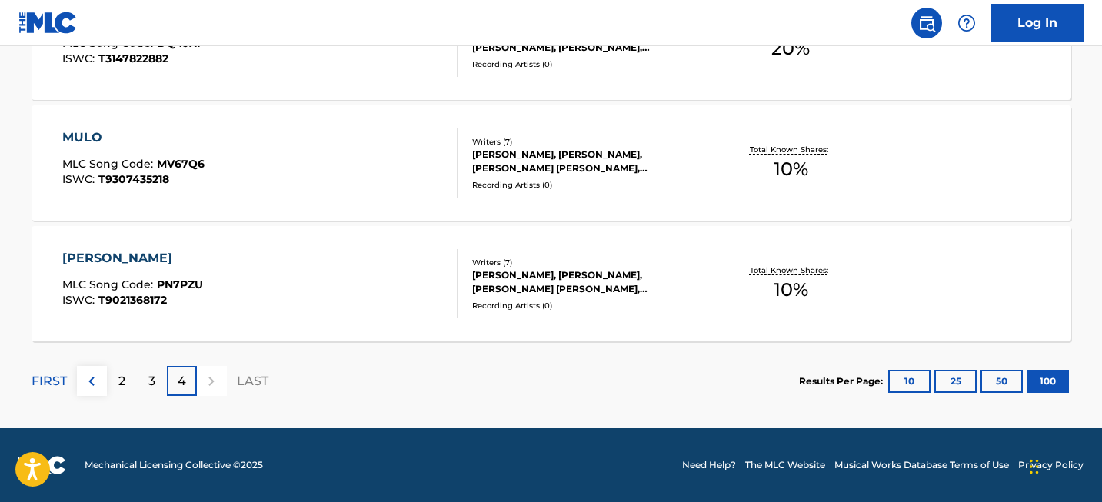
scroll to position [3197, 0]
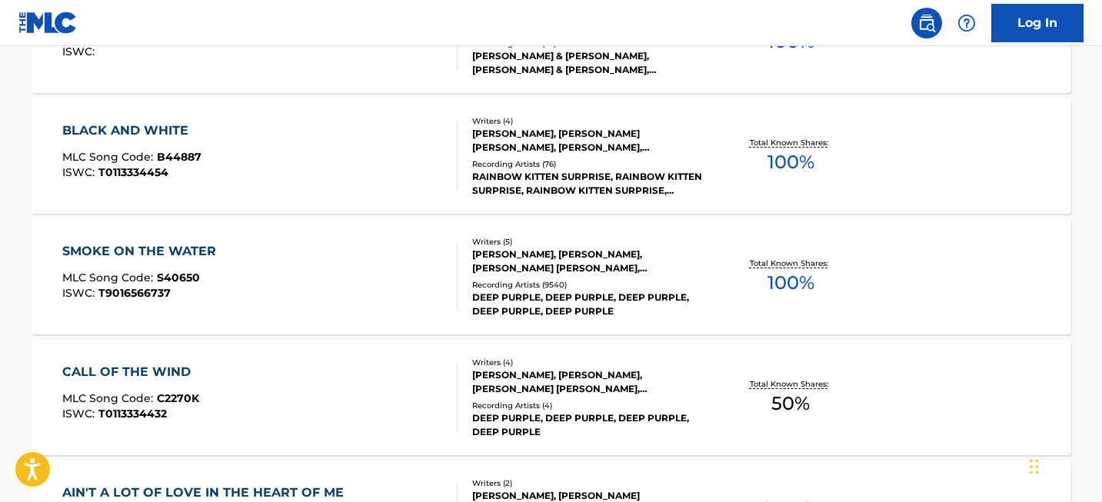
click at [183, 246] on div "SMOKE ON THE WATER" at bounding box center [142, 251] width 161 height 18
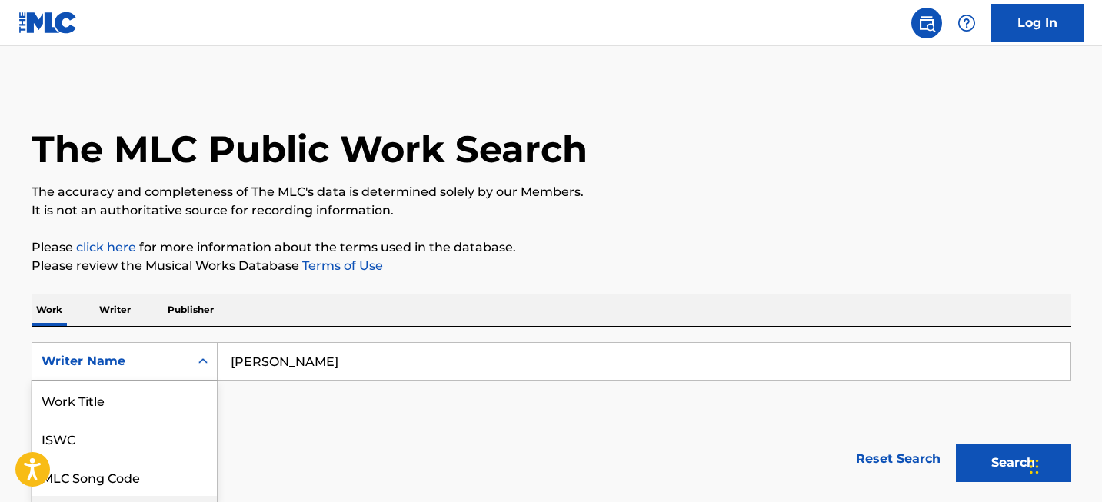
click at [175, 371] on div "Writer IPI, 4 of 8. 8 results available. Use Up and Down to choose options, pre…" at bounding box center [125, 361] width 186 height 38
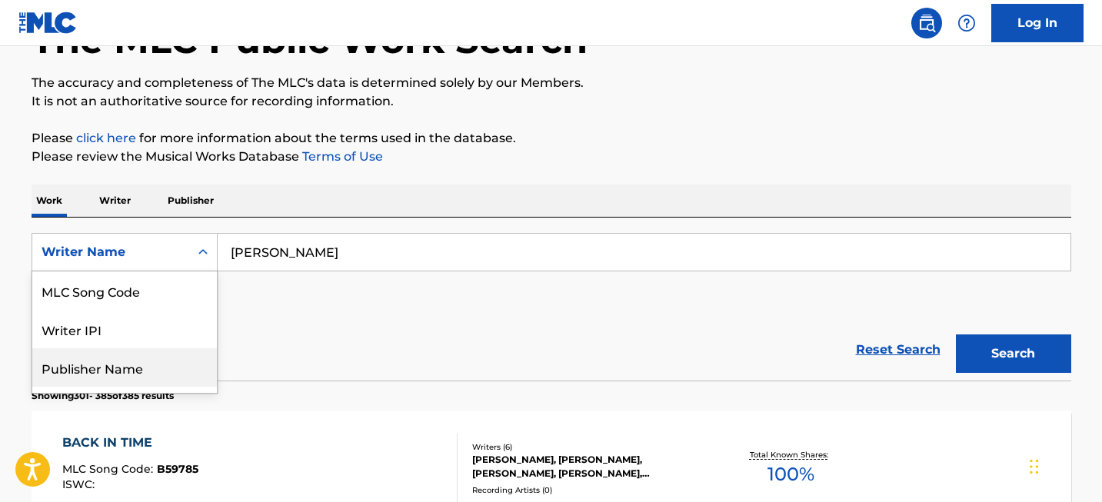
scroll to position [110, 0]
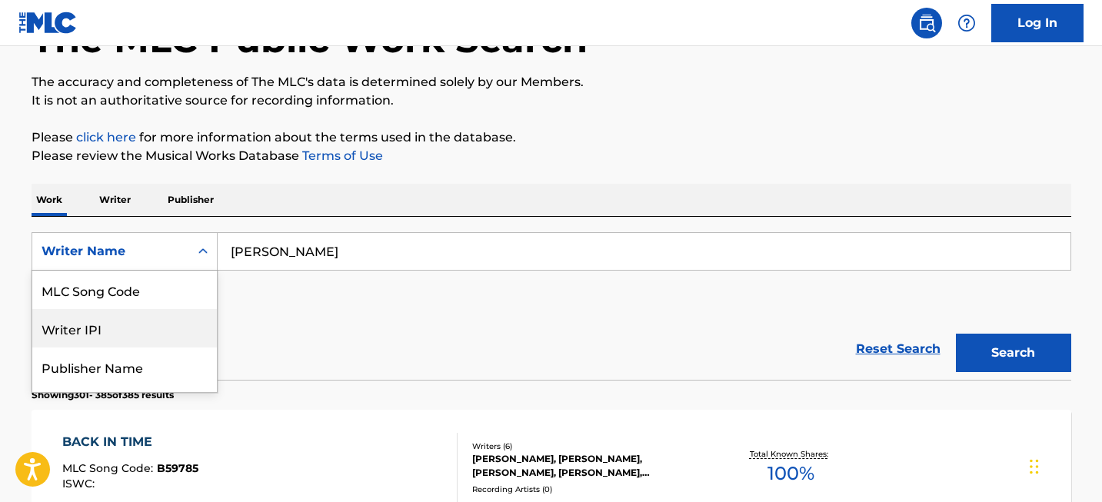
click at [309, 291] on div "SearchWithCriteria9e659c32-f26d-499e-8164-1c0336586574 Writer IPI, 4 of 8. 8 re…" at bounding box center [551, 275] width 1039 height 86
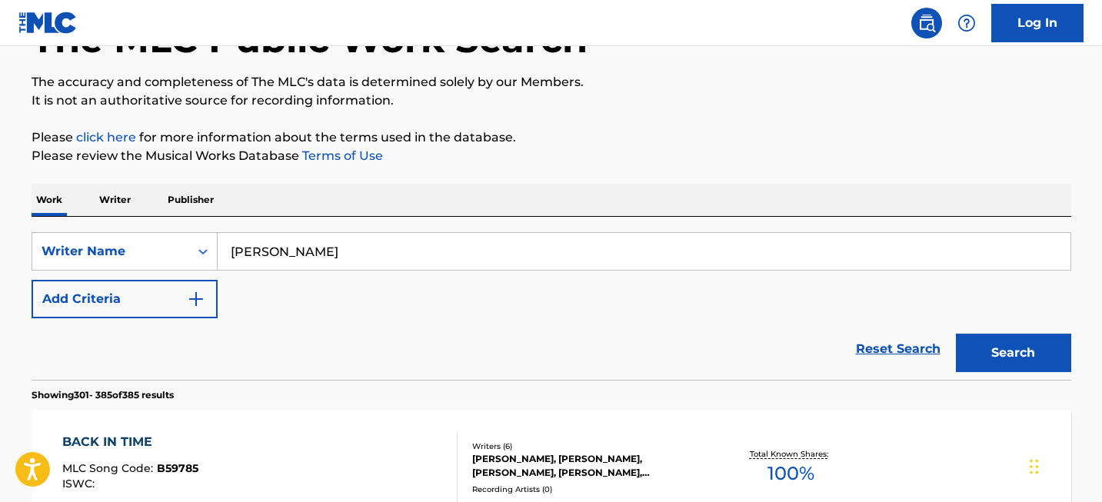
click at [317, 266] on input "[PERSON_NAME]" at bounding box center [644, 251] width 853 height 37
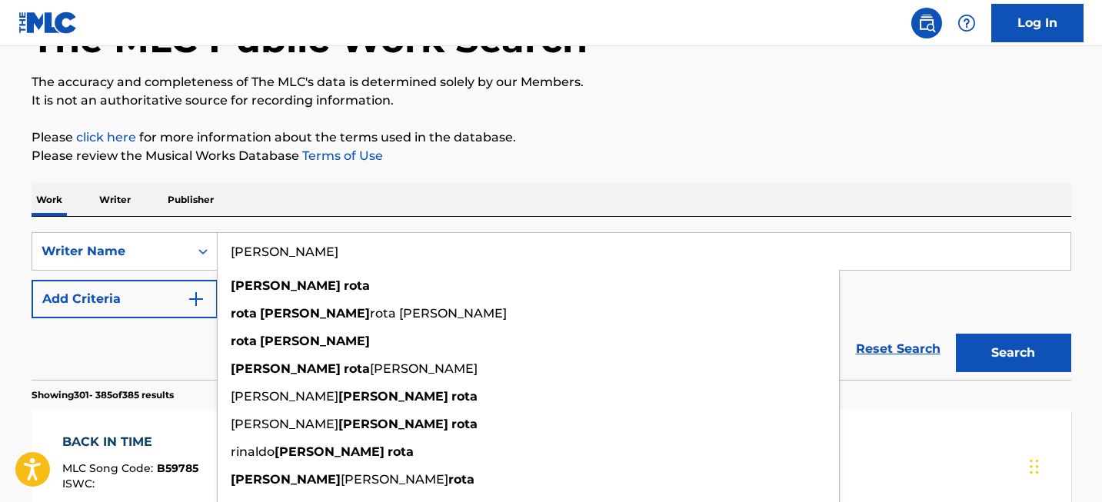
type input "[PERSON_NAME]"
click at [998, 363] on button "Search" at bounding box center [1013, 353] width 115 height 38
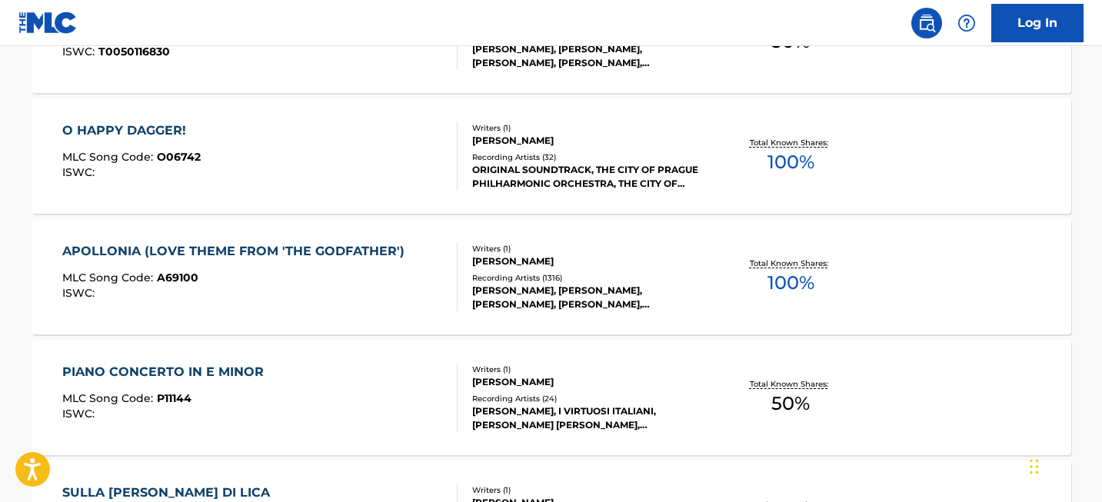
scroll to position [12243, 0]
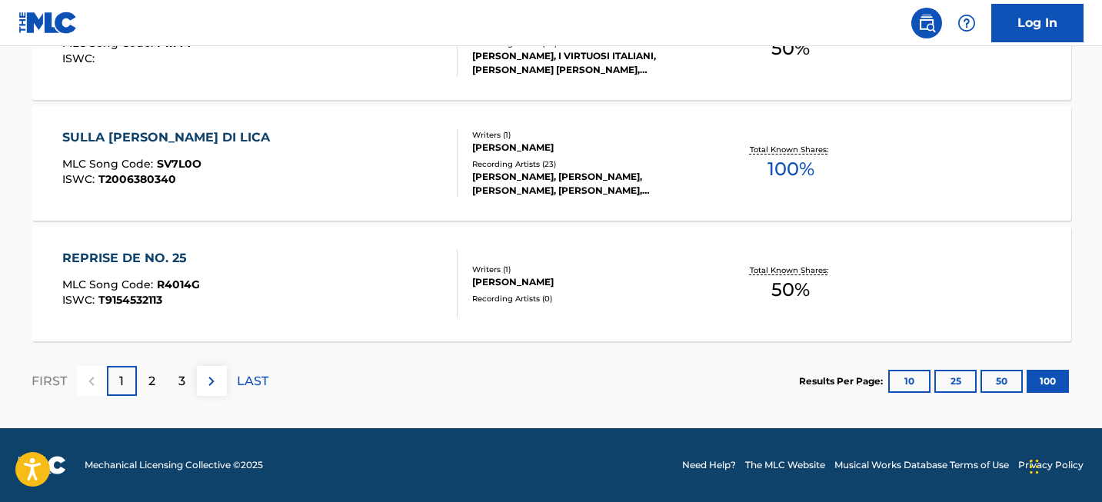
click at [160, 386] on div "2" at bounding box center [152, 381] width 30 height 30
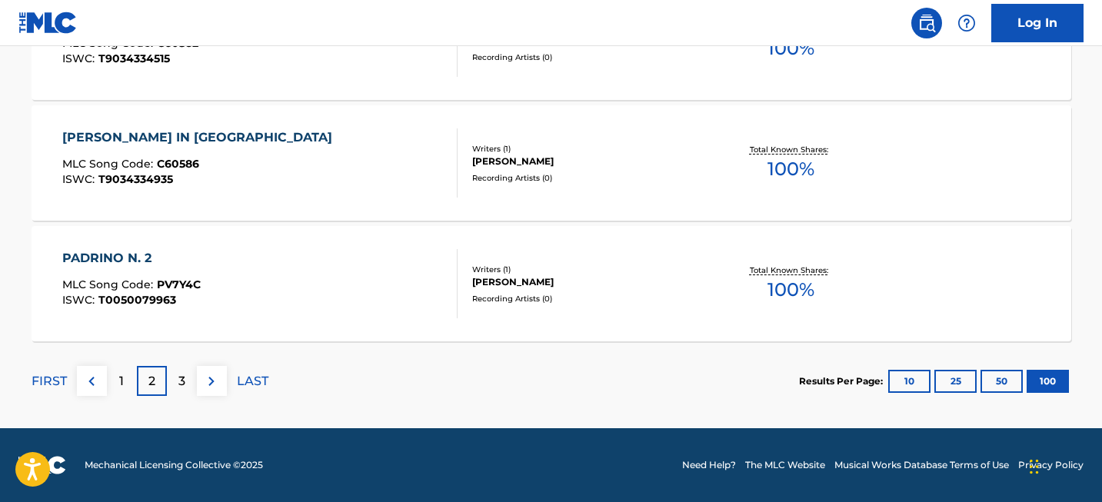
click at [188, 377] on div "3" at bounding box center [182, 381] width 30 height 30
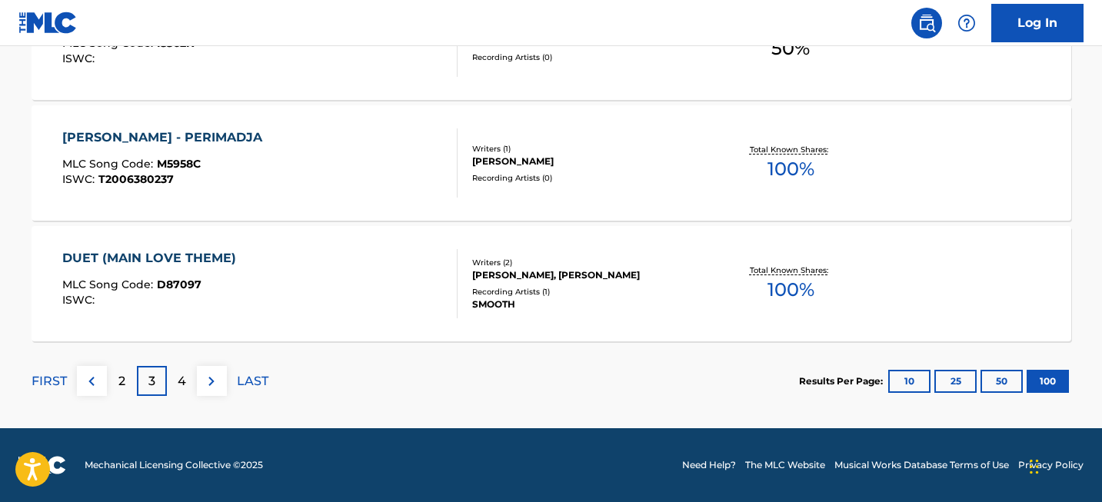
scroll to position [1266, 0]
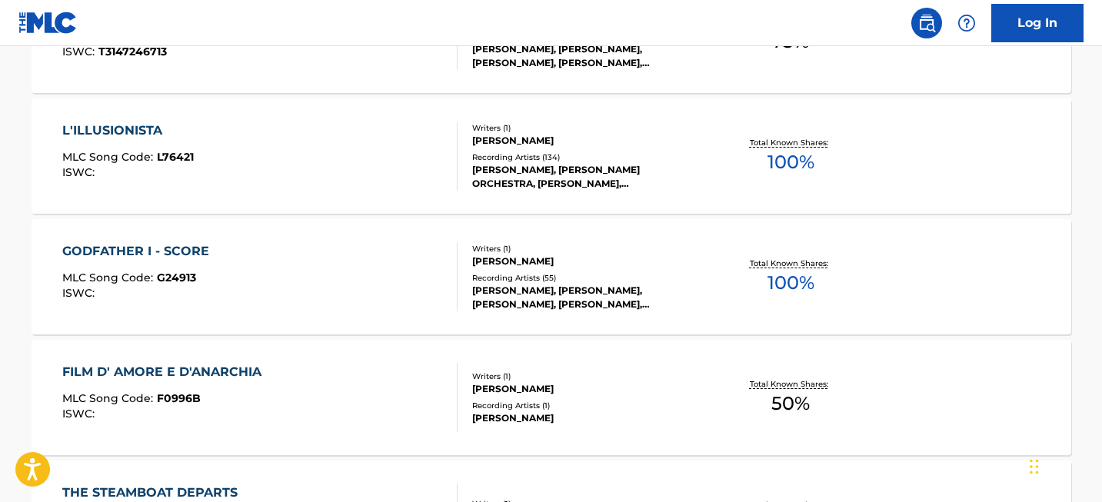
click at [151, 248] on div "GODFATHER I - SCORE" at bounding box center [139, 251] width 155 height 18
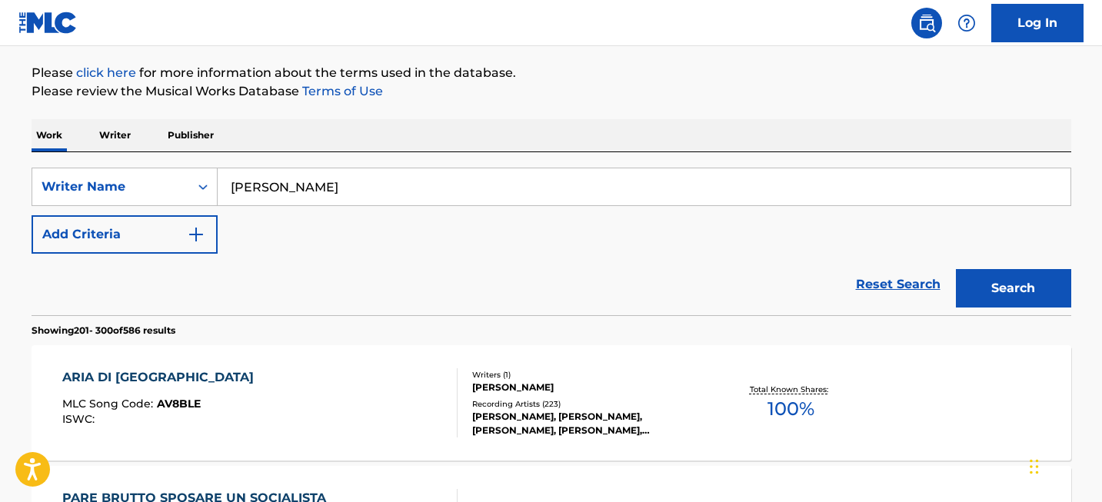
scroll to position [187, 0]
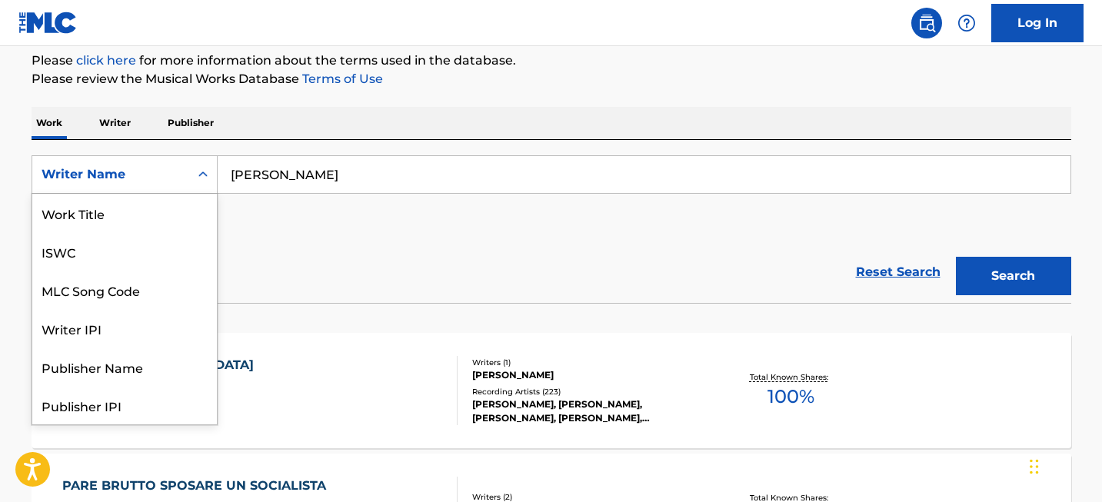
click at [192, 171] on div "Search Form" at bounding box center [203, 175] width 28 height 28
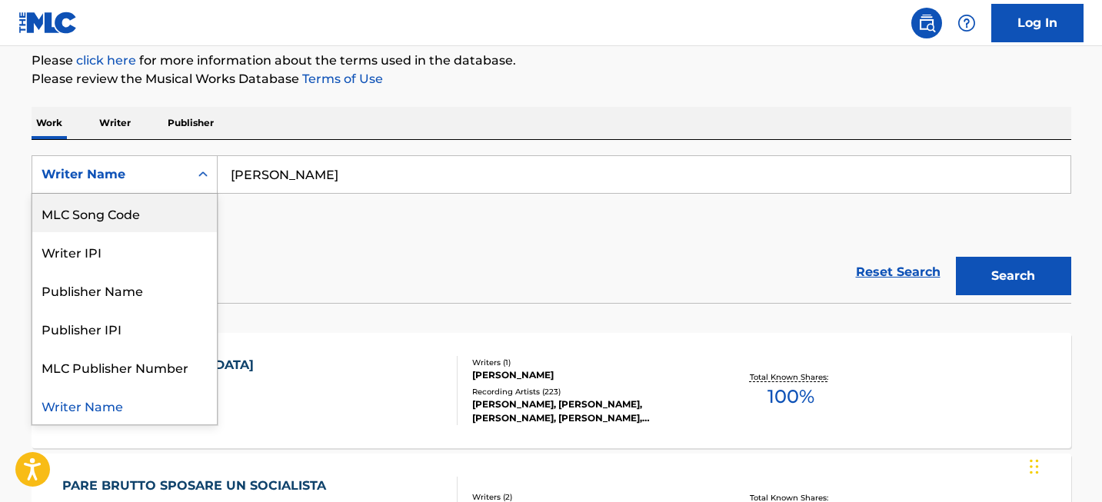
click at [303, 172] on input "[PERSON_NAME]" at bounding box center [644, 174] width 853 height 37
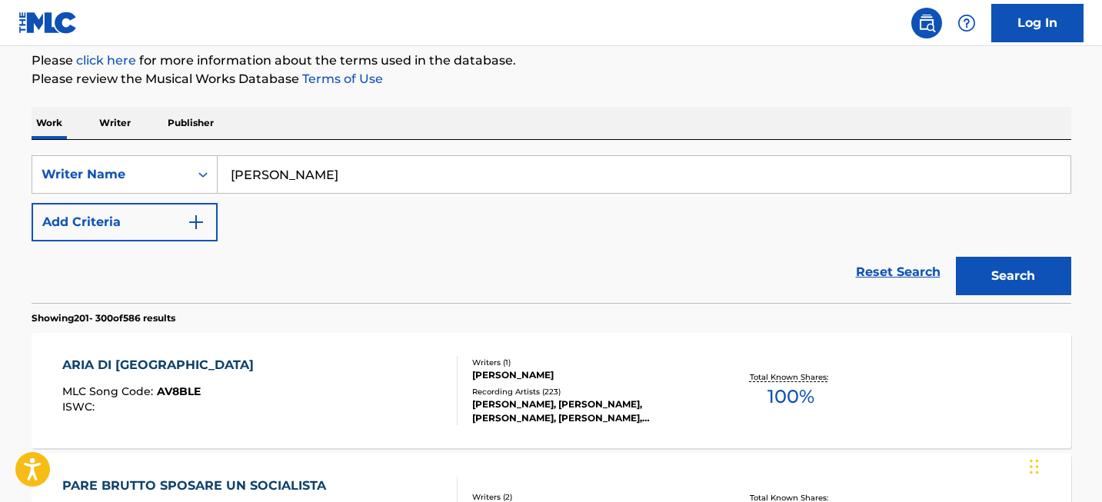
click at [303, 172] on input "[PERSON_NAME]" at bounding box center [644, 174] width 853 height 37
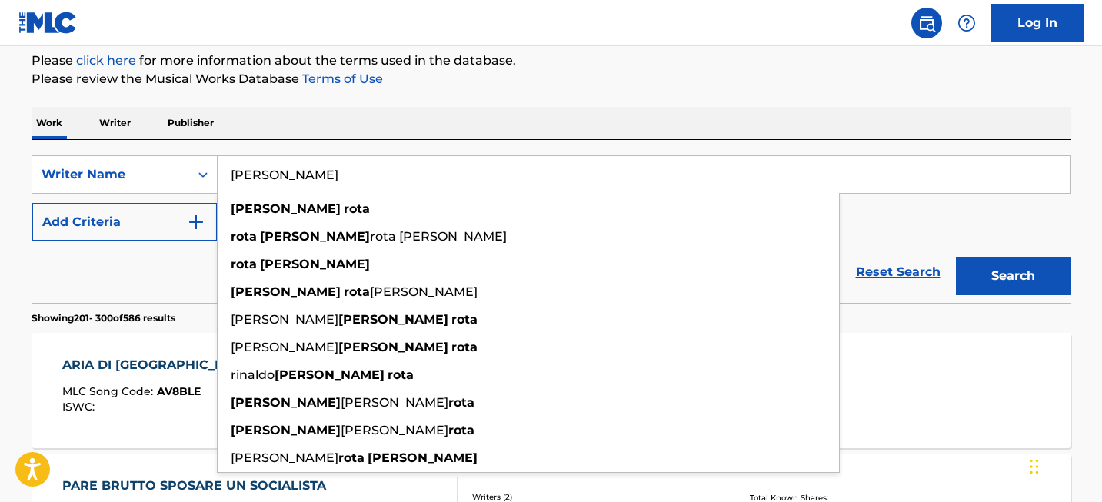
paste input "[PERSON_NAME]"
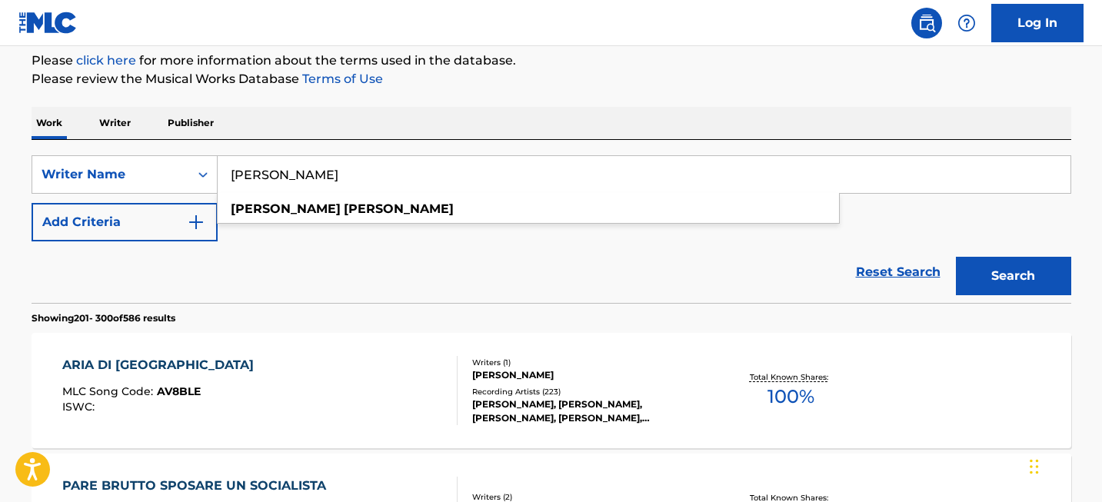
type input "[PERSON_NAME]"
click at [1001, 274] on button "Search" at bounding box center [1013, 276] width 115 height 38
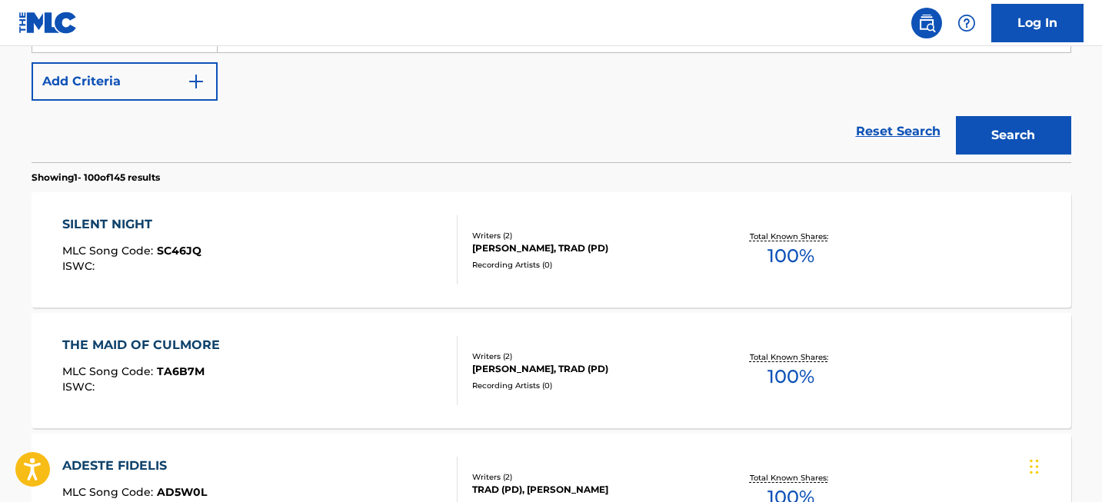
scroll to position [6215, 0]
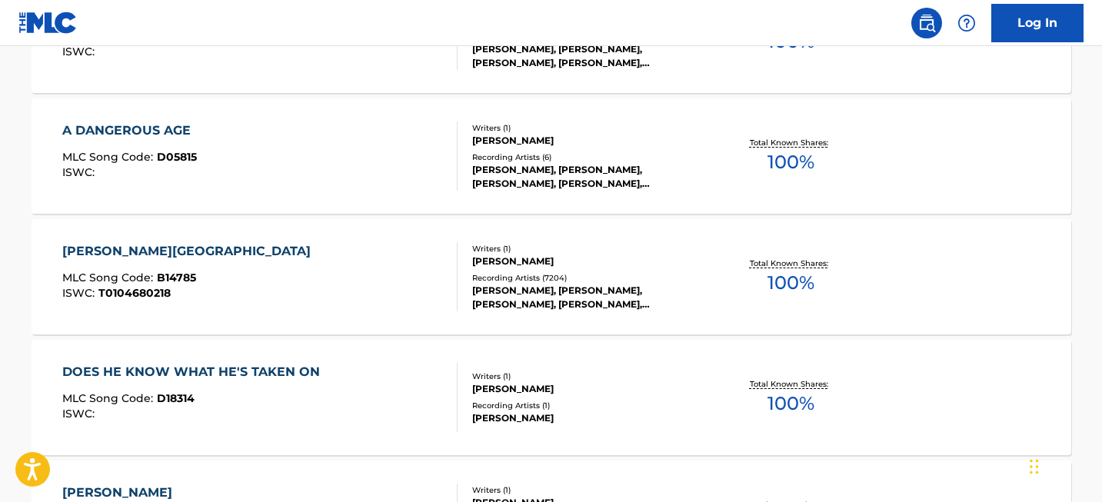
click at [116, 251] on div "[PERSON_NAME][GEOGRAPHIC_DATA]" at bounding box center [190, 251] width 256 height 18
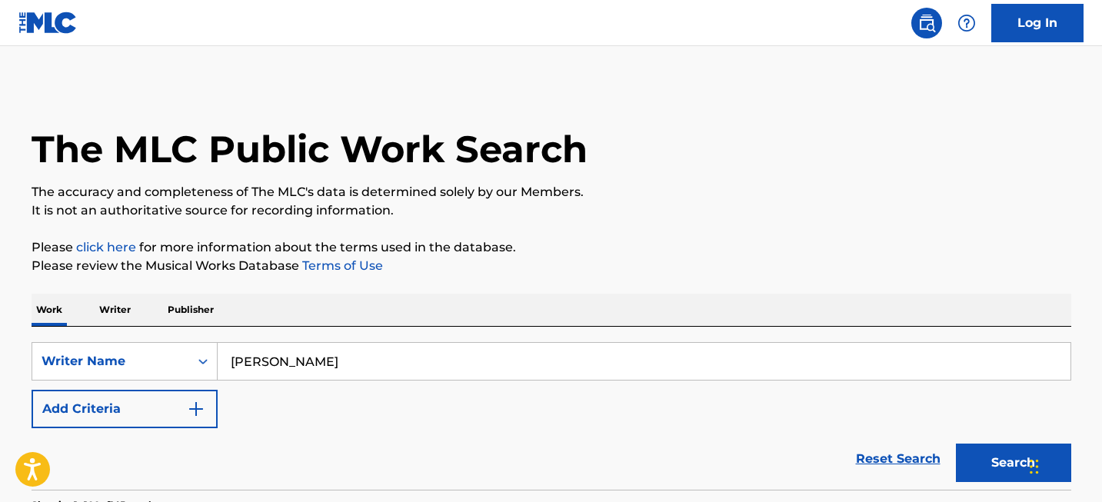
click at [260, 369] on input "[PERSON_NAME]" at bounding box center [644, 361] width 853 height 37
paste input "[PERSON_NAME]"
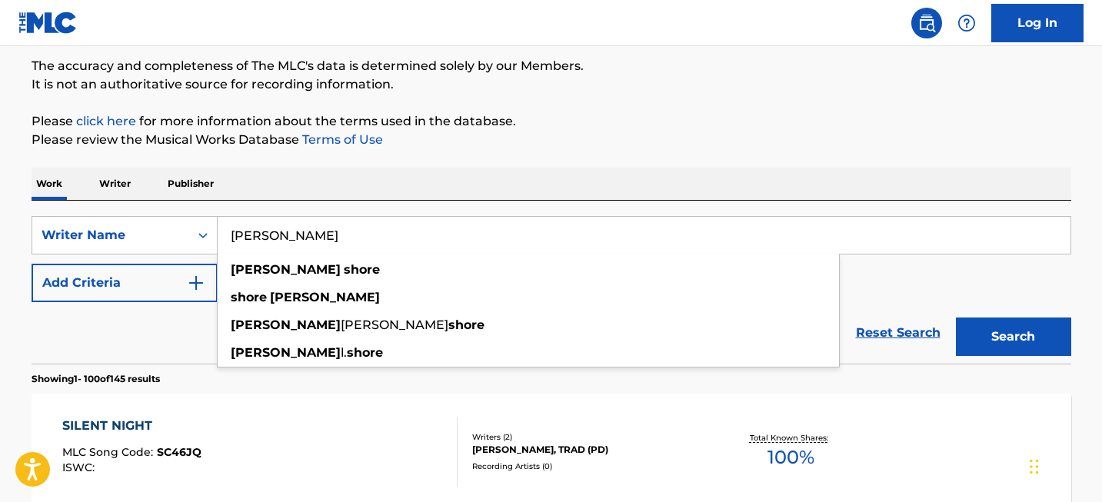
scroll to position [129, 0]
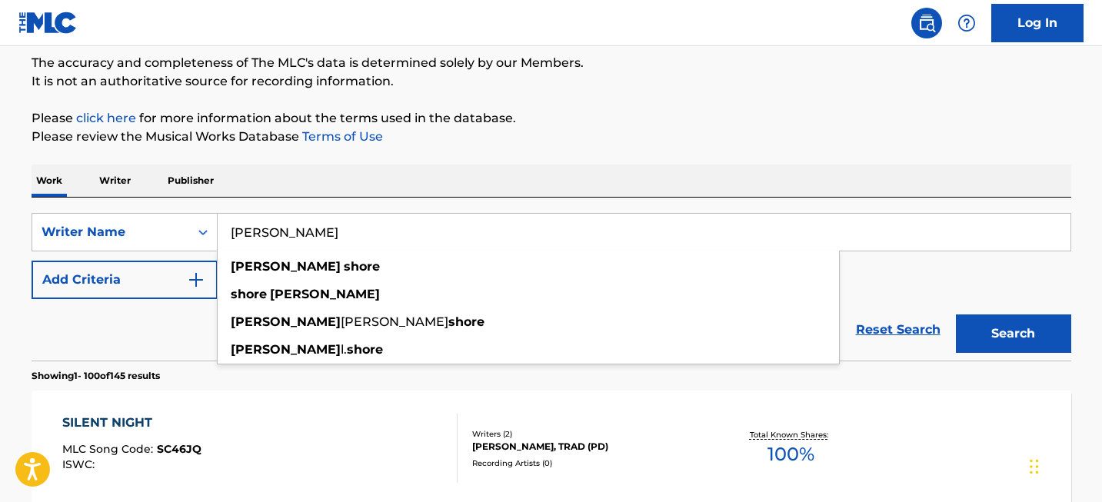
type input "[PERSON_NAME]"
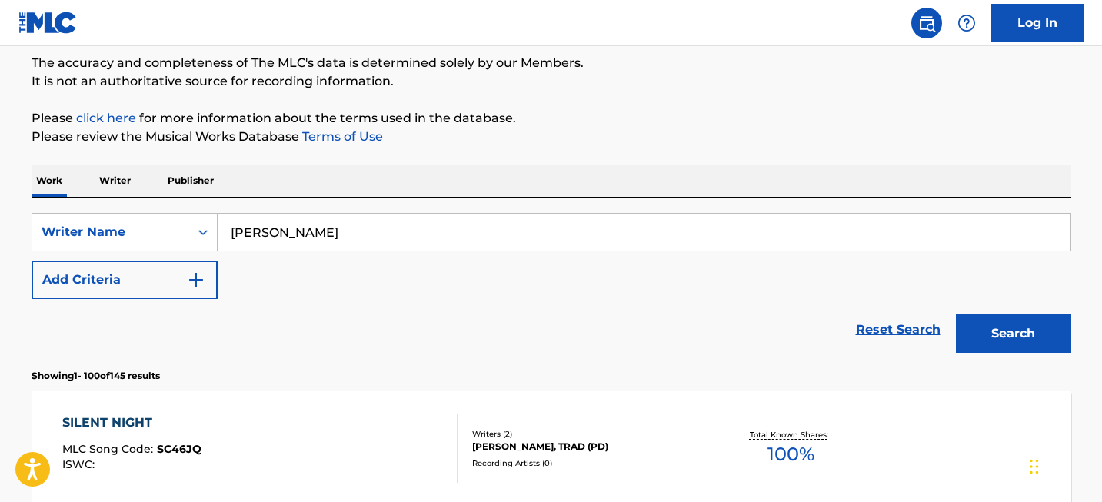
click at [1004, 328] on button "Search" at bounding box center [1013, 333] width 115 height 38
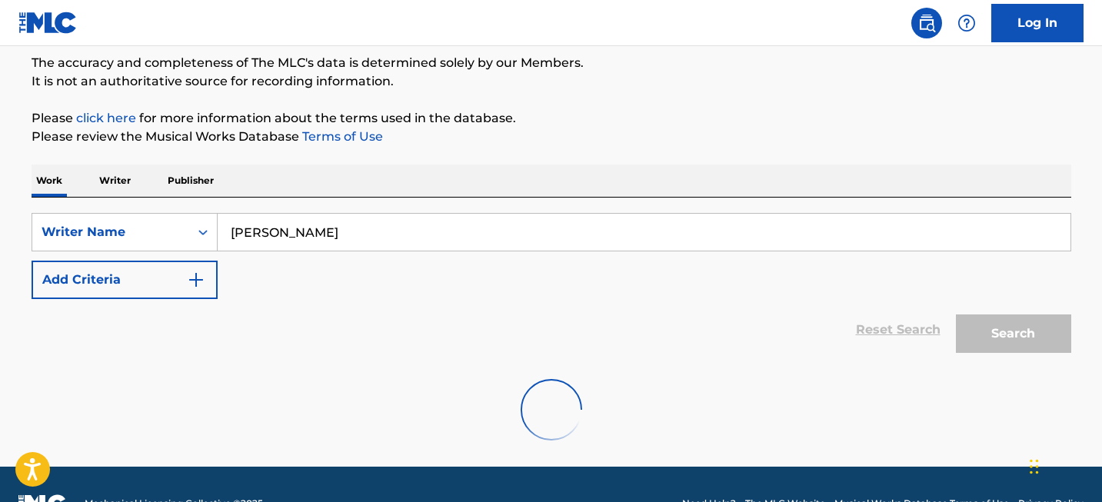
click at [615, 192] on div "Work Writer Publisher" at bounding box center [551, 181] width 1039 height 32
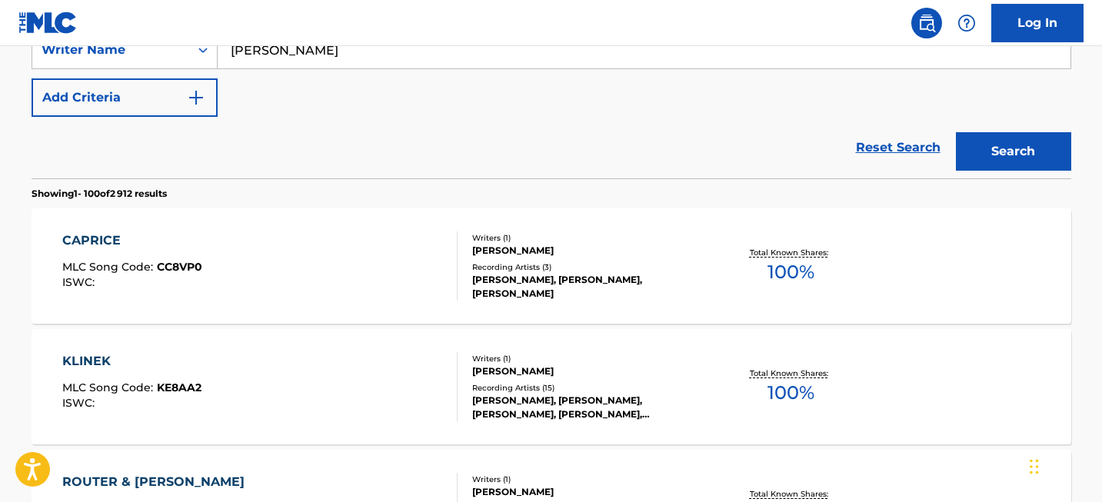
scroll to position [6382, 0]
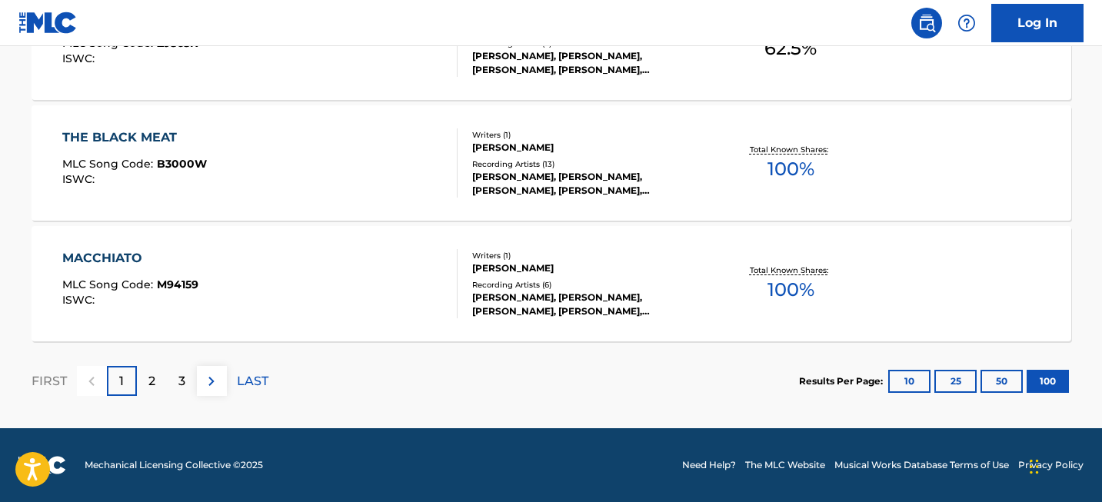
click at [158, 381] on div "2" at bounding box center [152, 381] width 30 height 30
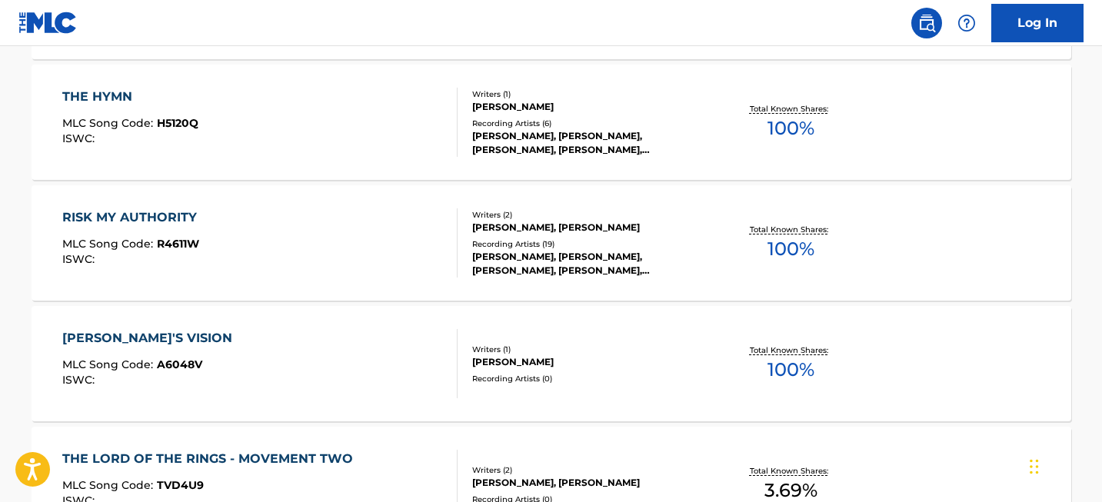
scroll to position [12243, 0]
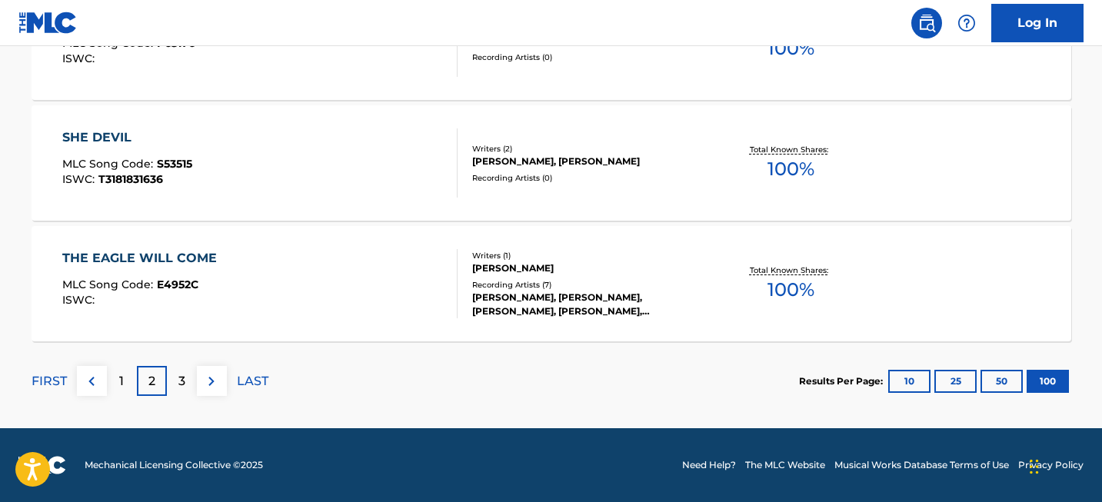
click at [179, 389] on p "3" at bounding box center [181, 381] width 7 height 18
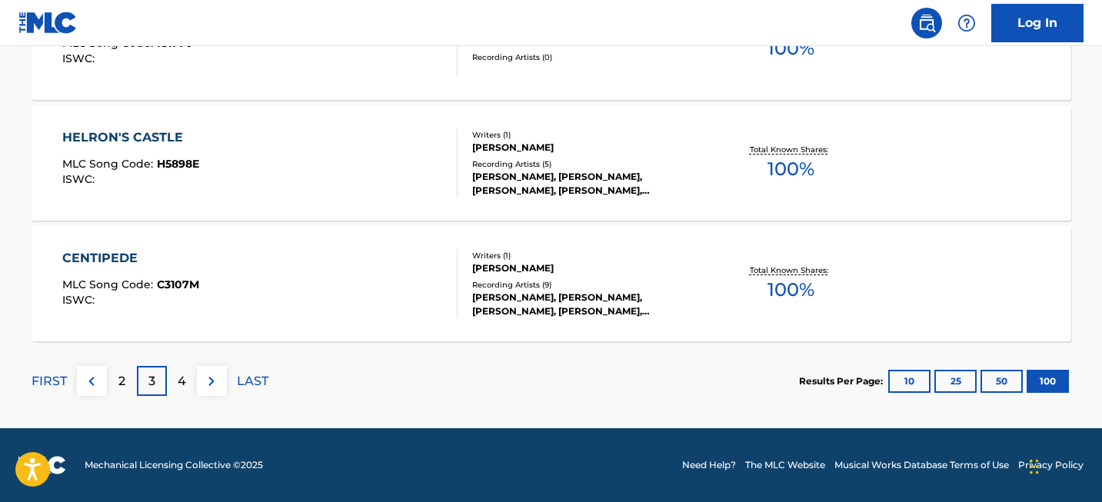
click at [175, 367] on div "4" at bounding box center [182, 381] width 30 height 30
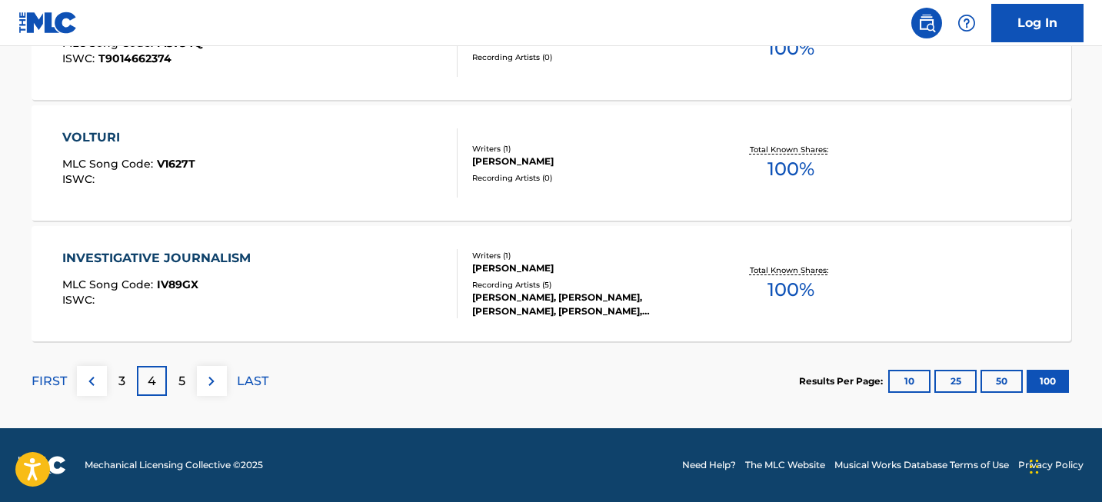
click at [168, 384] on div "5" at bounding box center [182, 381] width 30 height 30
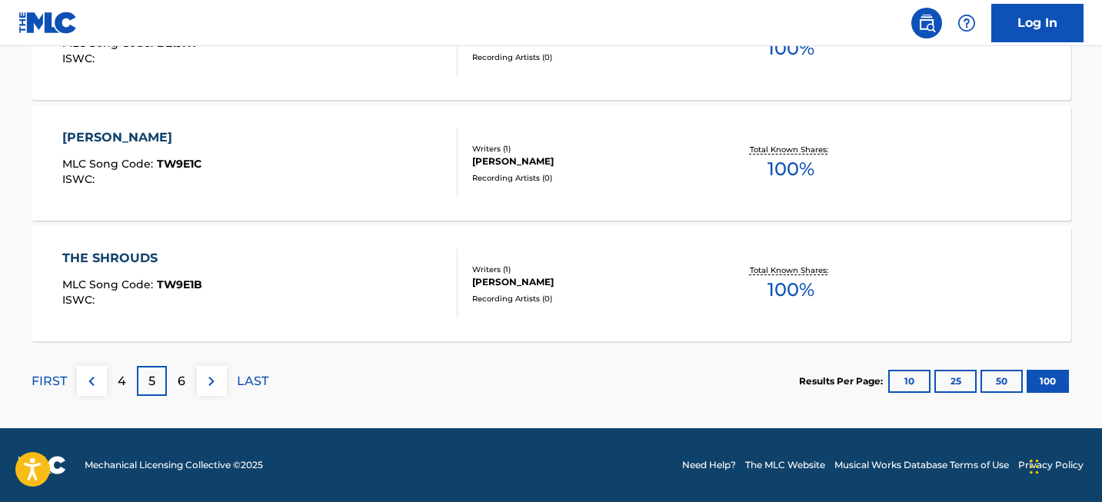
click at [182, 376] on p "6" at bounding box center [182, 381] width 8 height 18
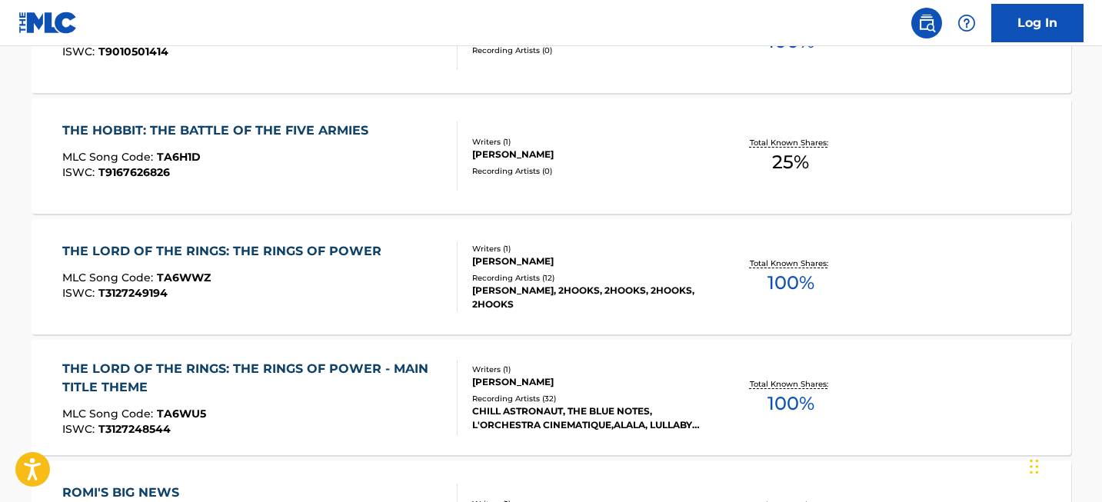
scroll to position [4887, 0]
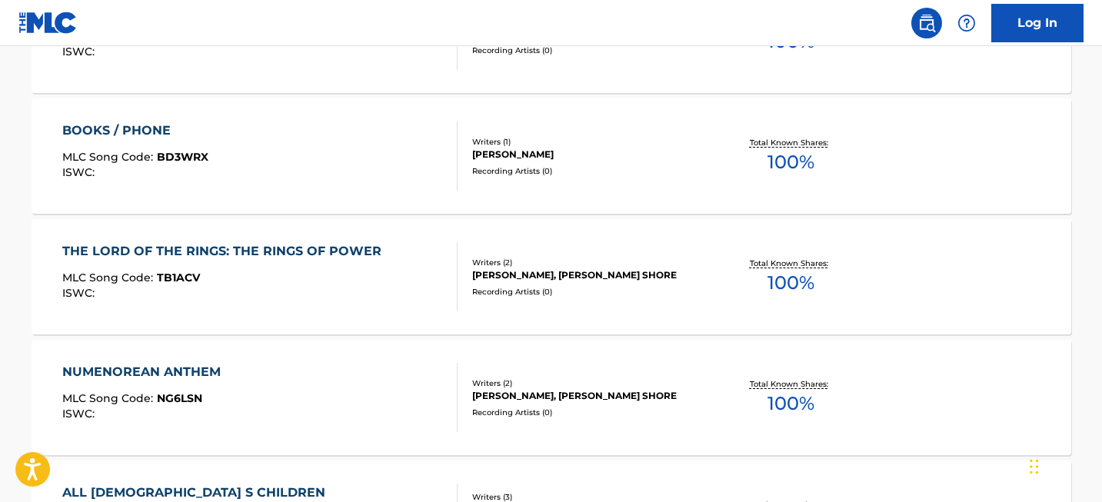
click at [288, 254] on div "THE LORD OF THE RINGS: THE RINGS OF POWER" at bounding box center [225, 251] width 327 height 18
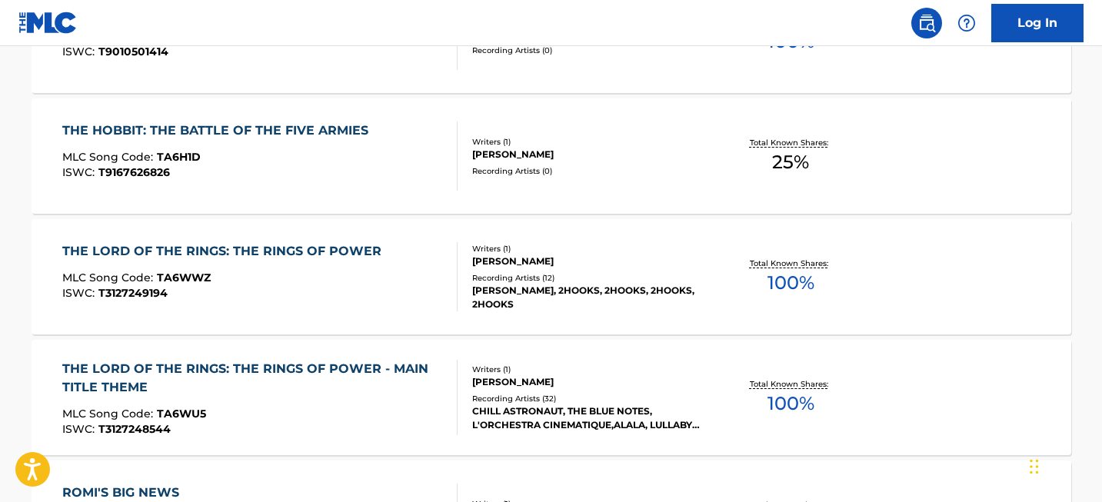
click at [150, 251] on div "THE LORD OF THE RINGS: THE RINGS OF POWER" at bounding box center [225, 251] width 327 height 18
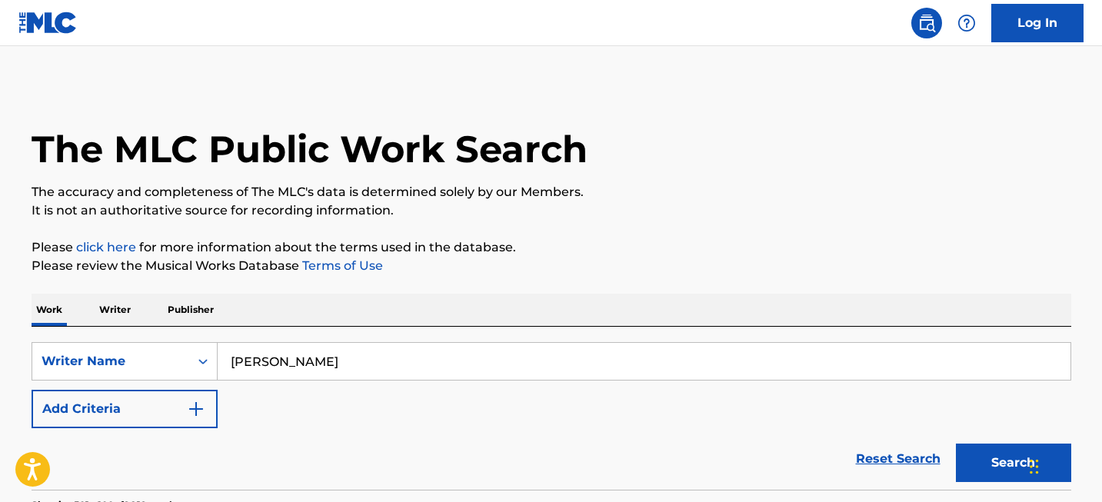
click at [344, 362] on input "[PERSON_NAME]" at bounding box center [644, 361] width 853 height 37
paste input "Moonlight Serenad"
type input "Moonlight Serenade"
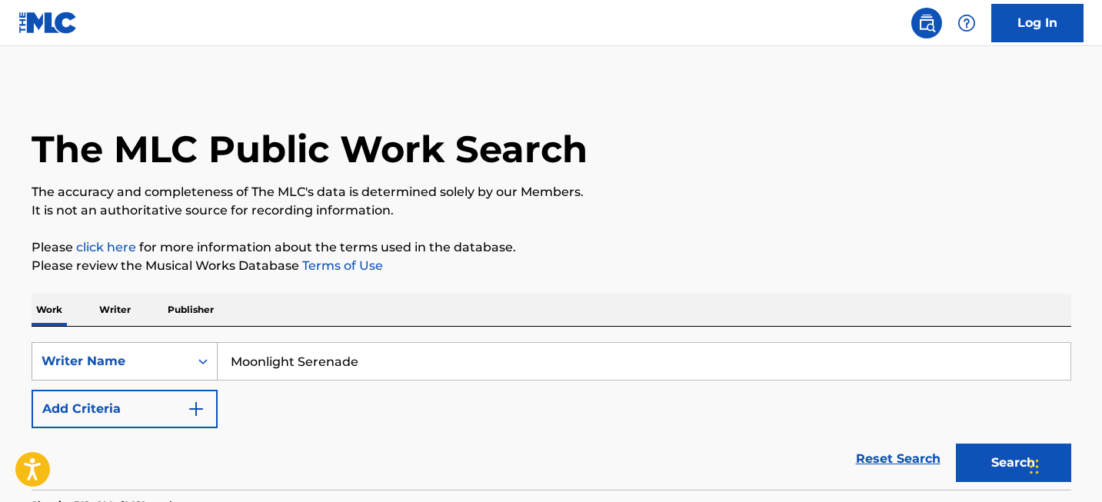
click at [182, 368] on div "Writer Name" at bounding box center [125, 361] width 186 height 38
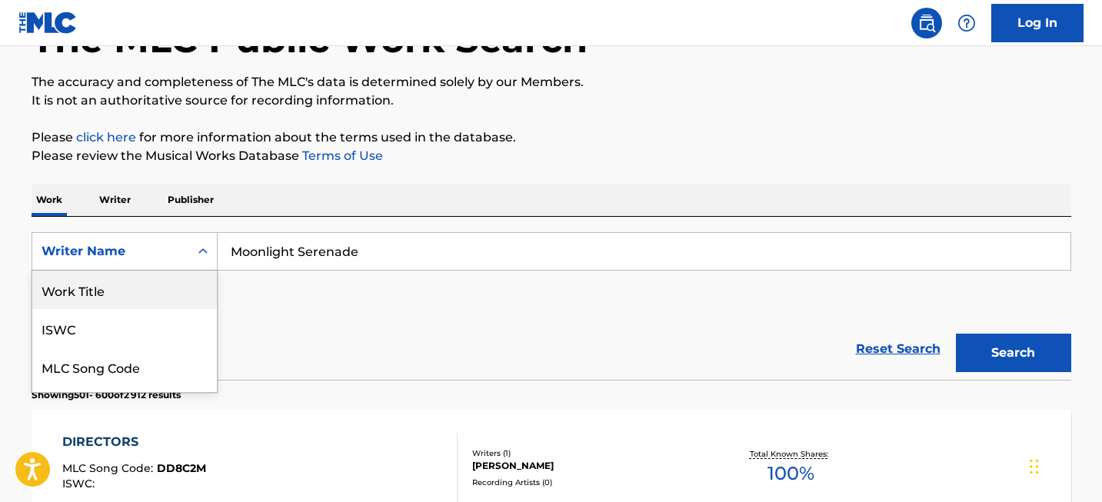
click at [176, 302] on div "Work Title" at bounding box center [124, 290] width 185 height 38
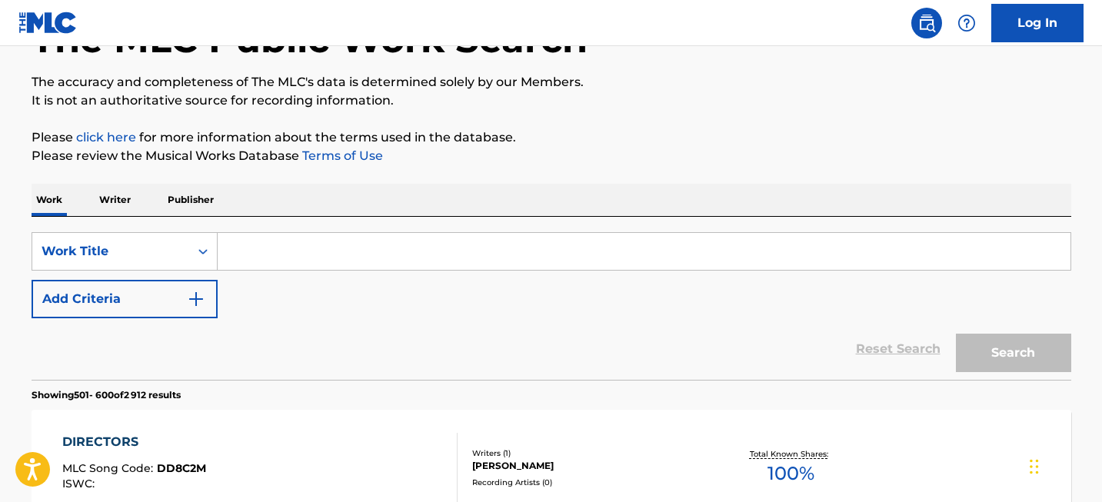
click at [274, 265] on input "Search Form" at bounding box center [644, 251] width 853 height 37
paste input "Moonlight Serenade"
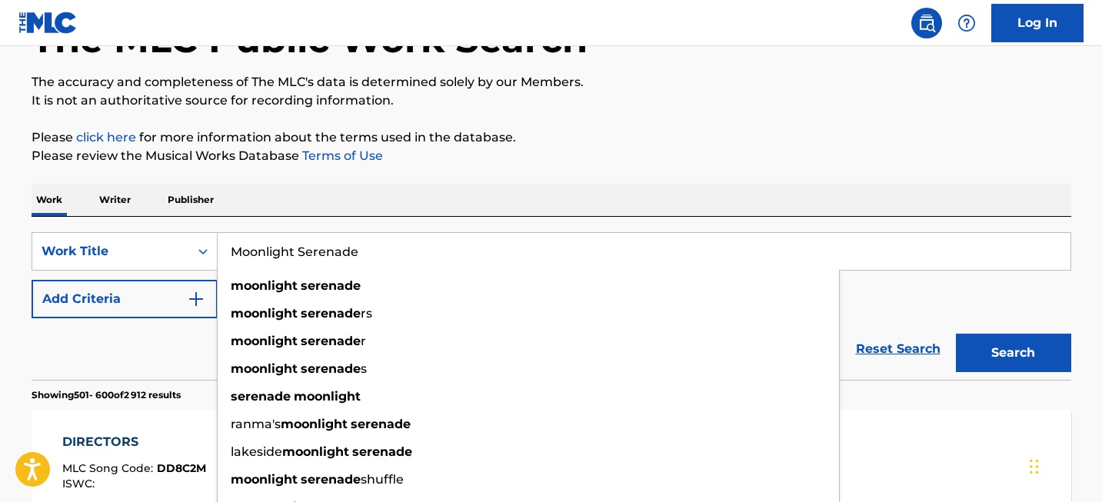
type input "Moonlight Serenade"
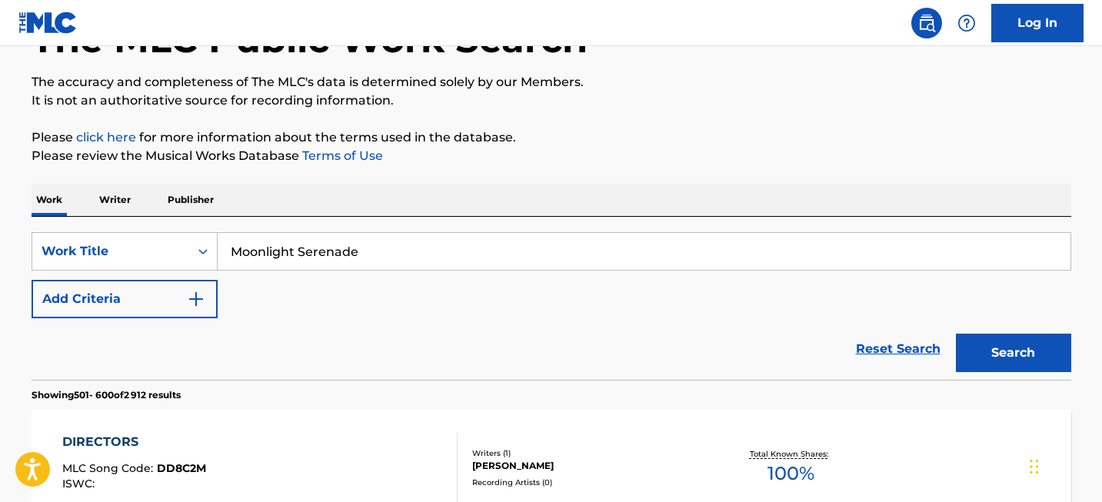
click at [1042, 344] on button "Search" at bounding box center [1013, 353] width 115 height 38
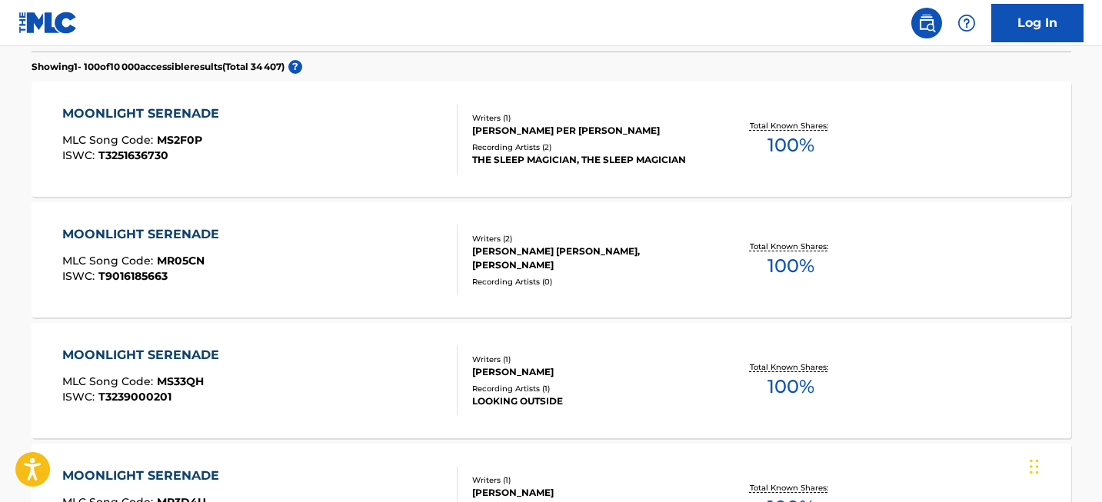
scroll to position [1518, 0]
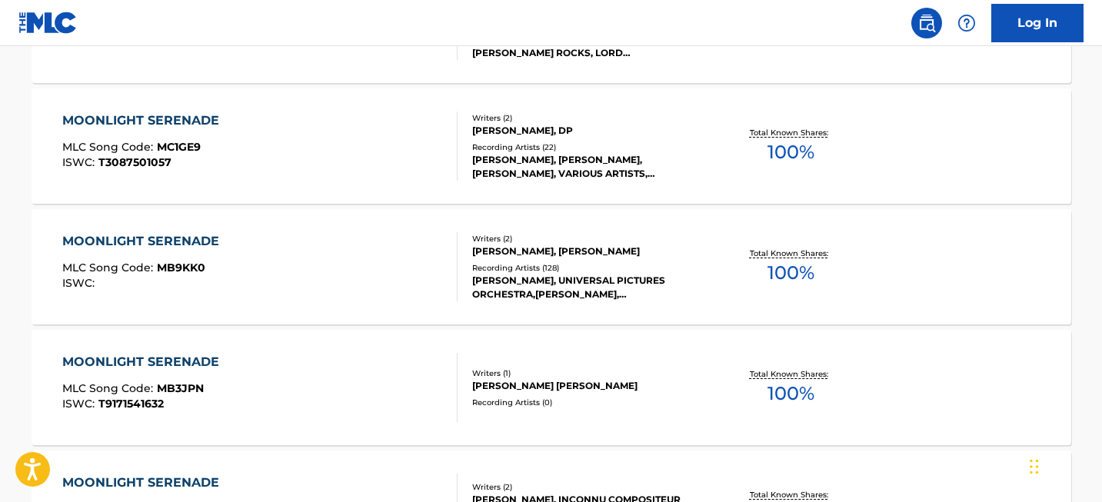
click at [199, 236] on div "MOONLIGHT SERENADE" at bounding box center [144, 241] width 165 height 18
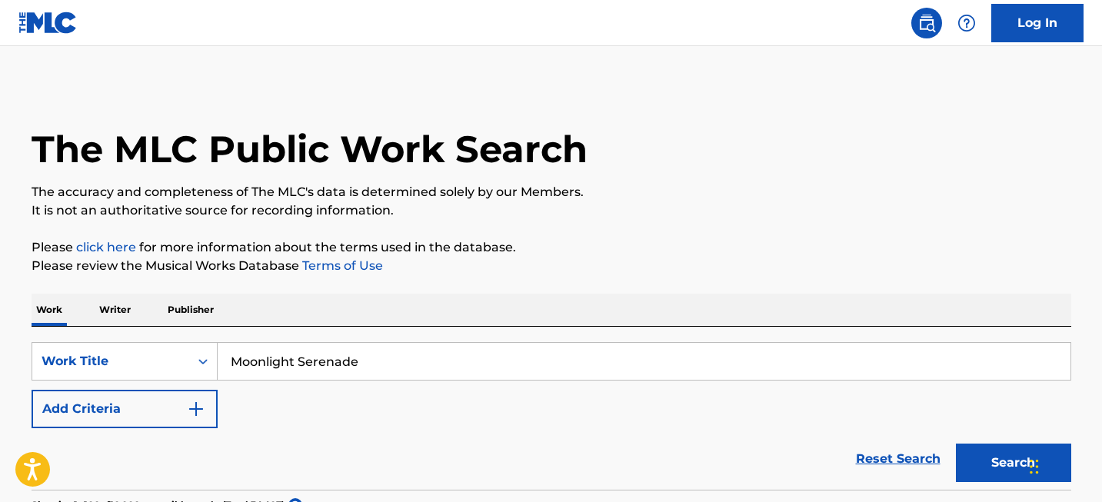
click at [375, 363] on input "Moonlight Serenade" at bounding box center [644, 361] width 853 height 37
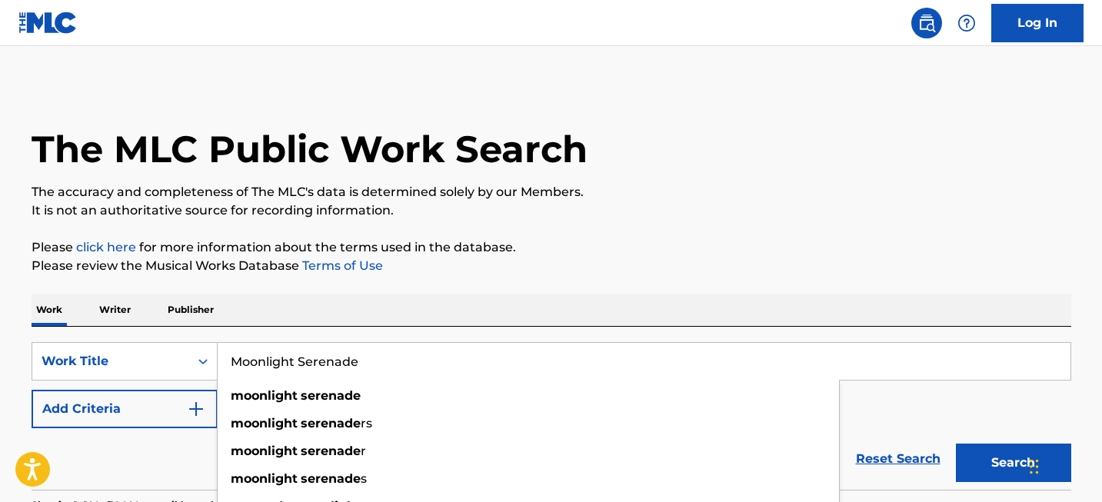
paste input "If You Leave Me Now"
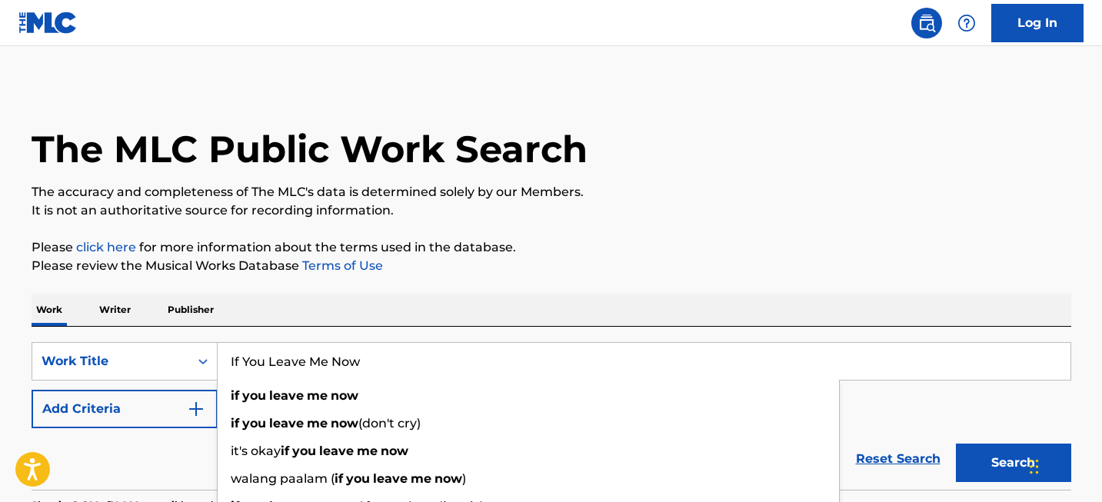
type input "If You Leave Me Now"
click at [978, 460] on button "Search" at bounding box center [1013, 463] width 115 height 38
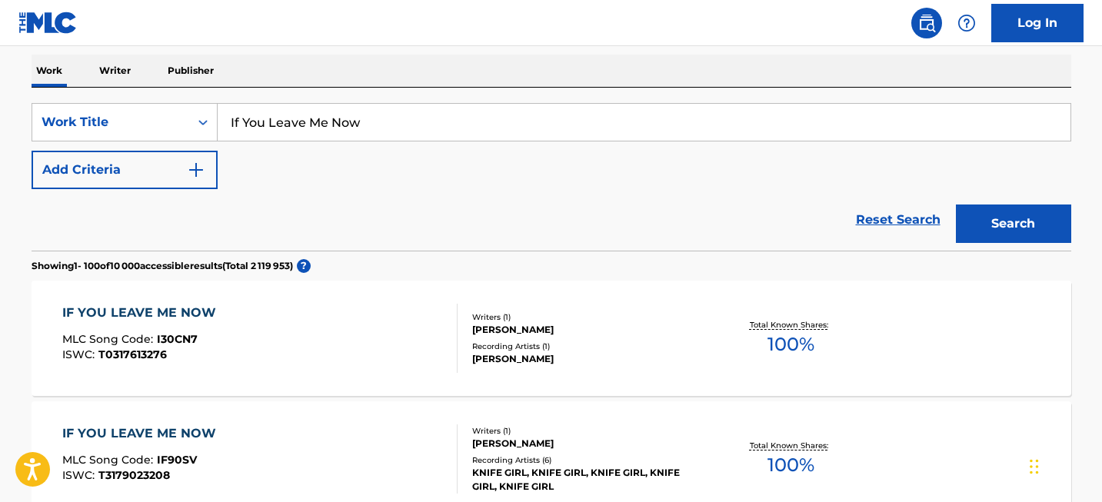
scroll to position [223, 0]
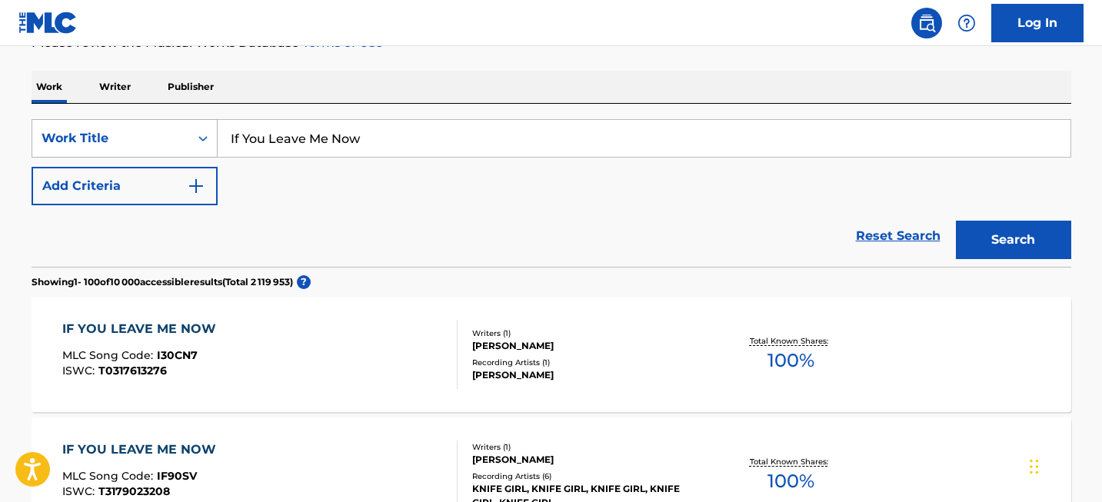
click at [131, 124] on div "Work Title" at bounding box center [110, 138] width 157 height 29
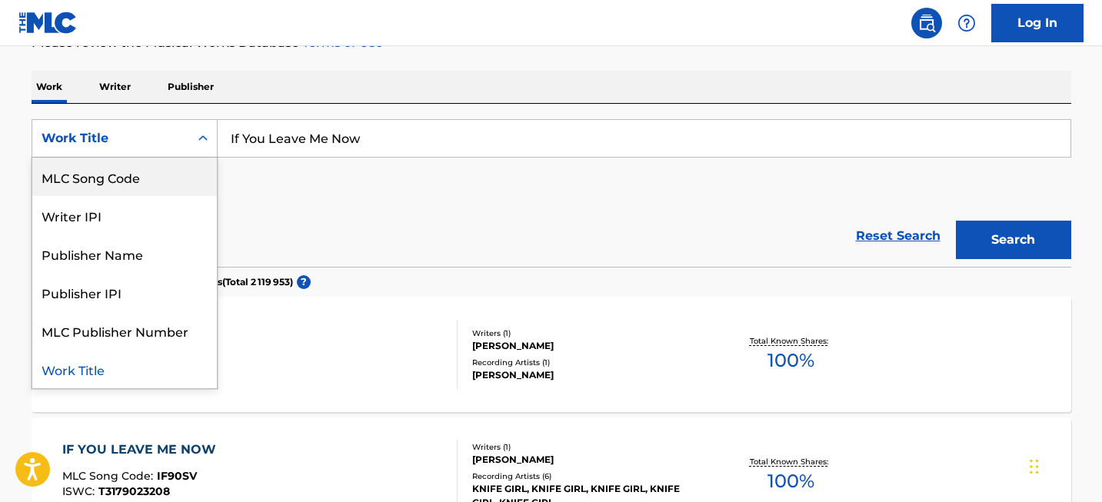
scroll to position [0, 0]
click at [141, 171] on div "Writer Name" at bounding box center [124, 177] width 185 height 38
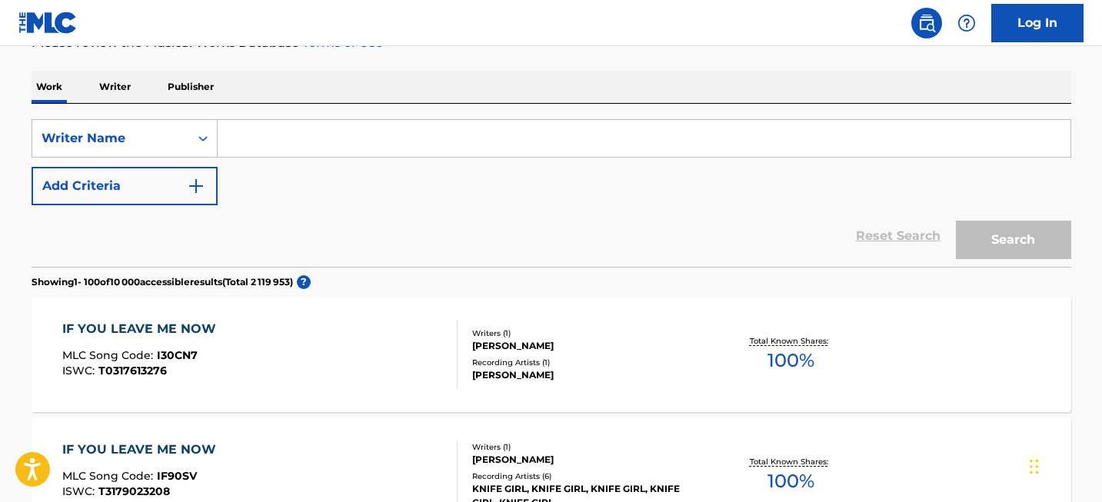
click at [278, 140] on input "Search Form" at bounding box center [644, 138] width 853 height 37
paste input "[PERSON_NAME]"
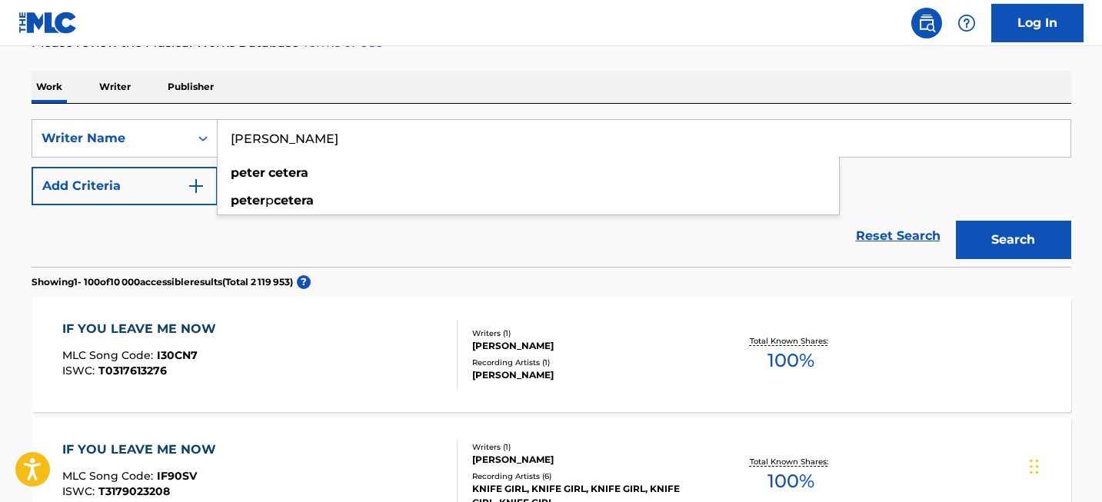
click at [258, 140] on input "[PERSON_NAME]" at bounding box center [644, 138] width 853 height 37
type input "[PERSON_NAME]"
click at [1039, 230] on button "Search" at bounding box center [1013, 240] width 115 height 38
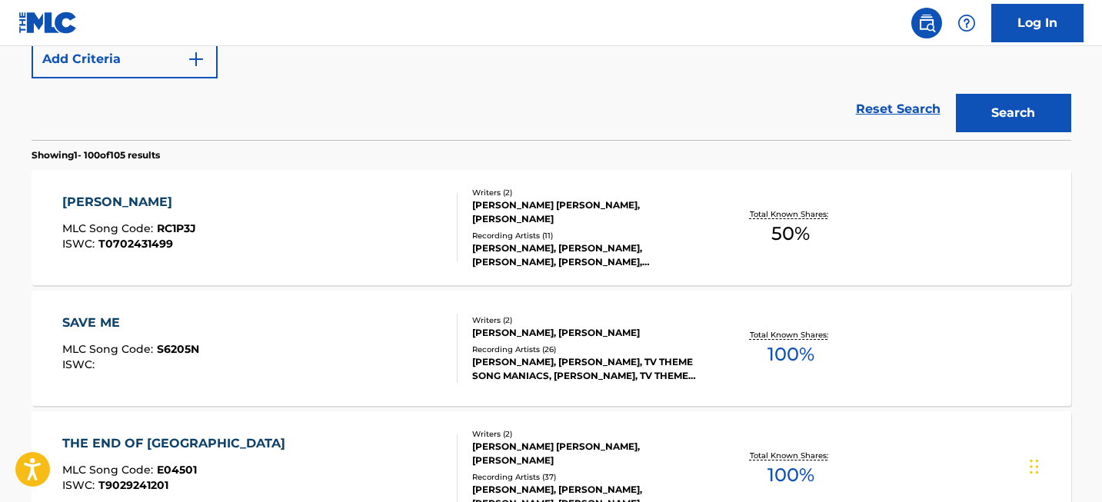
scroll to position [6818, 0]
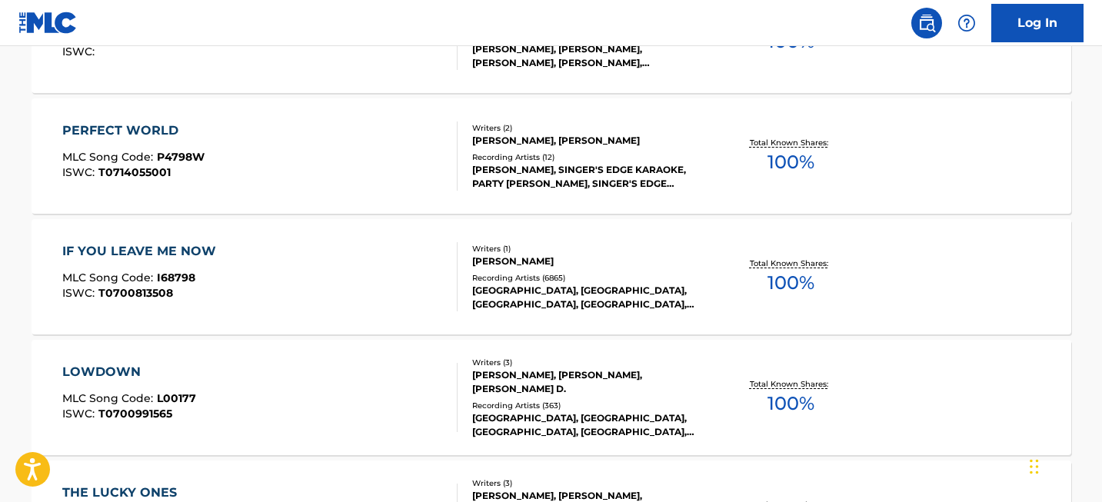
click at [123, 248] on div "IF YOU LEAVE ME NOW" at bounding box center [142, 251] width 161 height 18
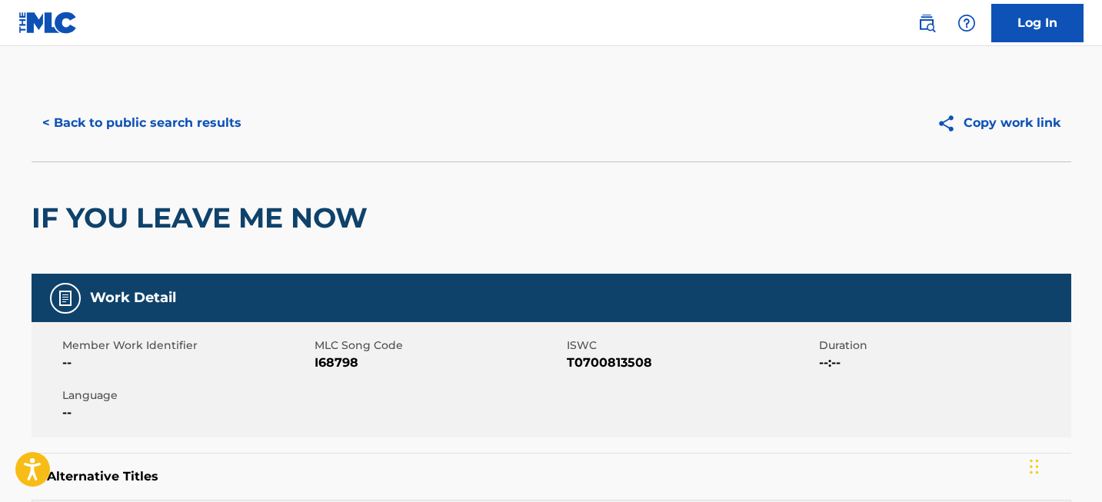
click at [152, 215] on h2 "IF YOU LEAVE ME NOW" at bounding box center [204, 218] width 344 height 35
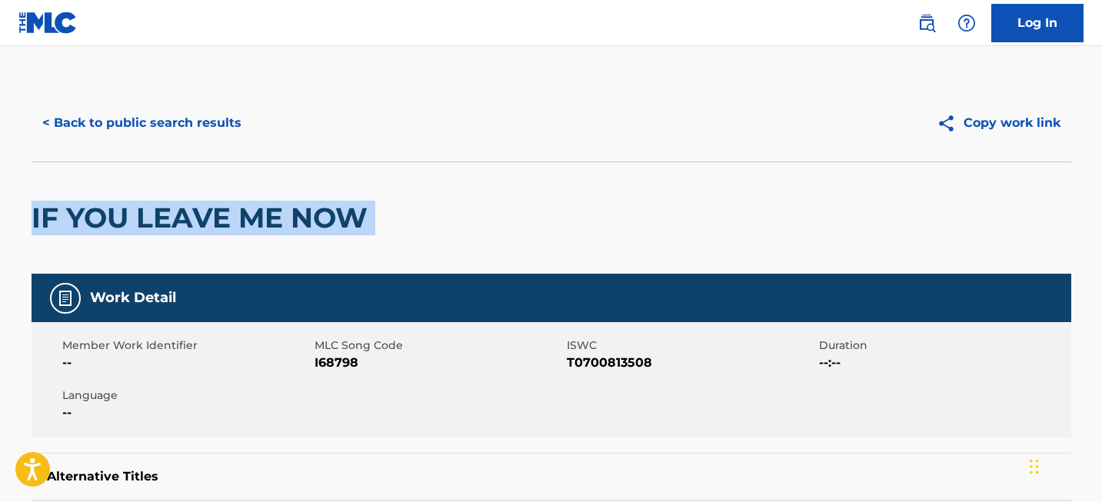
click at [152, 215] on h2 "IF YOU LEAVE ME NOW" at bounding box center [204, 218] width 344 height 35
copy div "IF YOU LEAVE ME NOW"
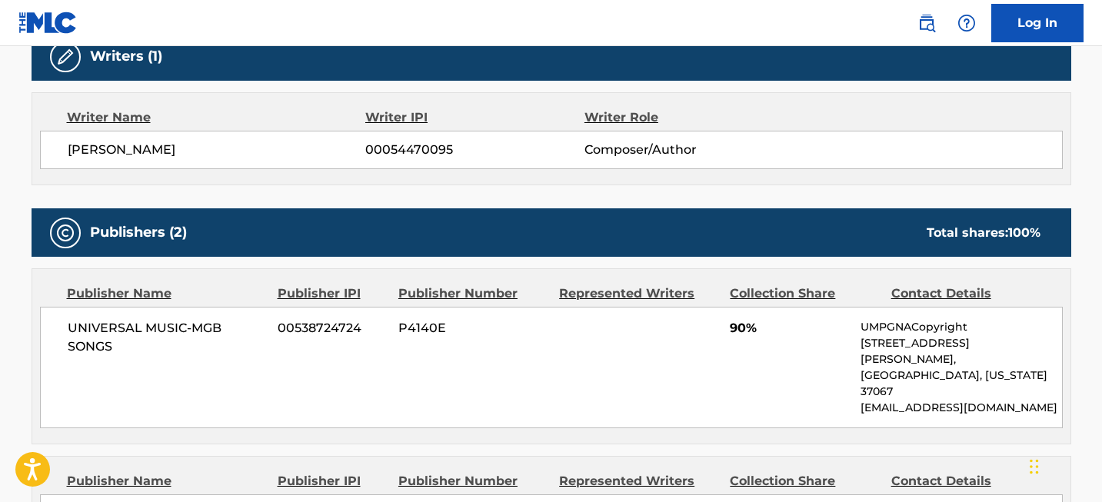
scroll to position [627, 0]
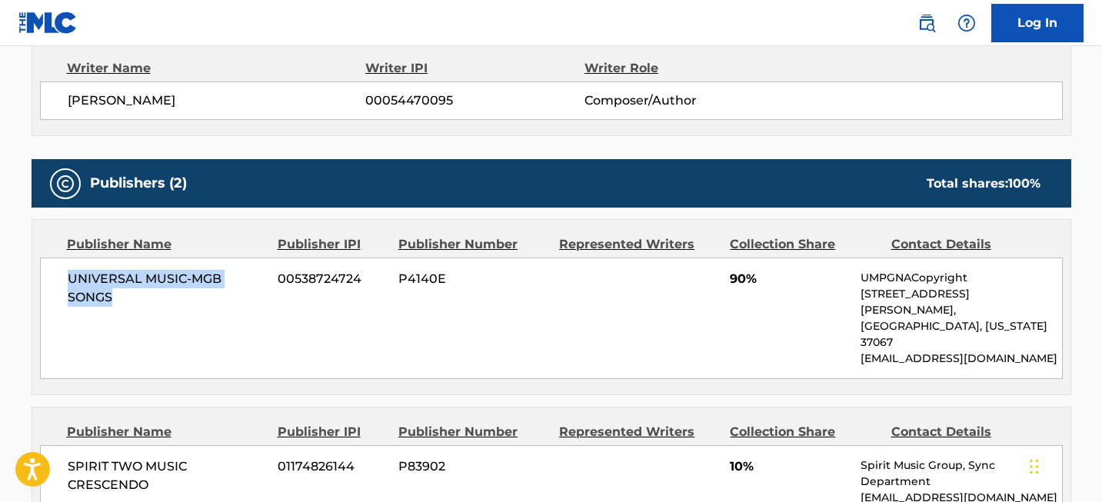
drag, startPoint x: 138, startPoint y: 293, endPoint x: 42, endPoint y: 276, distance: 97.6
click at [42, 276] on div "UNIVERSAL MUSIC-MGB SONGS 00538724724 P4140E 90% UMPGNACopyright [STREET_ADDRES…" at bounding box center [551, 318] width 1022 height 121
copy span "UNIVERSAL MUSIC-MGB SONGS"
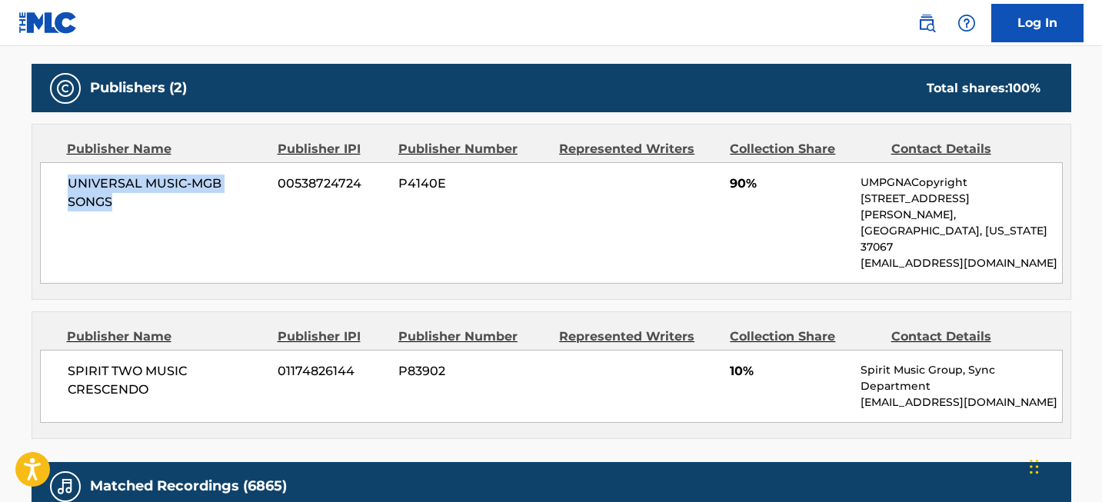
scroll to position [736, 0]
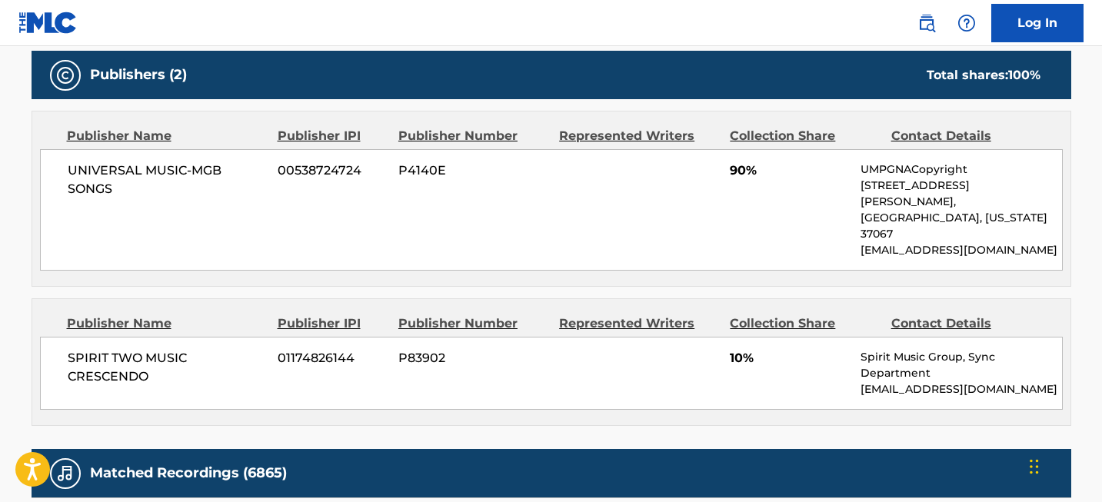
click at [164, 349] on span "SPIRIT TWO MUSIC CRESCENDO" at bounding box center [167, 367] width 199 height 37
copy div "SPIRIT TWO MUSIC CRESCENDO"
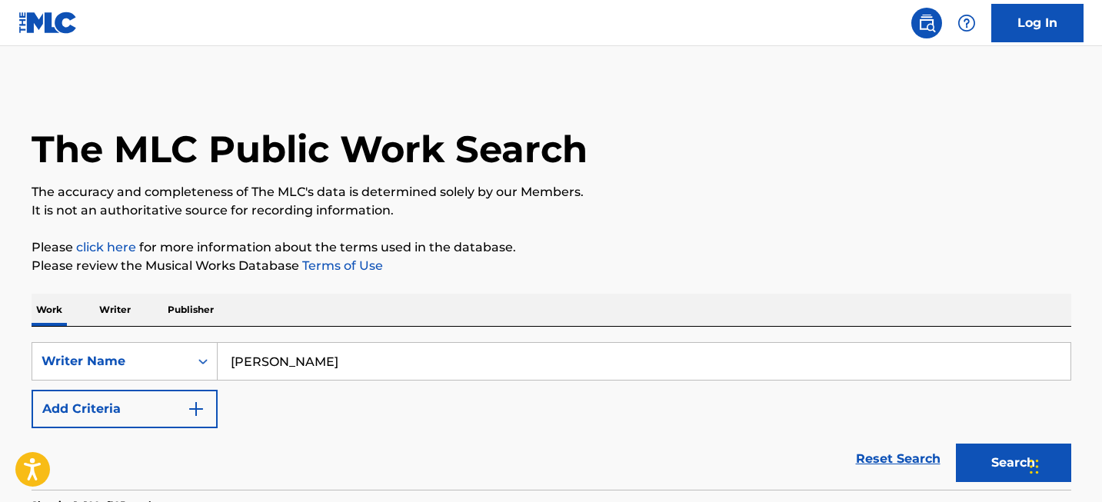
click at [302, 360] on input "[PERSON_NAME]" at bounding box center [644, 361] width 853 height 37
click at [238, 367] on input "seven nation army" at bounding box center [644, 361] width 853 height 37
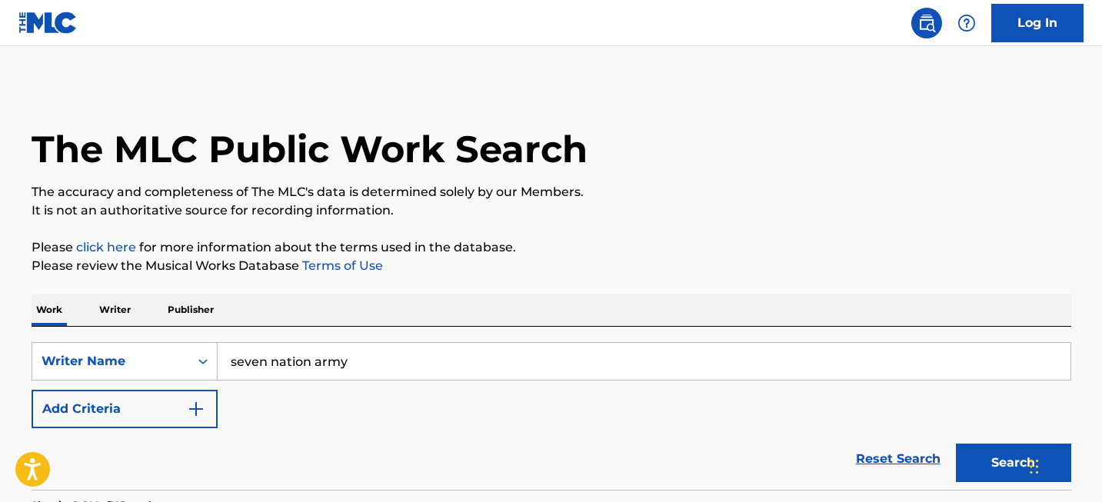
click at [238, 367] on input "seven nation army" at bounding box center [644, 361] width 853 height 37
type input "seven nation army"
click at [174, 366] on div "Writer Name" at bounding box center [125, 361] width 186 height 38
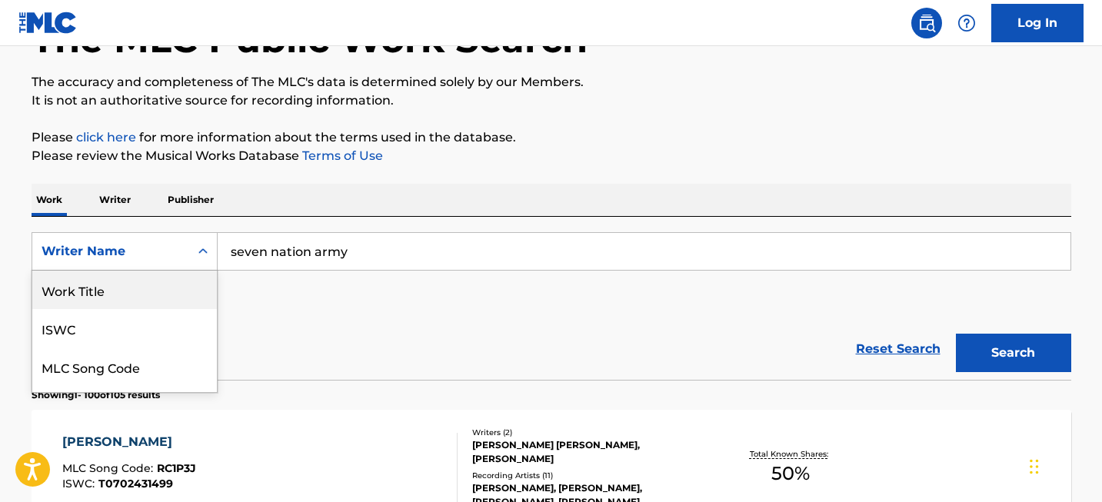
click at [155, 287] on div "Work Title" at bounding box center [124, 290] width 185 height 38
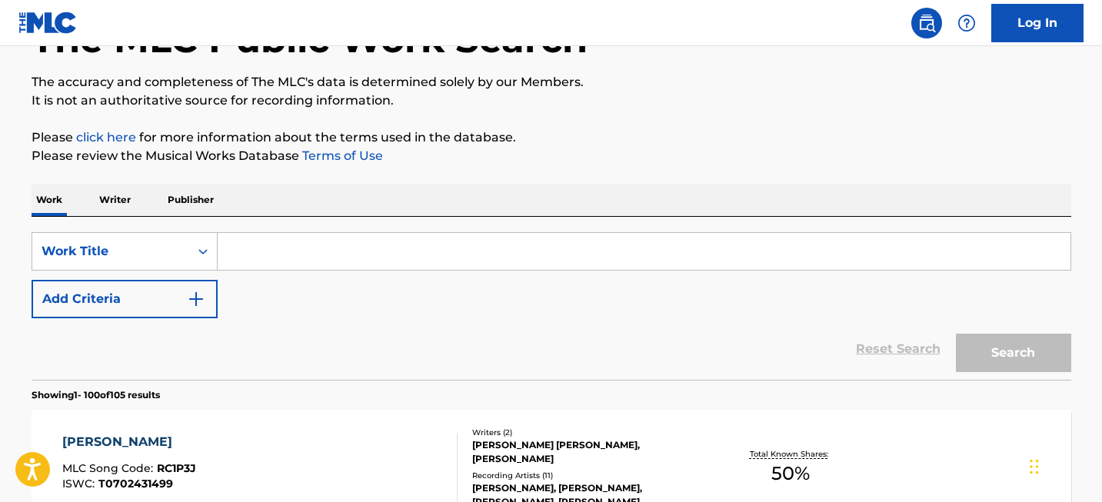
click at [258, 259] on input "Search Form" at bounding box center [644, 251] width 853 height 37
paste input "seven nation army"
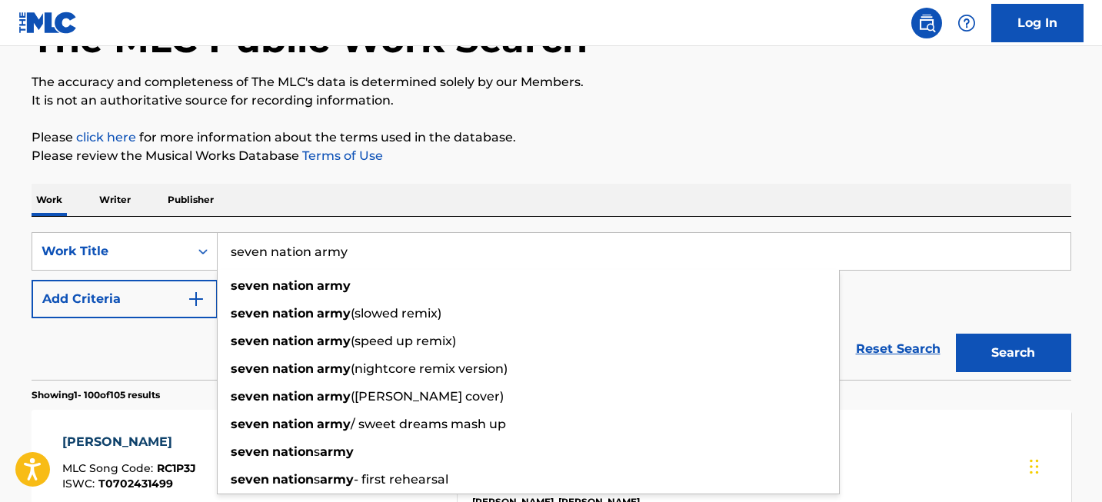
type input "seven nation army"
click at [1022, 355] on button "Search" at bounding box center [1013, 353] width 115 height 38
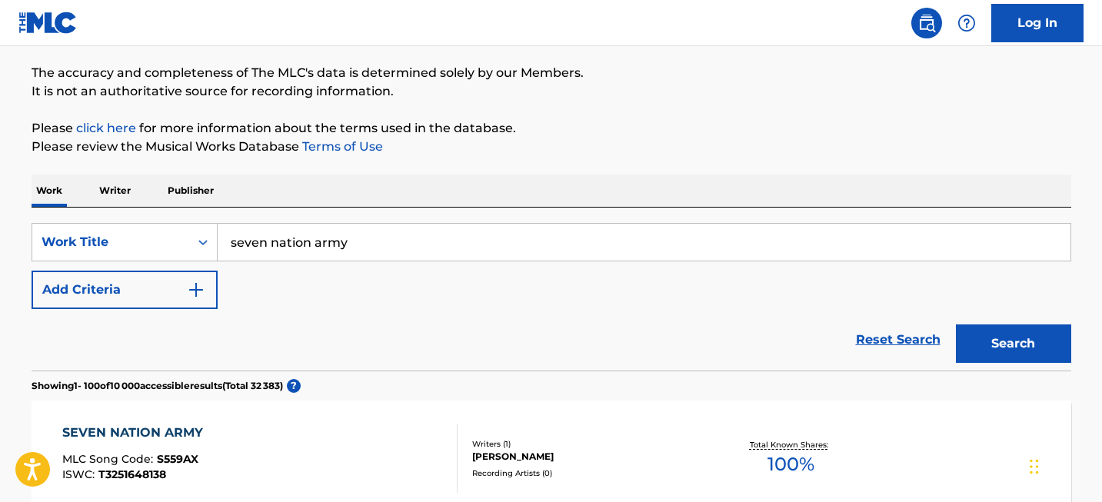
scroll to position [823, 0]
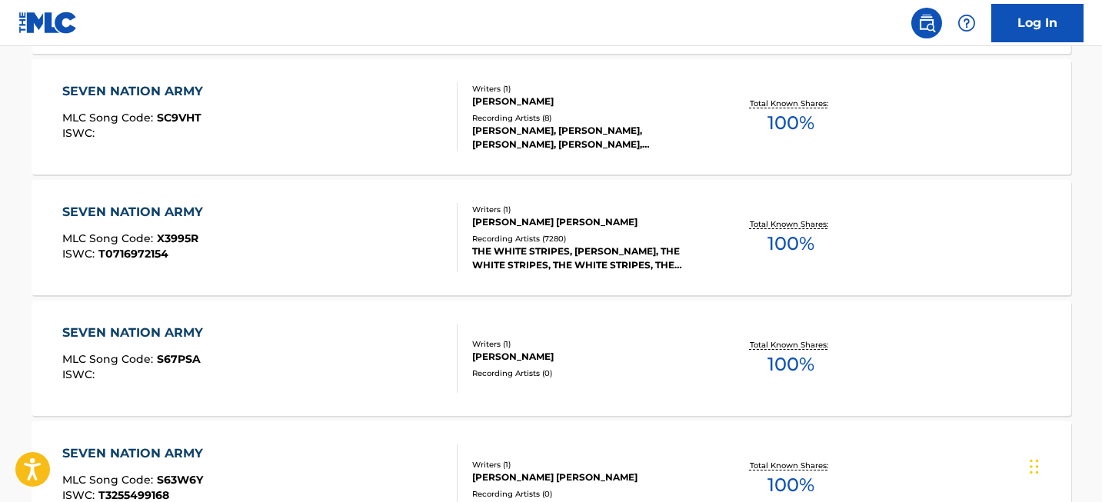
click at [175, 212] on div "SEVEN NATION ARMY" at bounding box center [136, 212] width 148 height 18
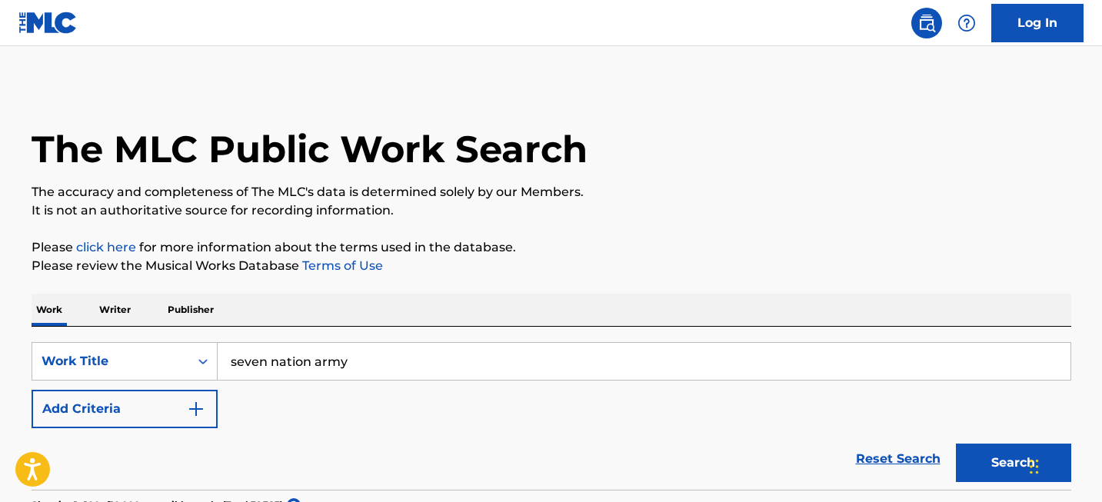
click at [328, 359] on input "seven nation army" at bounding box center [644, 361] width 853 height 37
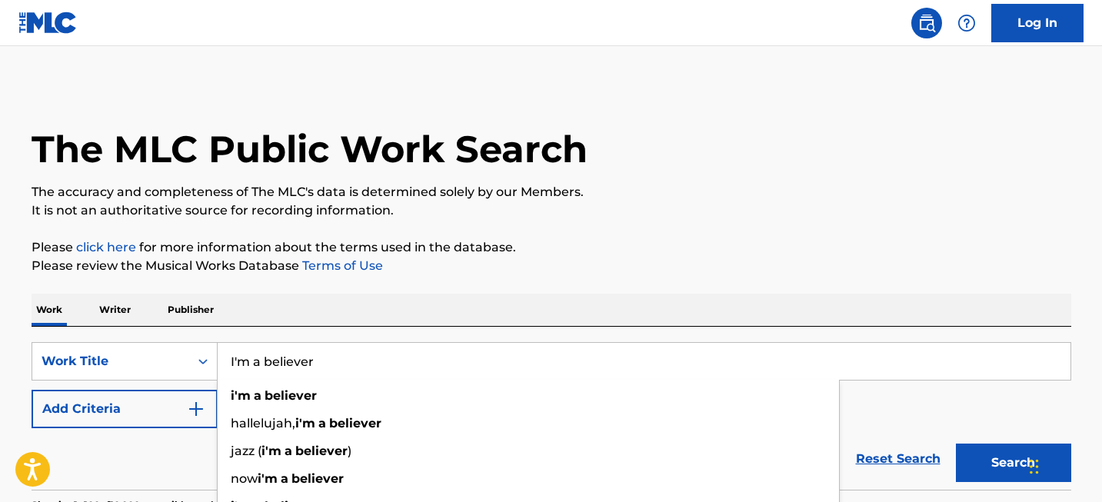
type input "I'm a believer"
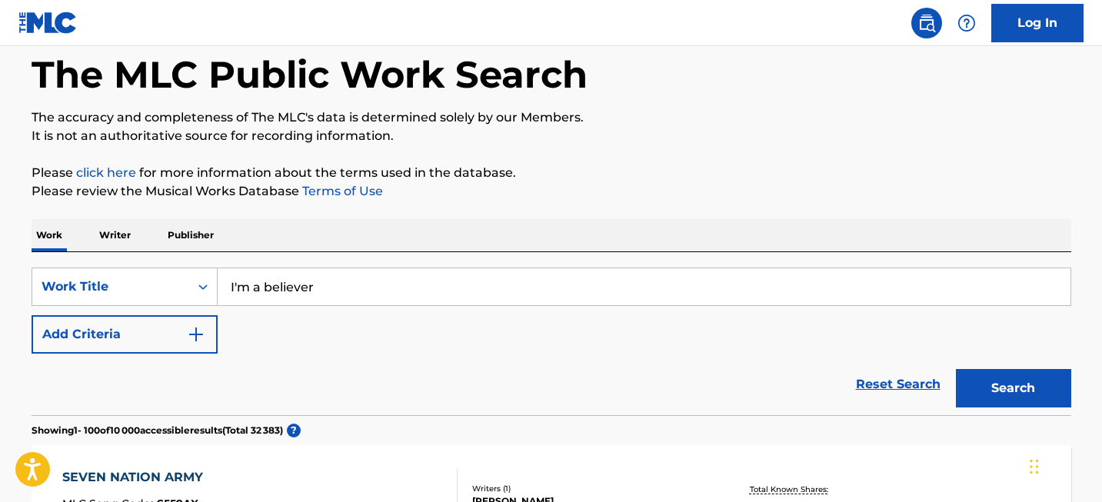
scroll to position [91, 0]
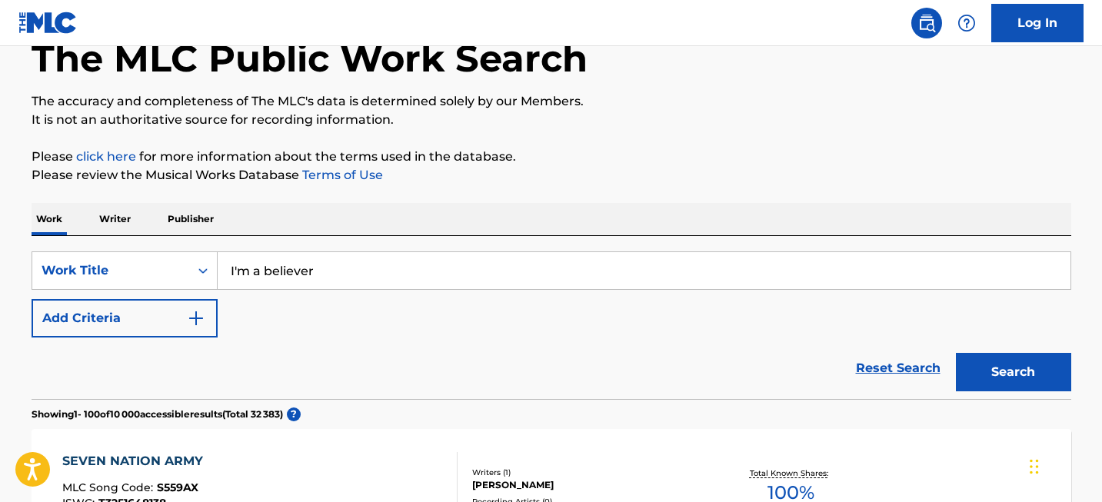
click at [1009, 368] on button "Search" at bounding box center [1013, 372] width 115 height 38
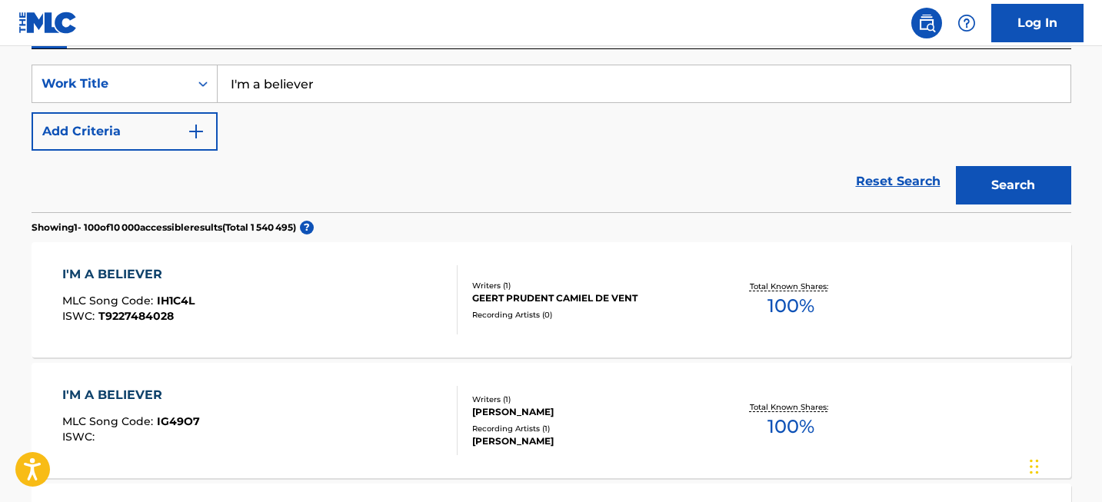
scroll to position [7311, 0]
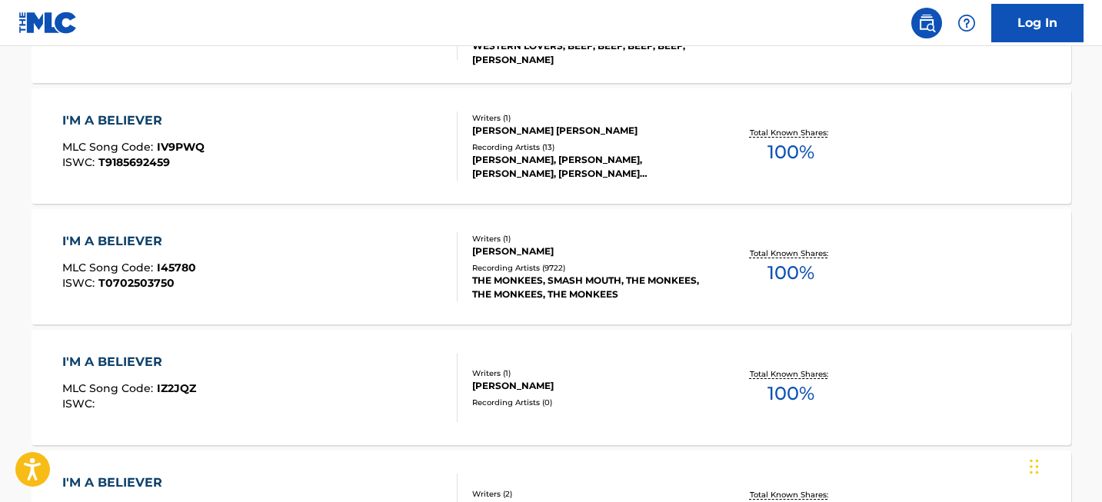
click at [72, 251] on div "I'M A BELIEVER MLC Song Code : I45780 ISWC : T0702503750" at bounding box center [129, 266] width 134 height 69
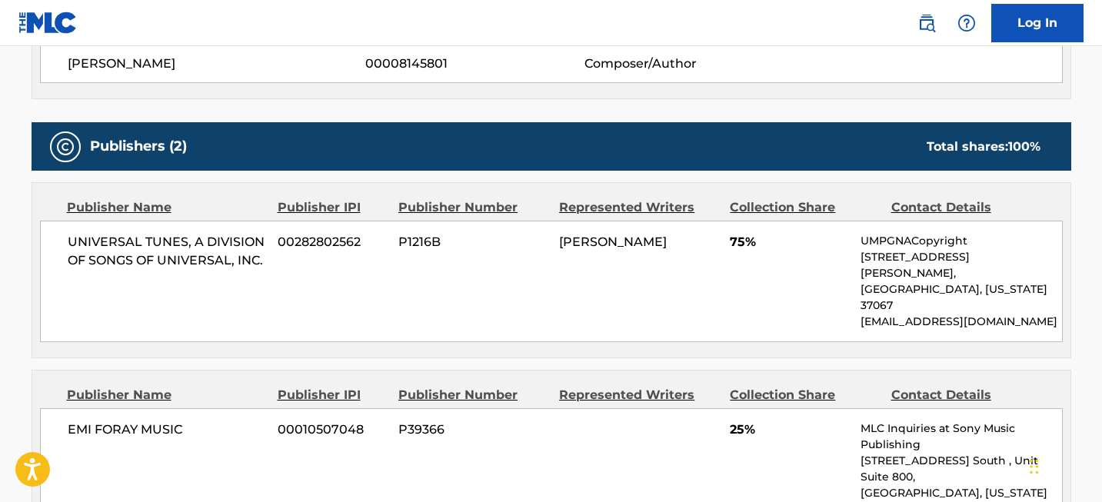
scroll to position [2039, 0]
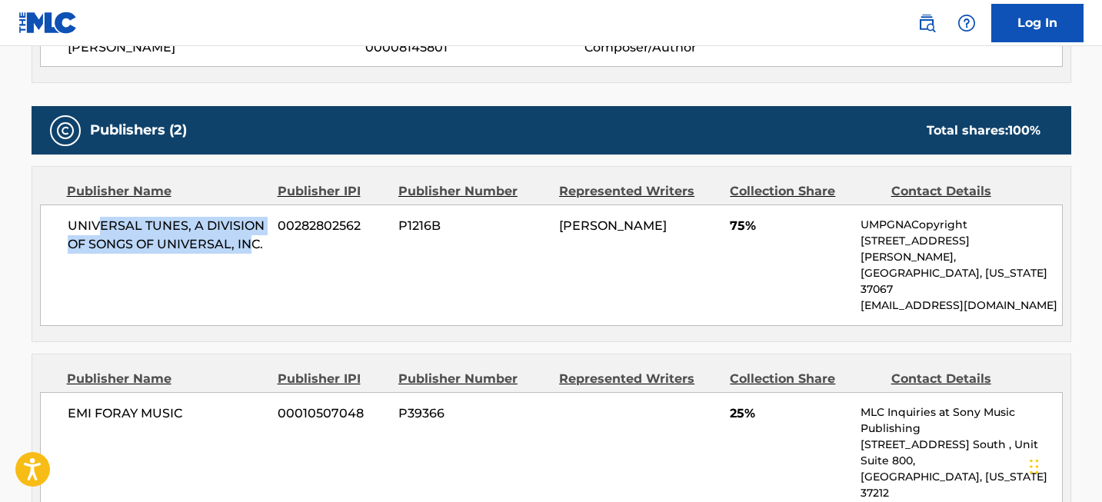
drag, startPoint x: 95, startPoint y: 208, endPoint x: 248, endPoint y: 220, distance: 152.7
click at [248, 220] on span "UNIVERSAL TUNES, A DIVISION OF SONGS OF UNIVERSAL, INC." at bounding box center [167, 235] width 199 height 37
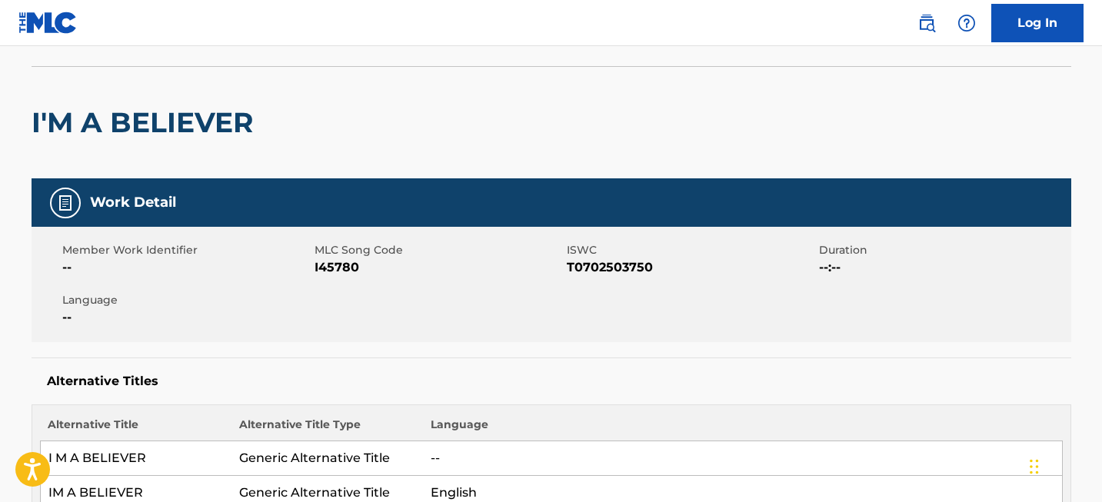
scroll to position [68, 0]
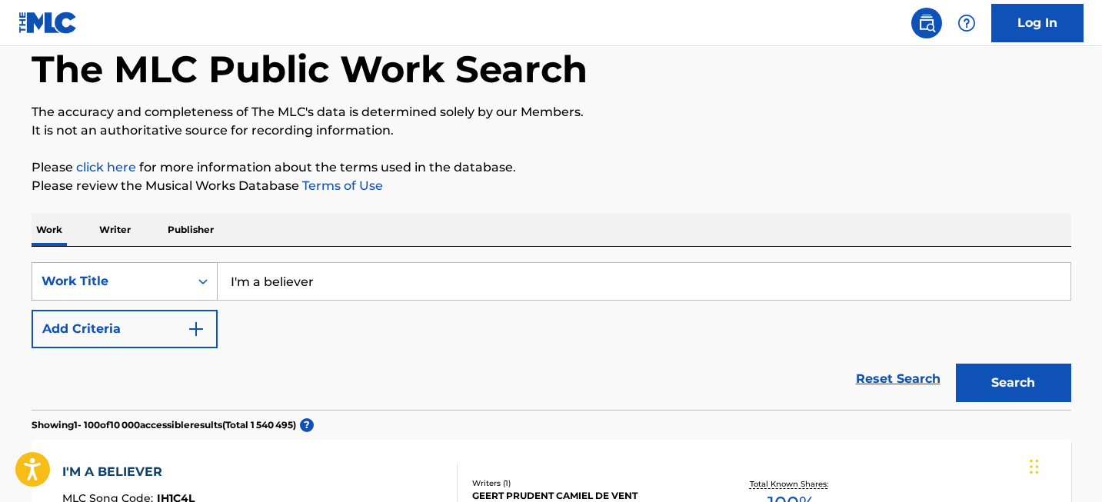
click at [185, 301] on div "Work Title" at bounding box center [125, 281] width 186 height 38
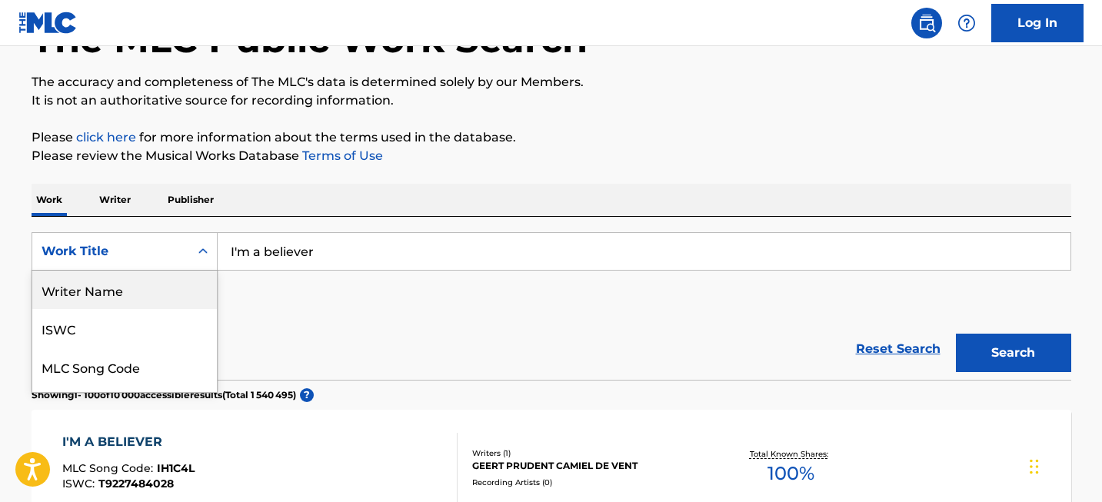
click at [160, 297] on div "Writer Name" at bounding box center [124, 290] width 185 height 38
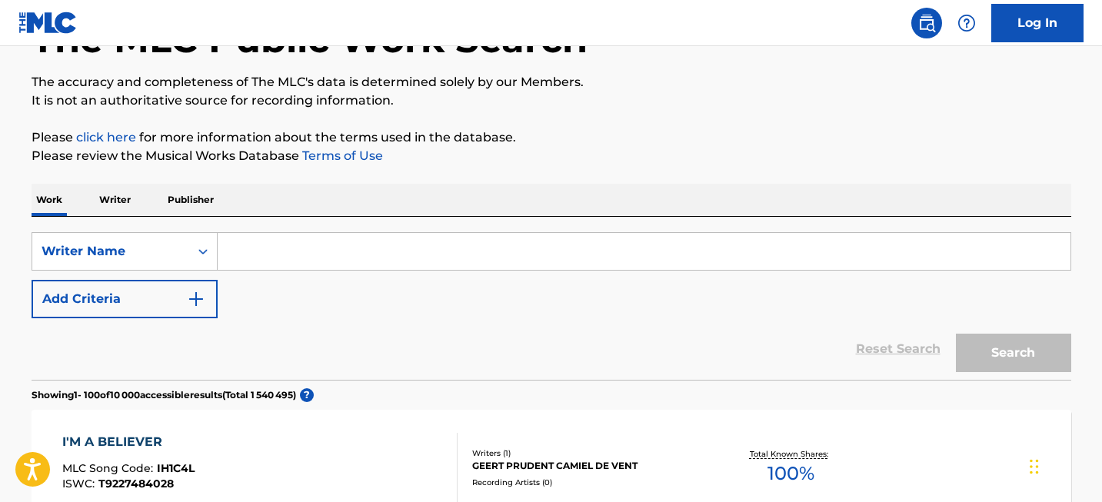
click at [291, 240] on input "Search Form" at bounding box center [644, 251] width 853 height 37
paste input "[PERSON_NAME]"
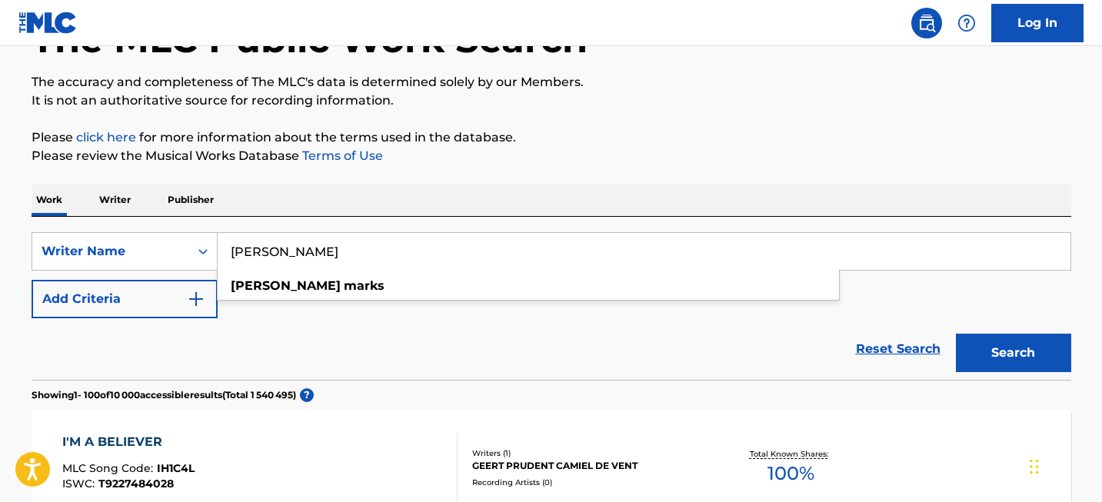
type input "[PERSON_NAME]"
click at [973, 359] on button "Search" at bounding box center [1013, 353] width 115 height 38
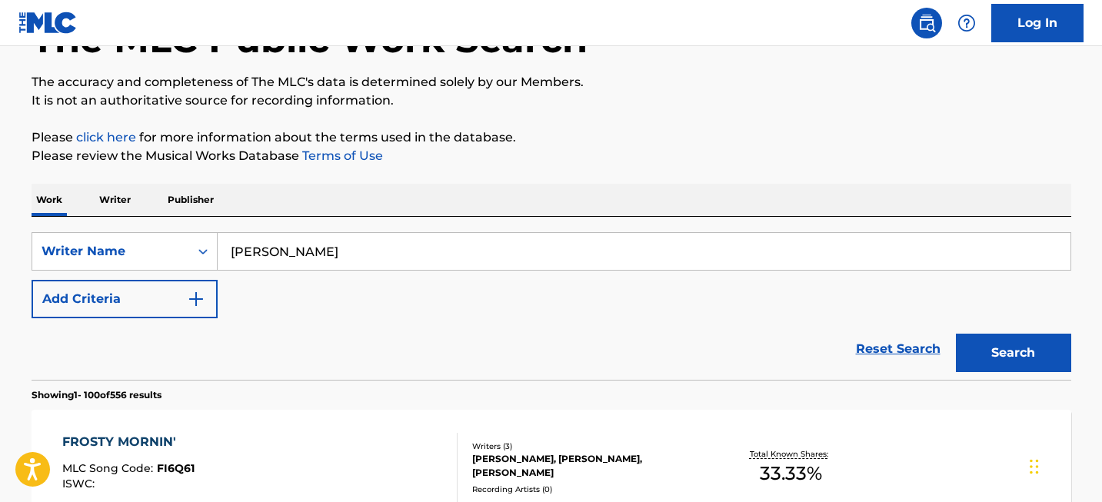
scroll to position [542, 0]
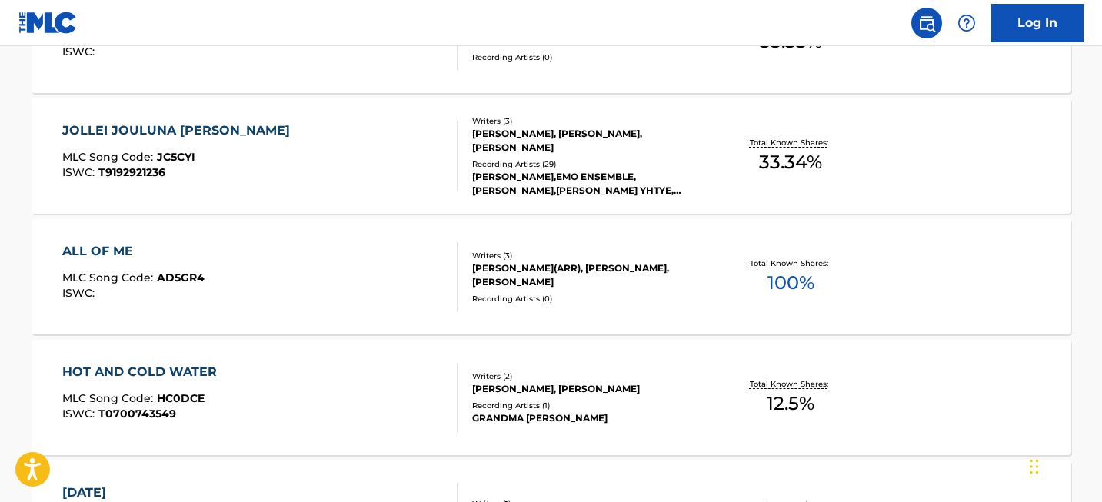
click at [105, 256] on div "ALL OF ME" at bounding box center [133, 251] width 142 height 18
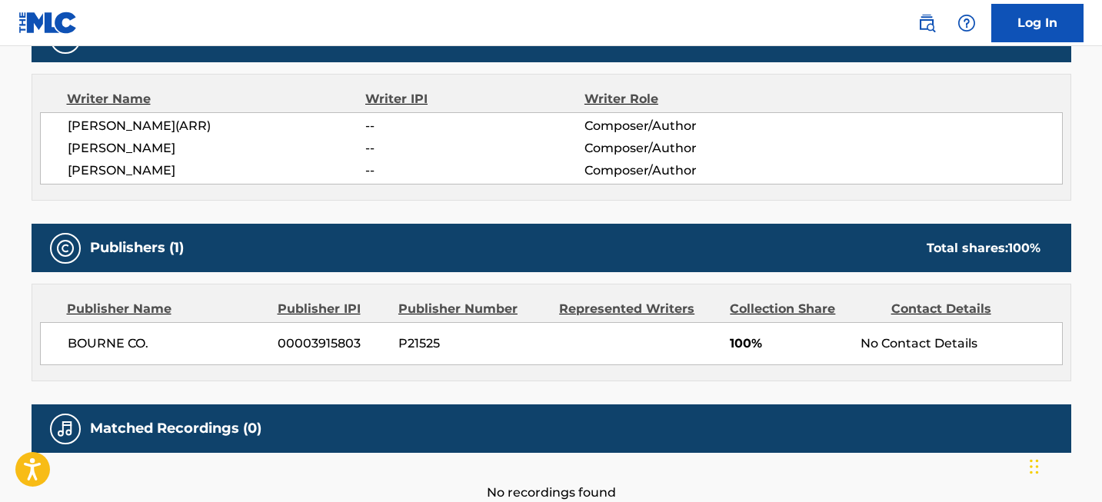
scroll to position [527, 0]
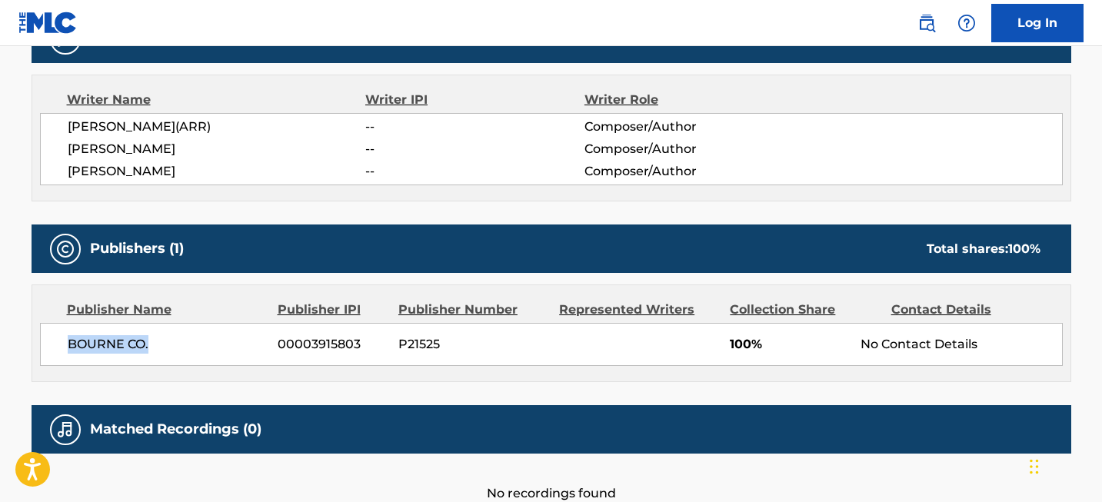
drag, startPoint x: 169, startPoint y: 343, endPoint x: 68, endPoint y: 338, distance: 101.6
click at [68, 338] on span "BOURNE CO." at bounding box center [167, 344] width 199 height 18
copy span "BOURNE CO."
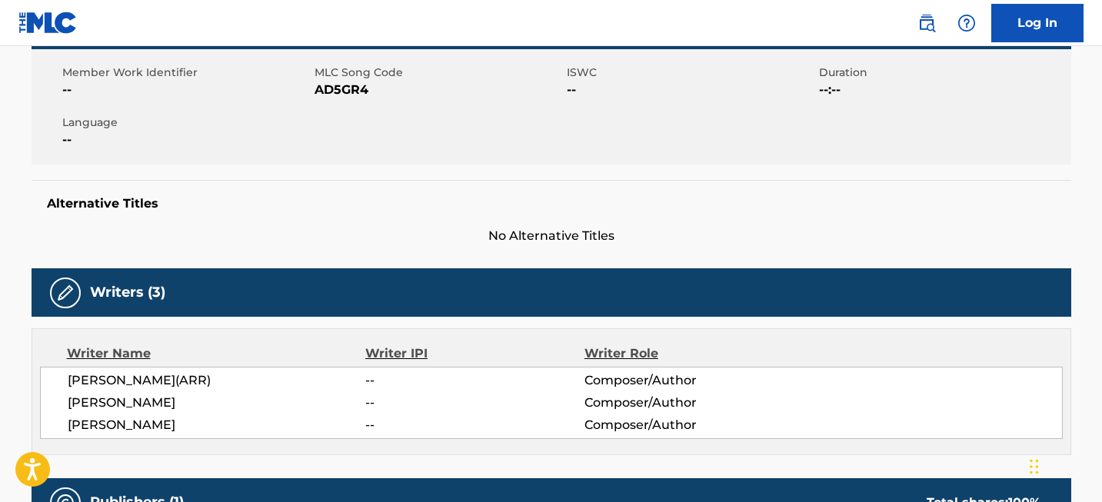
scroll to position [623, 0]
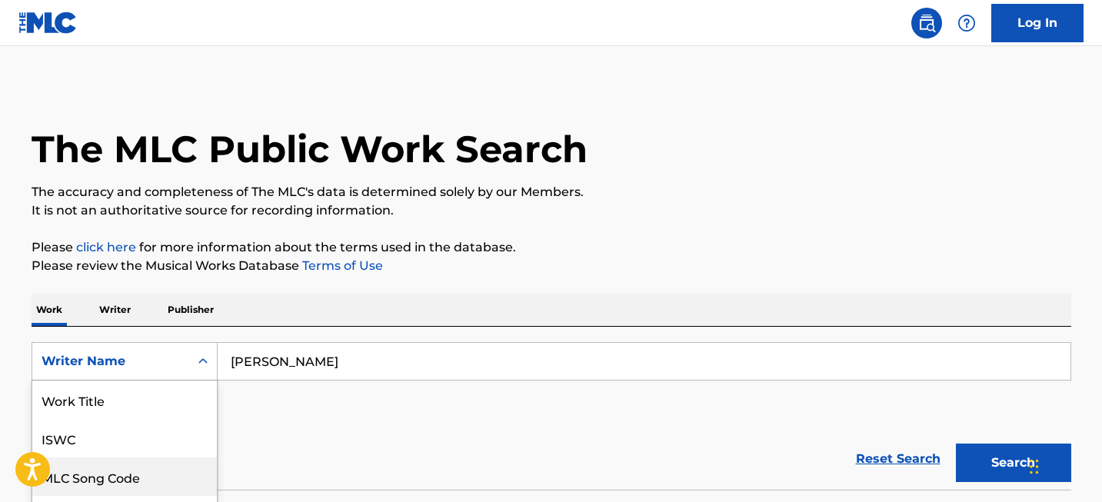
scroll to position [104, 0]
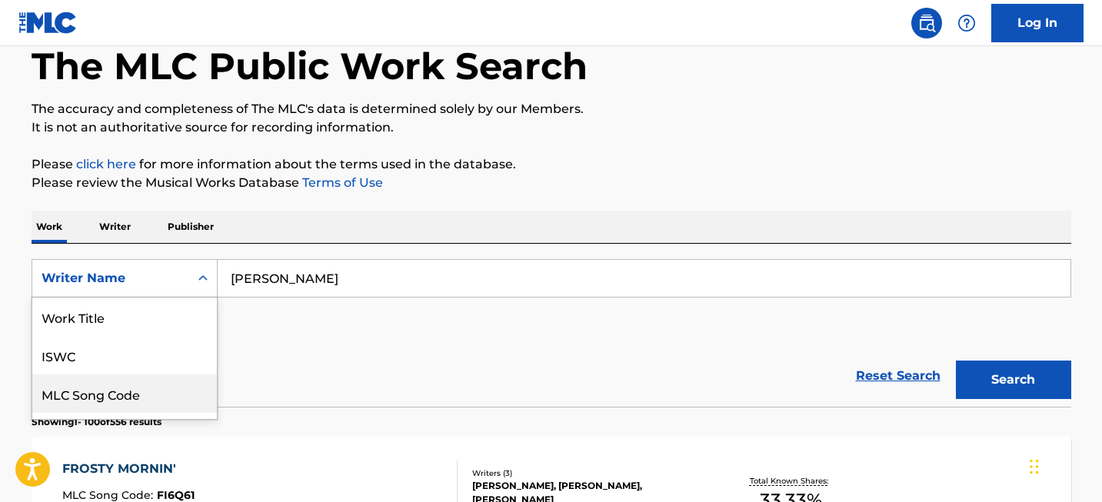
click at [194, 298] on div "MLC Song Code, 3 of 8. 8 results available. Use Up and Down to choose options, …" at bounding box center [125, 278] width 186 height 38
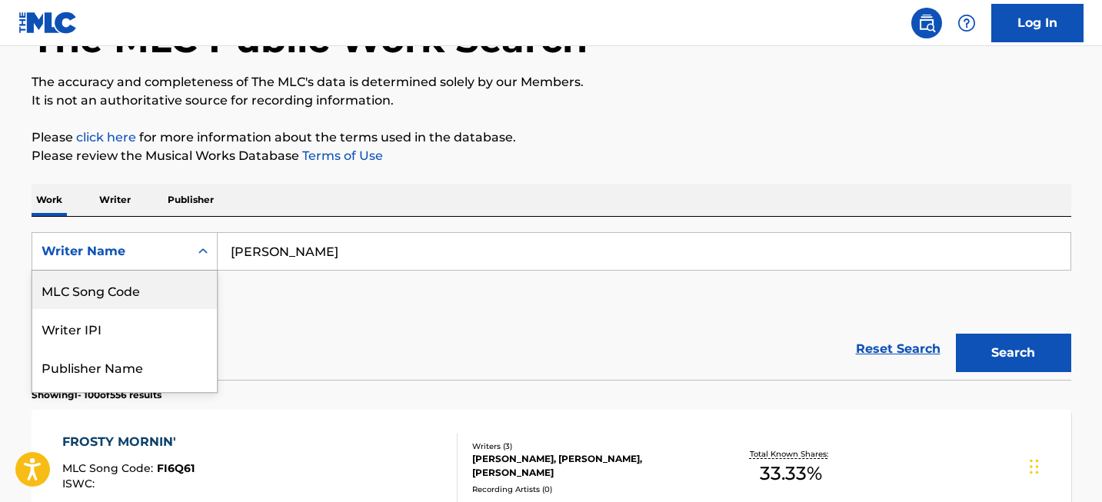
scroll to position [0, 0]
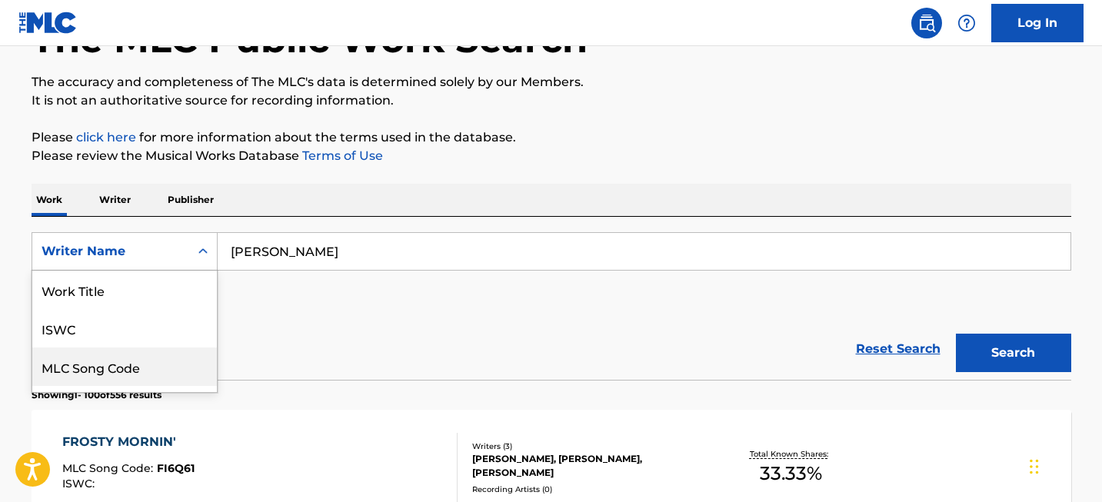
click at [168, 298] on div "Work Title" at bounding box center [124, 290] width 185 height 38
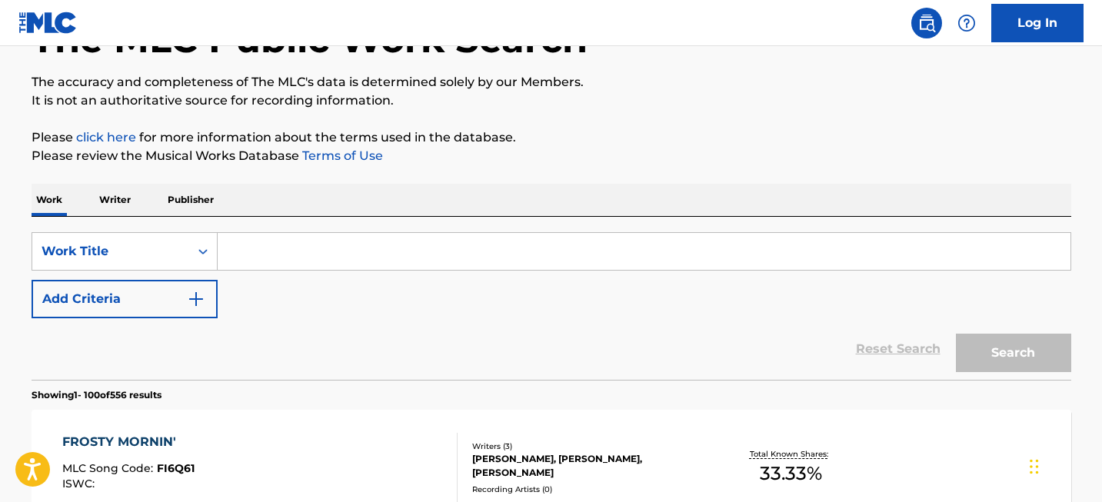
click at [298, 274] on div "SearchWithCriteria300feb20-f22a-433b-acf8-68db8f601abe Work Title Add Criteria" at bounding box center [551, 275] width 1039 height 86
click at [302, 271] on div "SearchWithCriteria300feb20-f22a-433b-acf8-68db8f601abe Work Title Add Criteria" at bounding box center [551, 275] width 1039 height 86
click at [304, 264] on input "Search Form" at bounding box center [644, 251] width 853 height 37
paste input "Smells Like Teen Spirit"
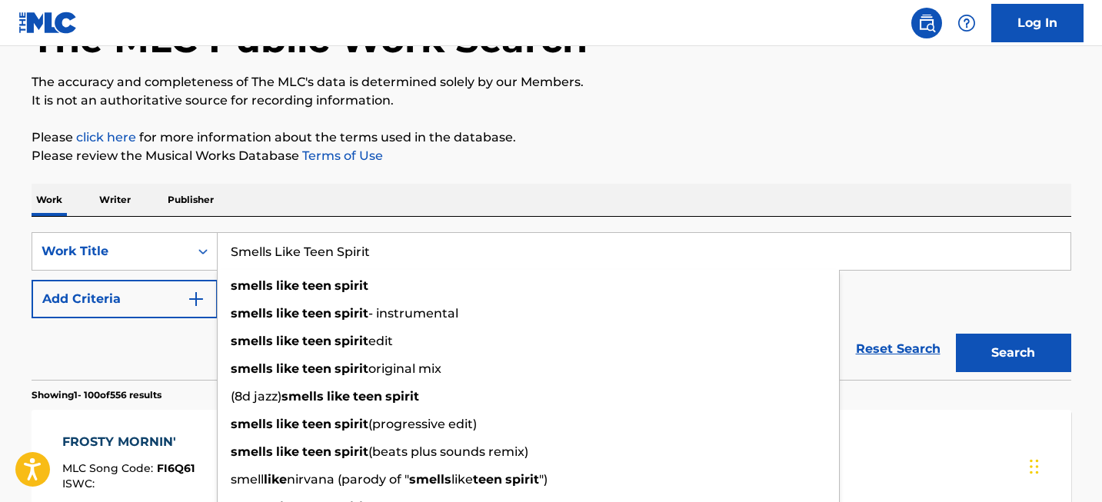
type input "Smells Like Teen Spirit"
click at [972, 348] on button "Search" at bounding box center [1013, 353] width 115 height 38
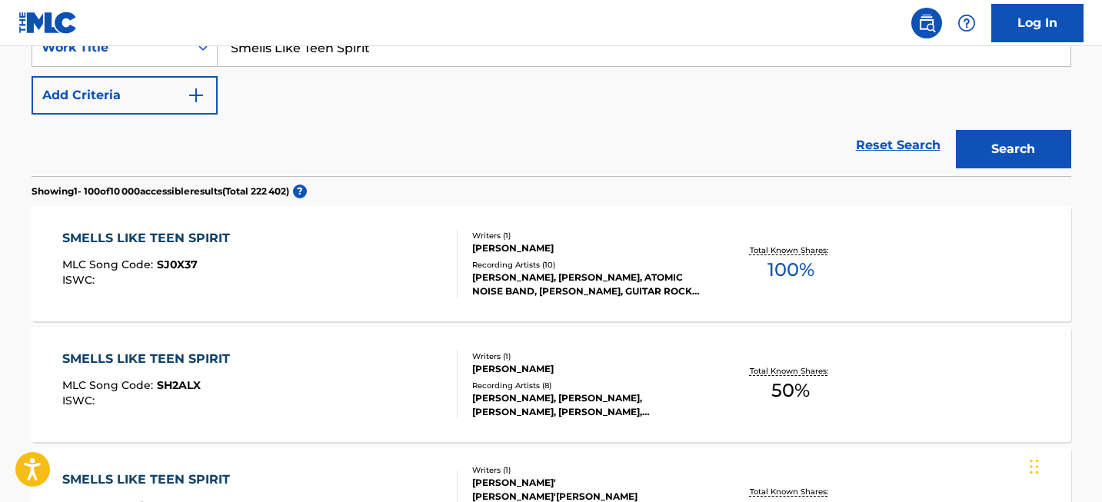
scroll to position [1028, 0]
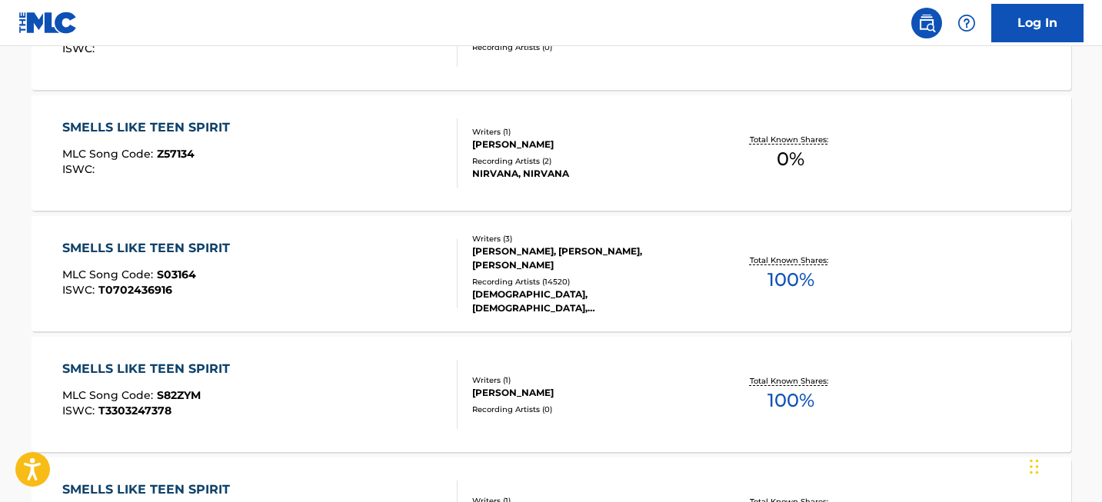
click at [191, 240] on div "SMELLS LIKE TEEN SPIRIT" at bounding box center [149, 248] width 175 height 18
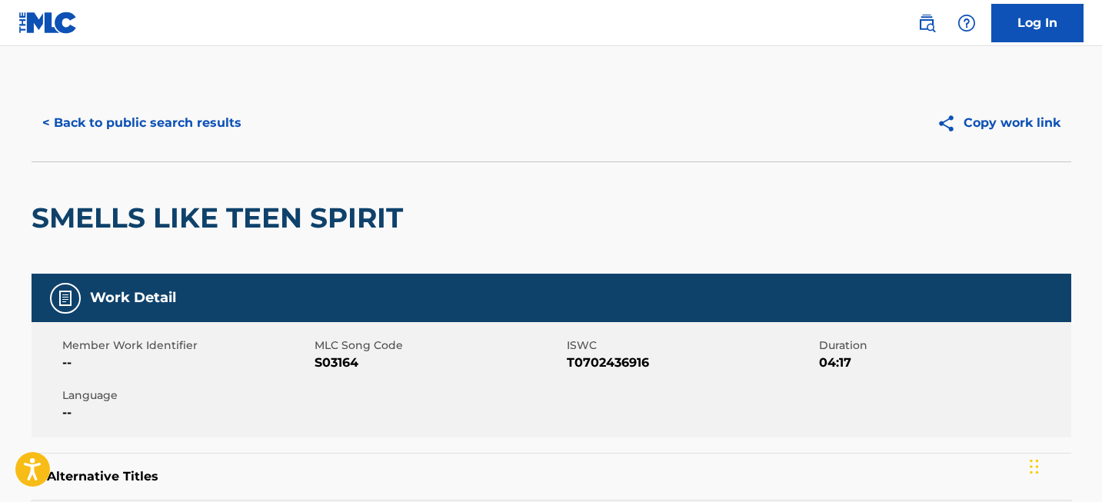
scroll to position [10, 0]
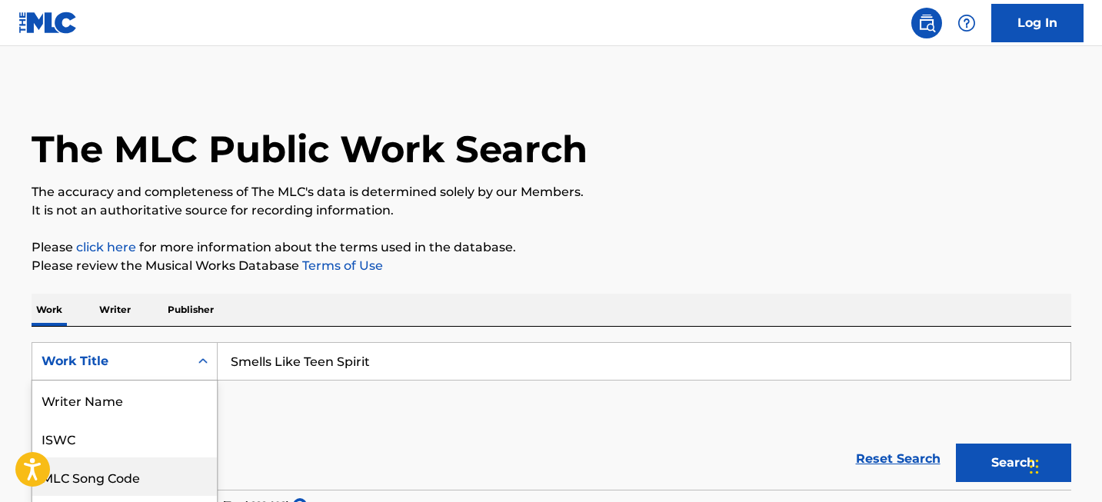
click at [159, 352] on div "MLC Song Code, 3 of 8. 8 results available. Use Up and Down to choose options, …" at bounding box center [125, 361] width 186 height 38
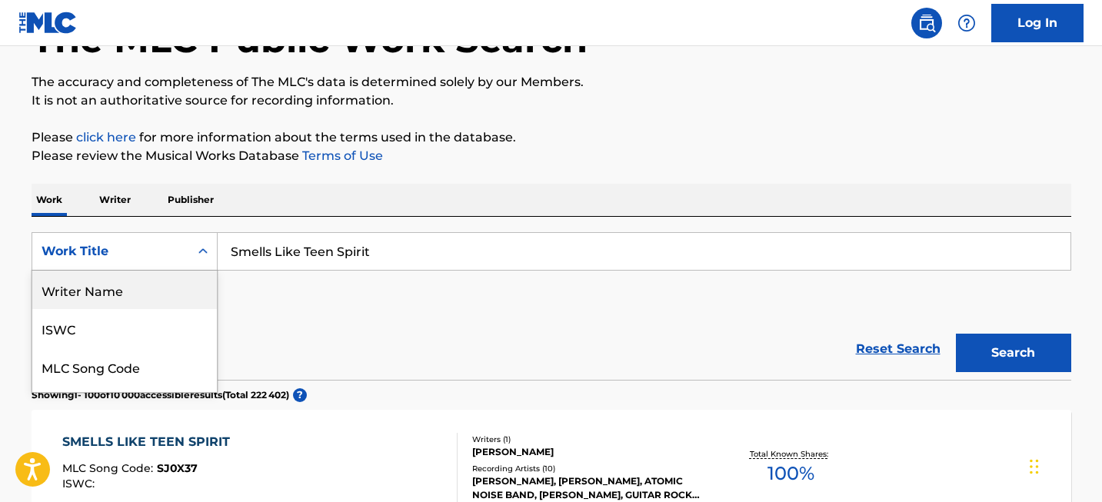
click at [159, 305] on div "Writer Name" at bounding box center [124, 290] width 185 height 38
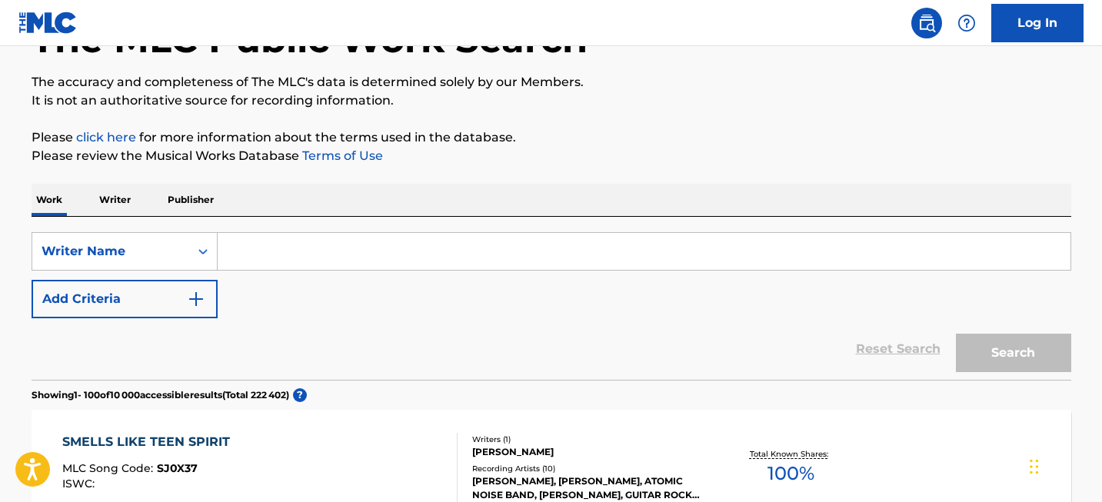
click at [244, 271] on div "SearchWithCriteriac021421f-e999-4371-933d-1475c089c7e6 Writer Name Add Criteria" at bounding box center [551, 275] width 1039 height 86
click at [252, 258] on input "Search Form" at bounding box center [644, 251] width 853 height 37
paste input "[PERSON_NAME]"
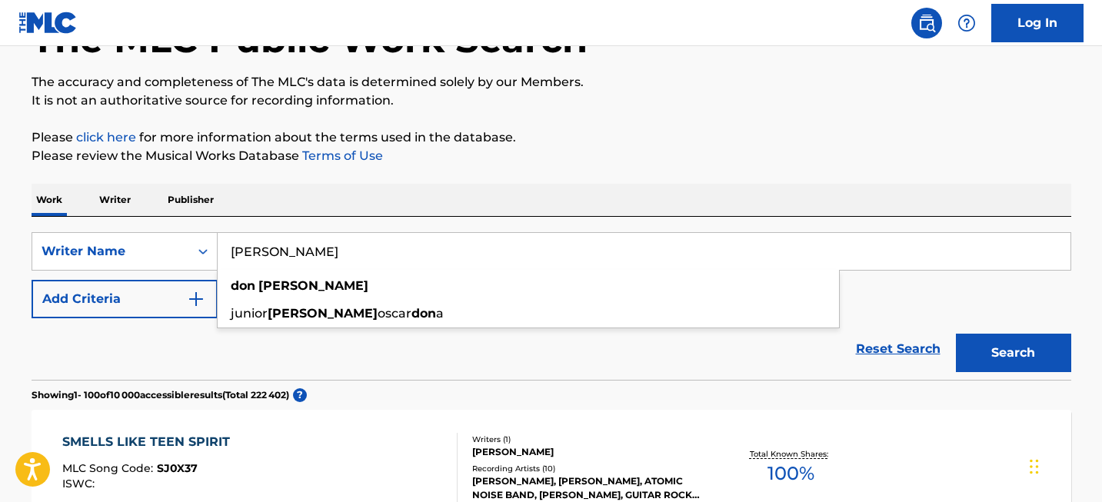
type input "[PERSON_NAME]"
click at [1021, 362] on button "Search" at bounding box center [1013, 353] width 115 height 38
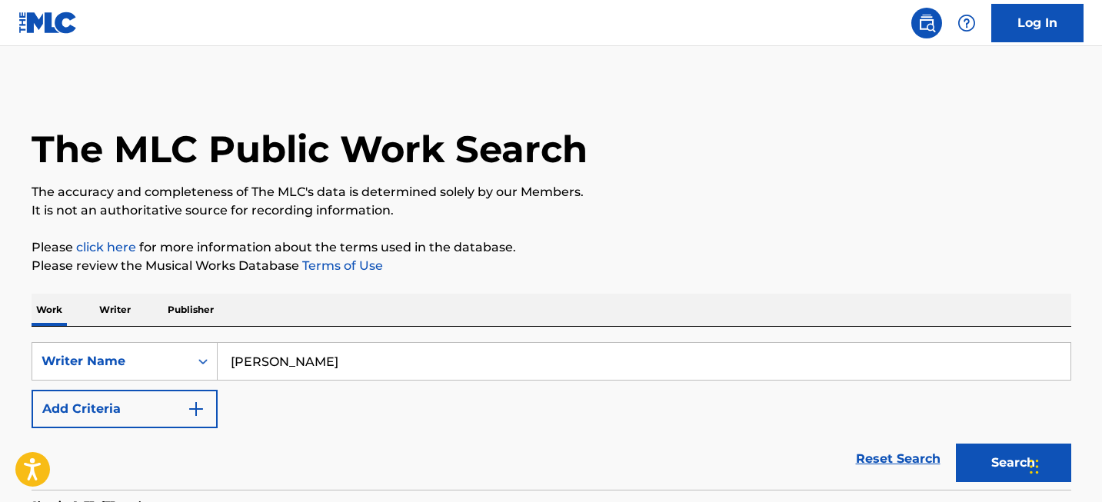
scroll to position [8870, 0]
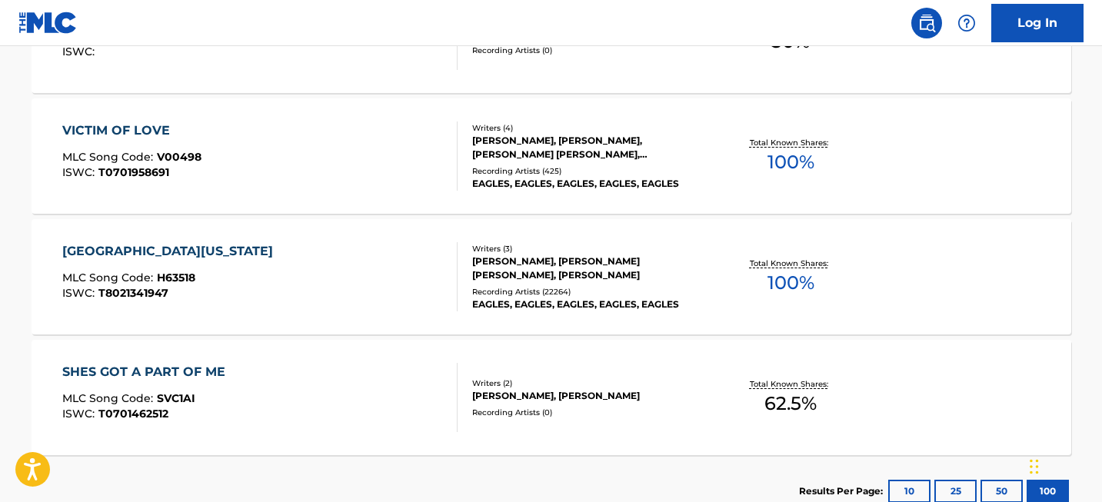
click at [162, 250] on div "[GEOGRAPHIC_DATA][US_STATE]" at bounding box center [171, 251] width 218 height 18
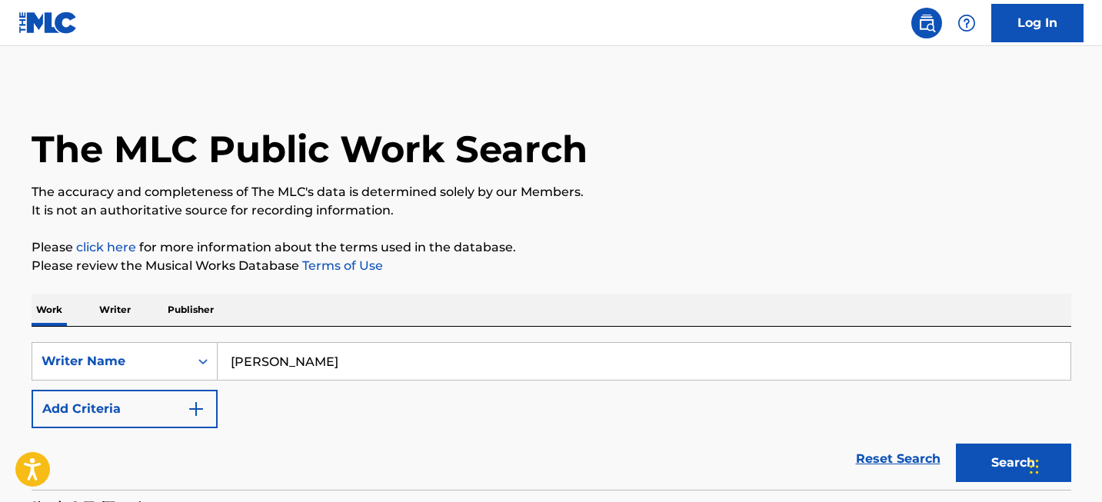
click at [299, 360] on input "[PERSON_NAME]" at bounding box center [644, 361] width 853 height 37
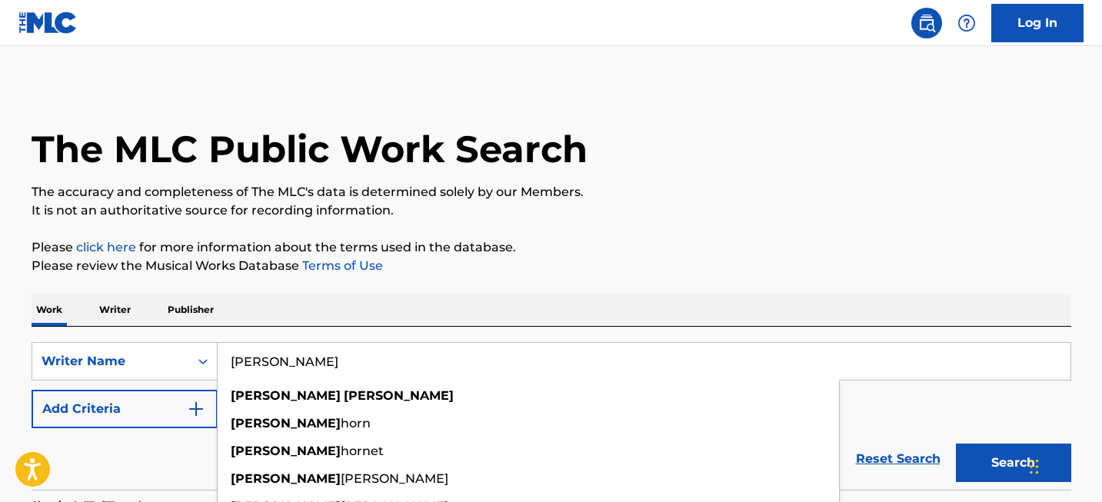
type input "[PERSON_NAME]"
click at [956, 444] on button "Search" at bounding box center [1013, 463] width 115 height 38
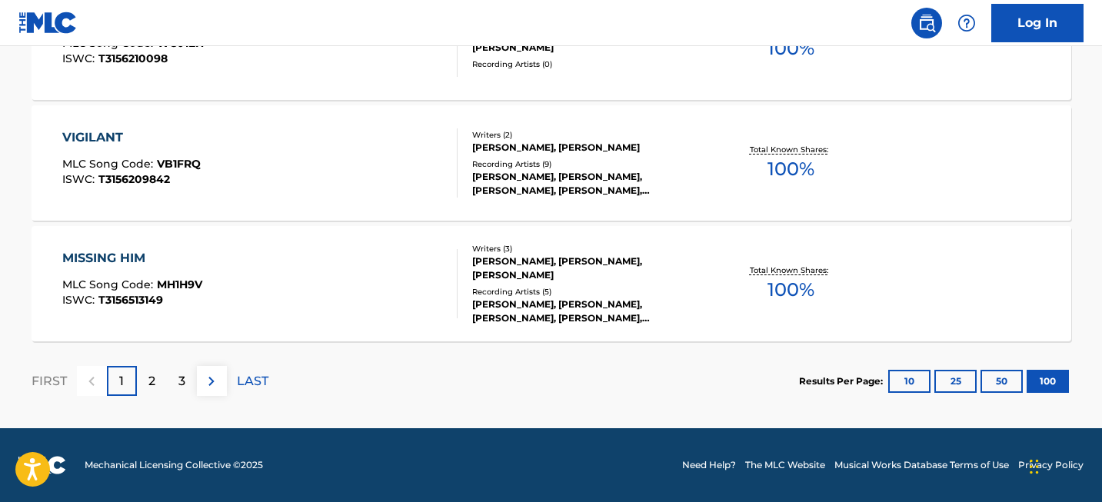
scroll to position [110, 0]
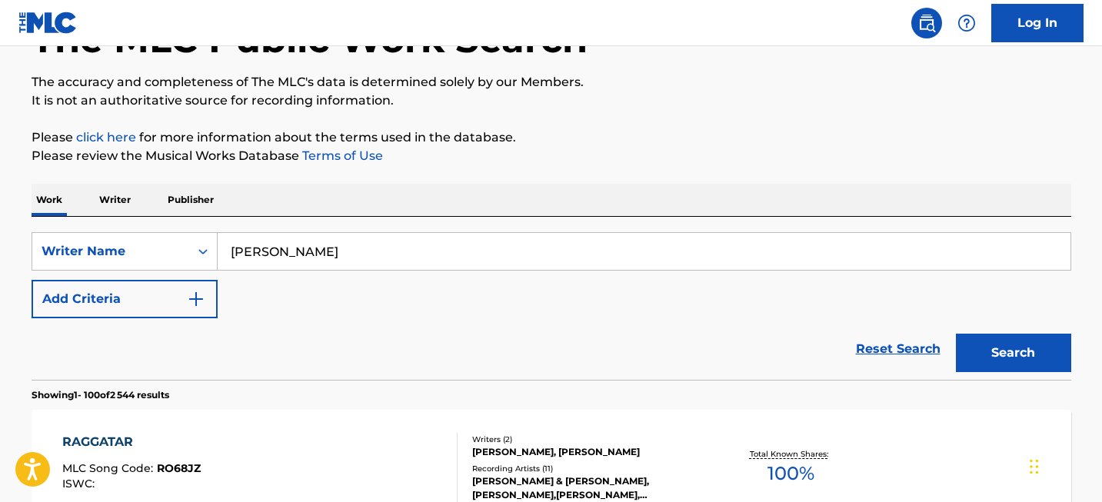
click at [147, 384] on section "Showing 1 - 100 of 2 544 results" at bounding box center [551, 391] width 1039 height 22
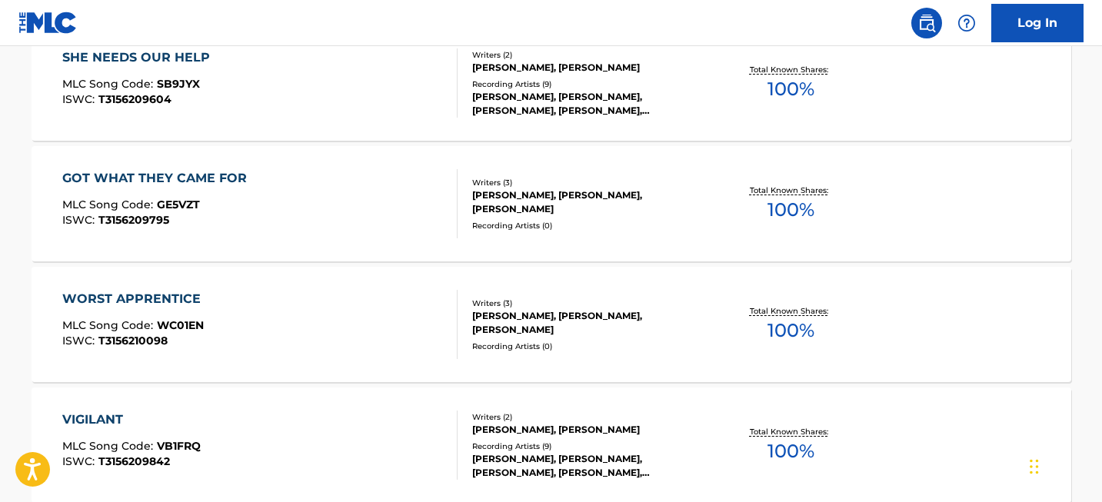
scroll to position [12243, 0]
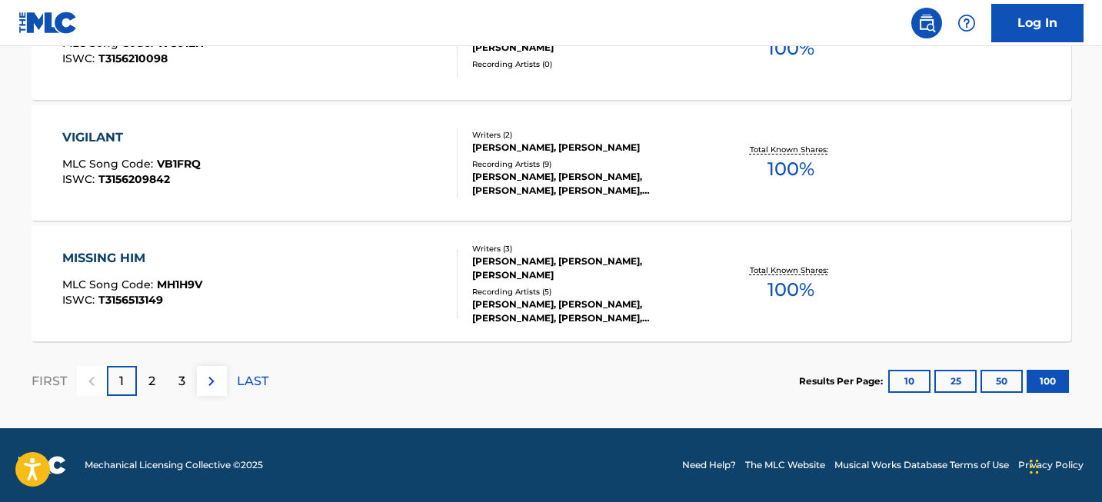
click at [161, 383] on div "2" at bounding box center [152, 381] width 30 height 30
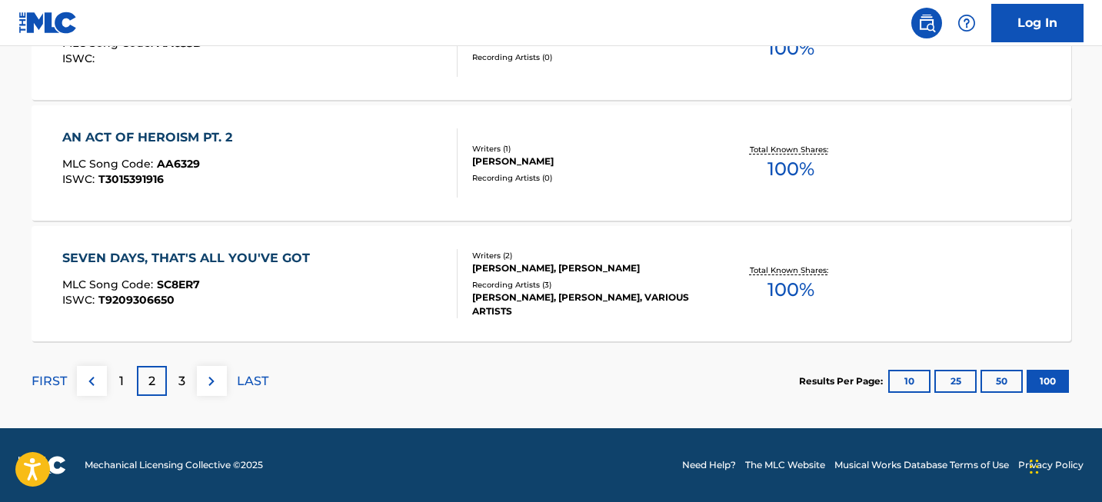
click at [176, 381] on div "3" at bounding box center [182, 381] width 30 height 30
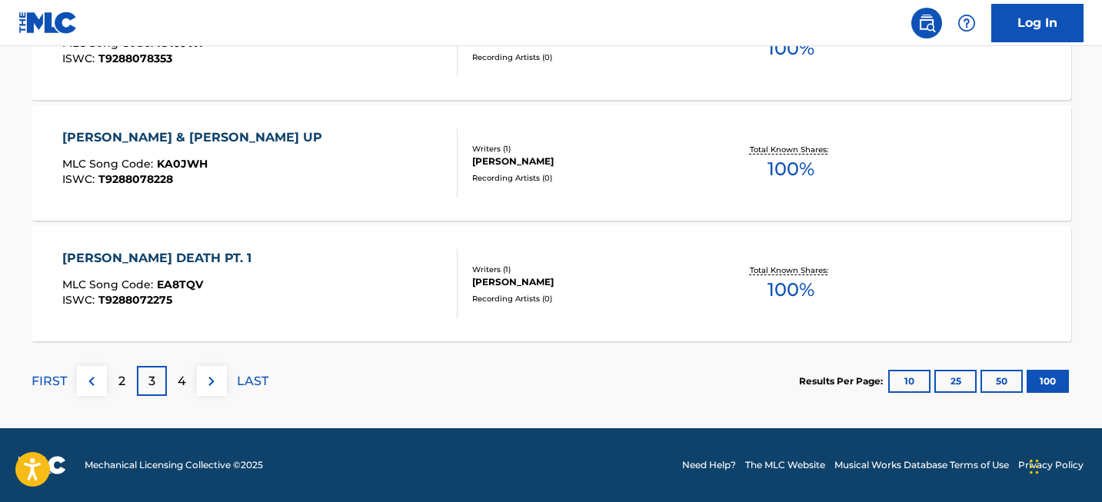
click at [181, 366] on div "4" at bounding box center [182, 381] width 30 height 30
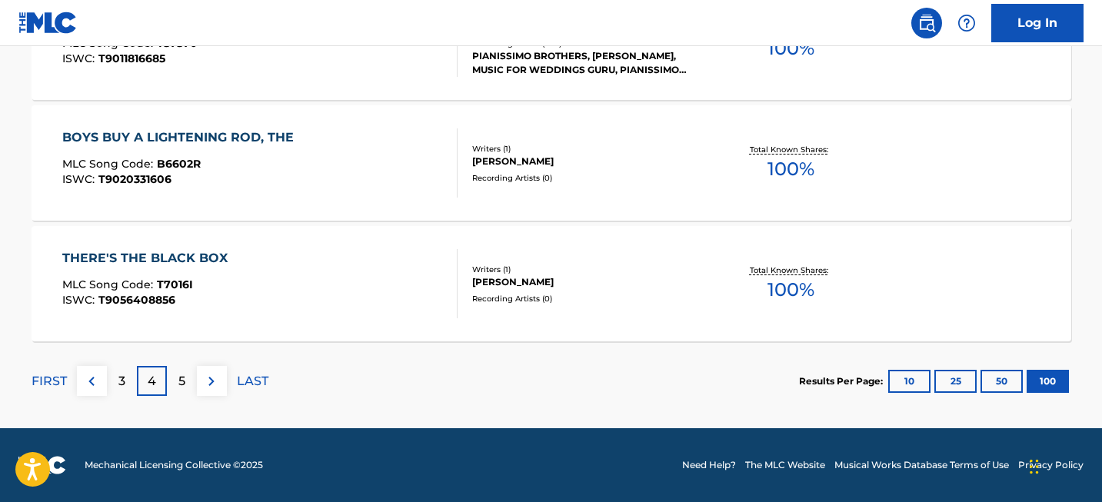
click at [193, 374] on div "5" at bounding box center [182, 381] width 30 height 30
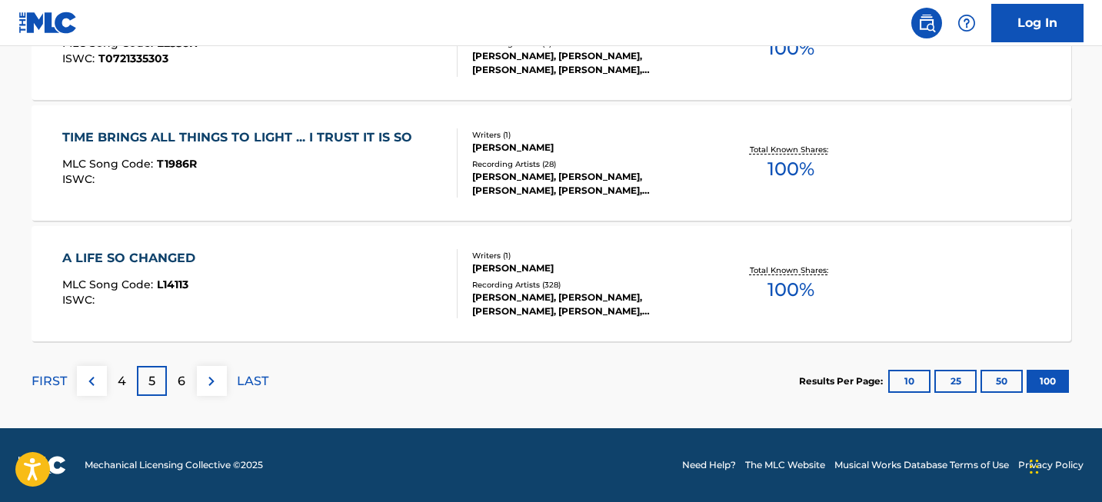
scroll to position [5853, 0]
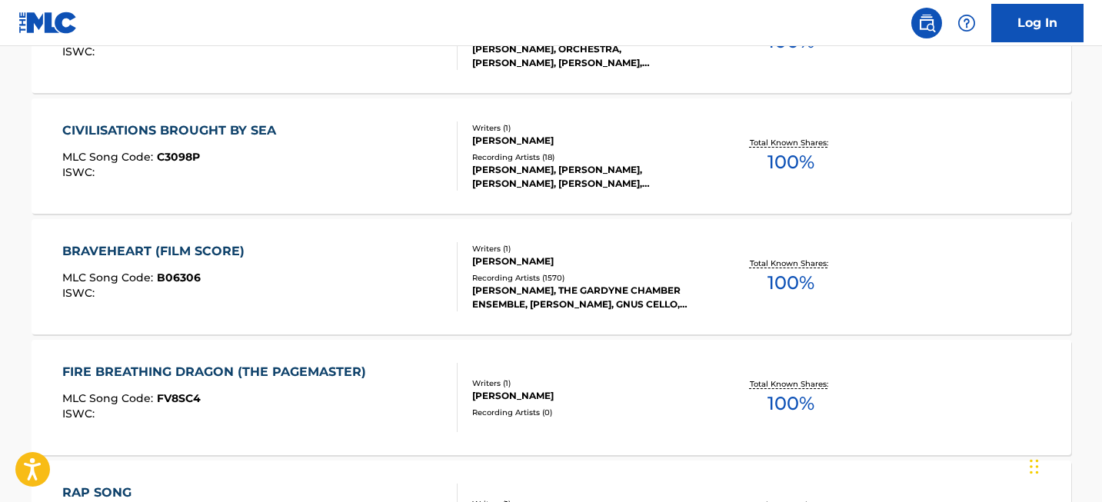
click at [195, 253] on div "BRAVEHEART (FILM SCORE)" at bounding box center [157, 251] width 190 height 18
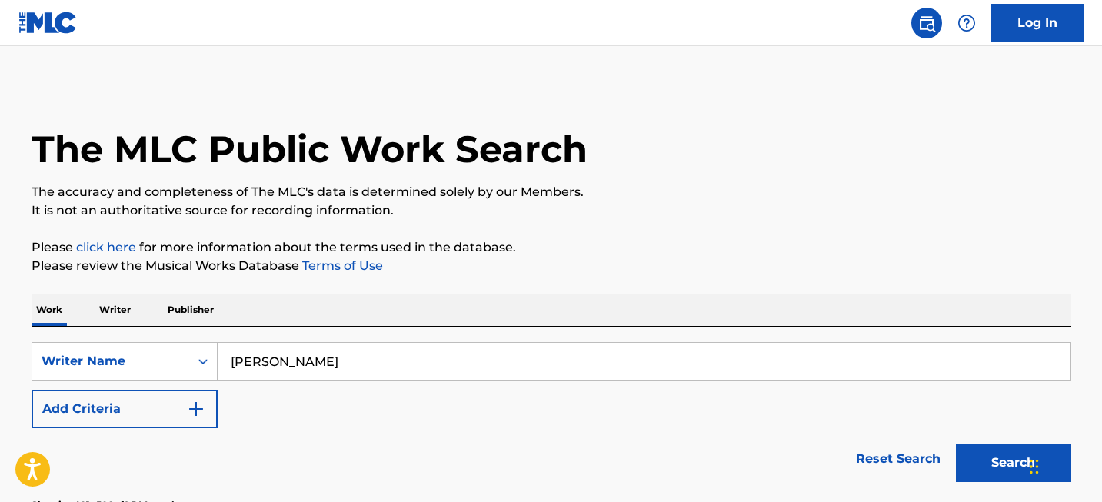
click at [248, 360] on input "[PERSON_NAME]" at bounding box center [644, 361] width 853 height 37
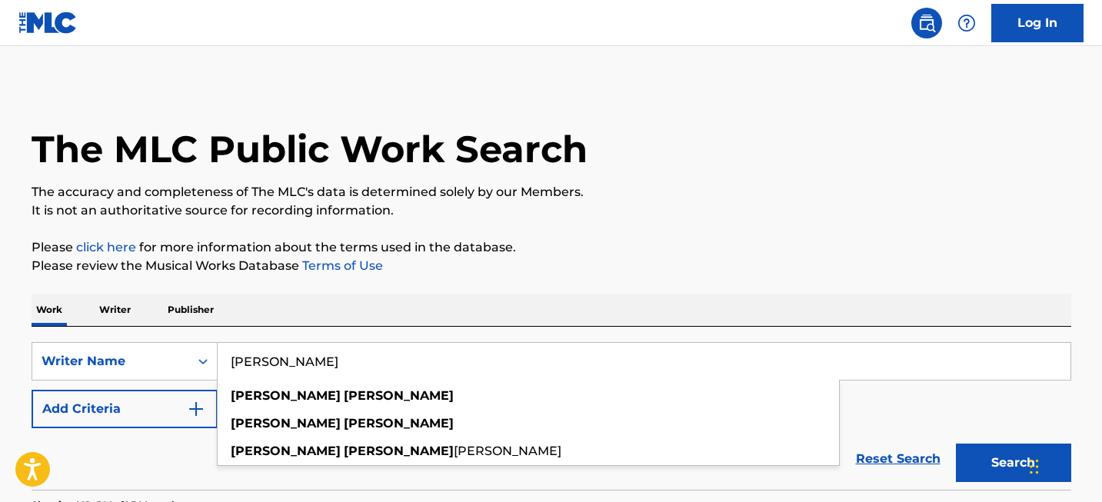
click at [248, 360] on input "[PERSON_NAME]" at bounding box center [644, 361] width 853 height 37
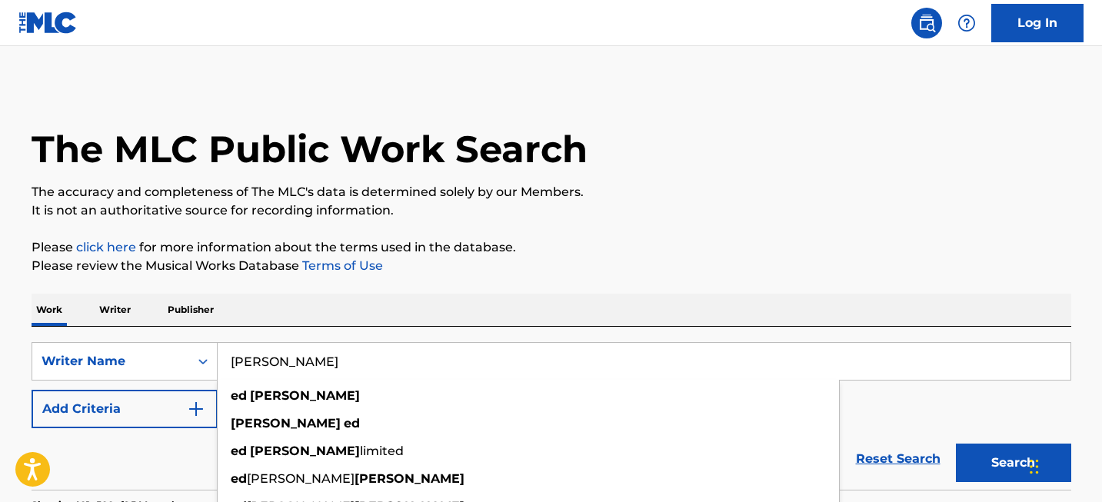
type input "[PERSON_NAME]"
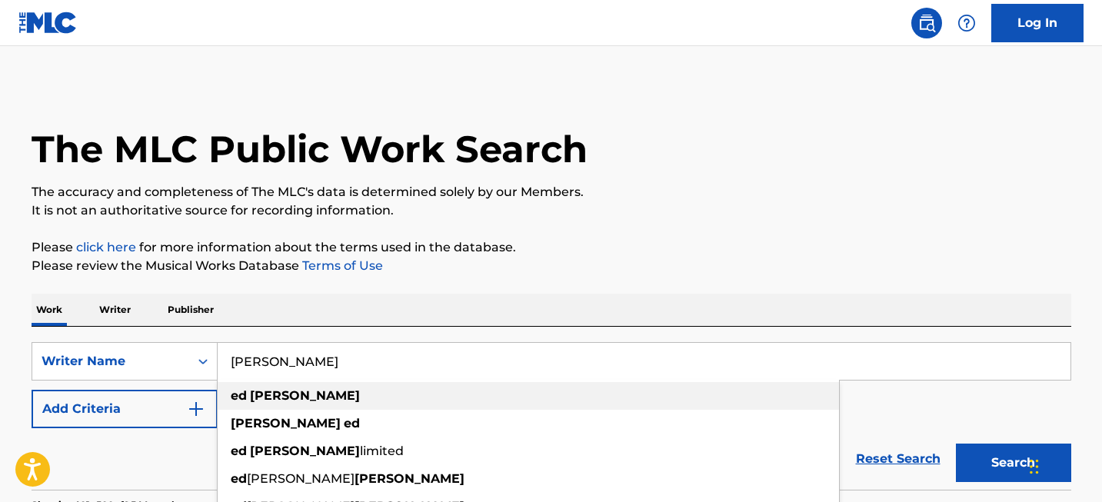
click at [415, 399] on div "[PERSON_NAME]" at bounding box center [528, 396] width 621 height 28
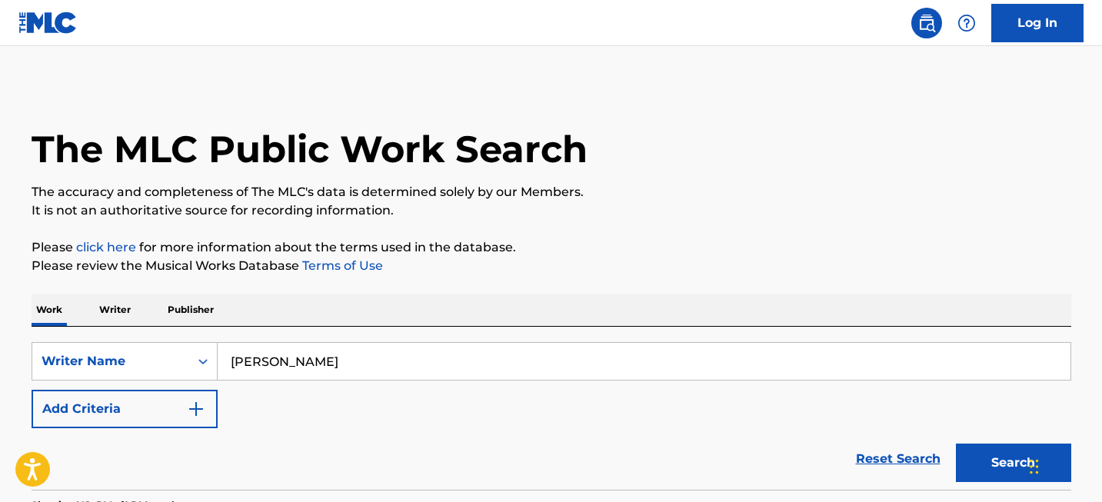
click at [982, 468] on button "Search" at bounding box center [1013, 463] width 115 height 38
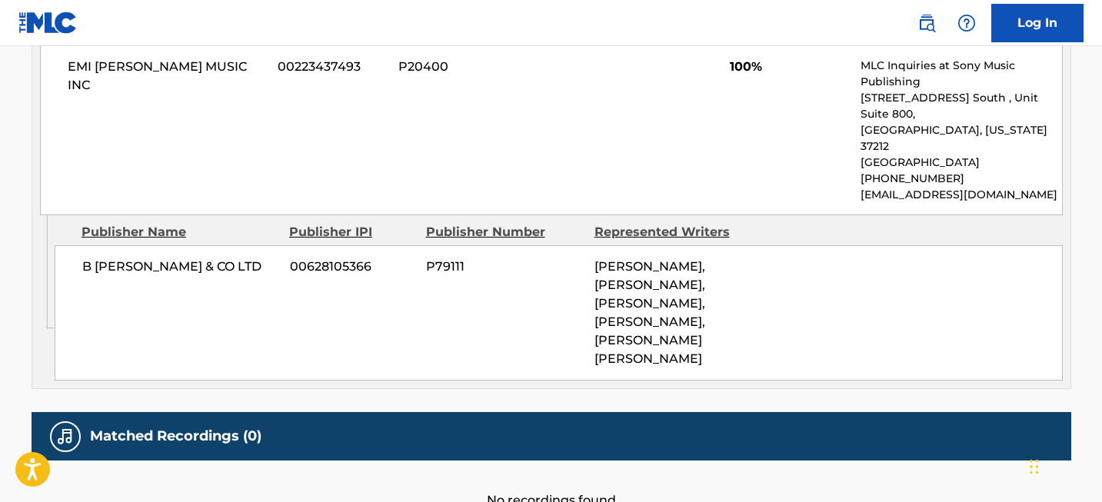
scroll to position [900, 0]
